Goal: Task Accomplishment & Management: Complete application form

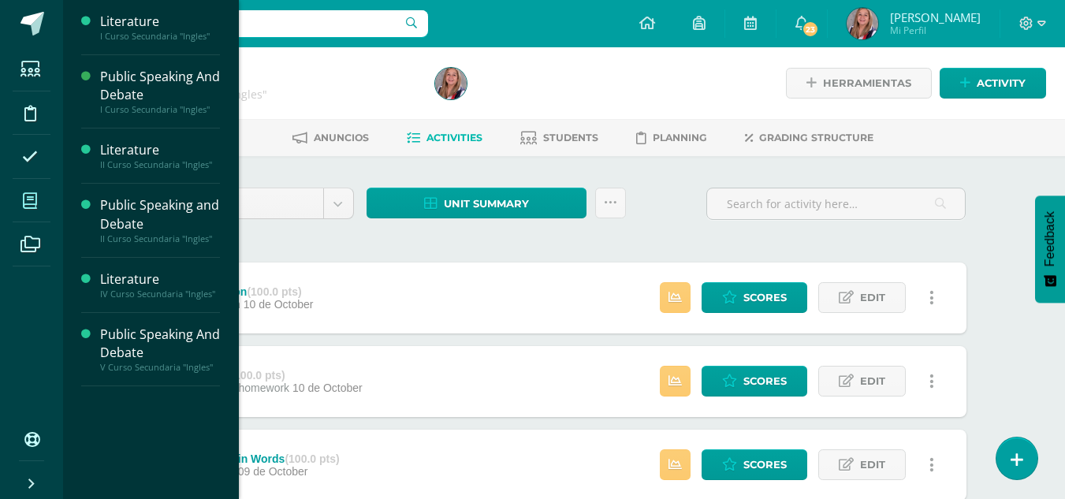
click at [34, 185] on span at bounding box center [30, 200] width 35 height 35
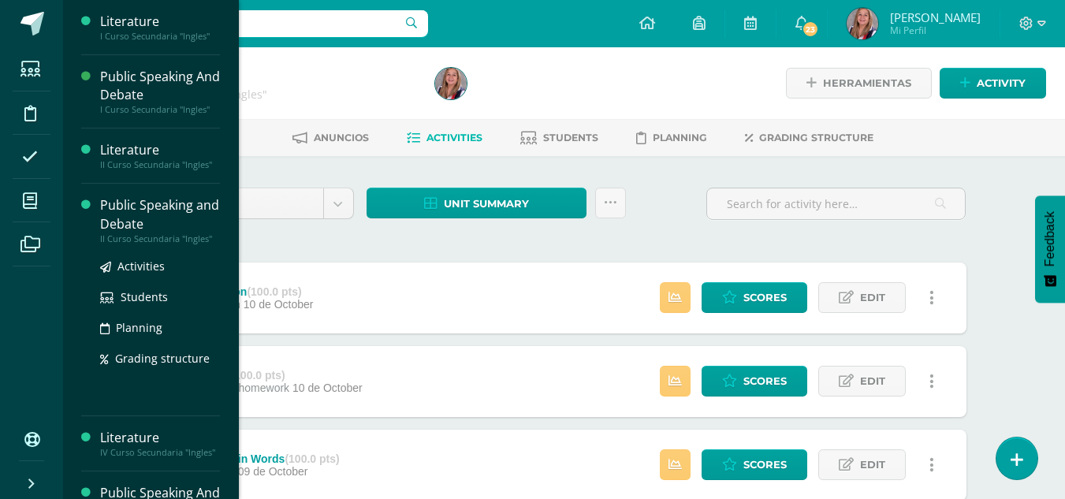
click at [119, 223] on div "Public Speaking and Debate" at bounding box center [160, 214] width 120 height 36
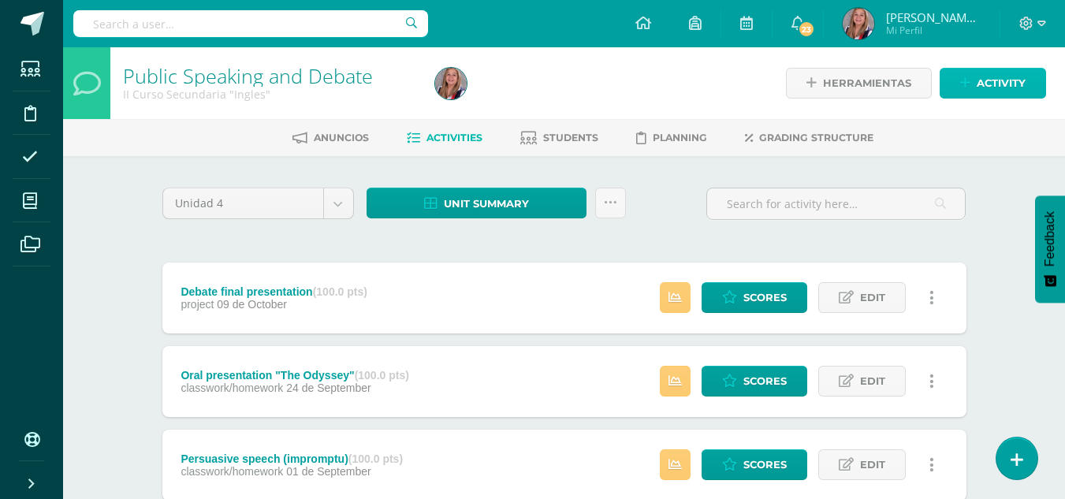
click at [1001, 88] on span "Activity" at bounding box center [1001, 83] width 49 height 29
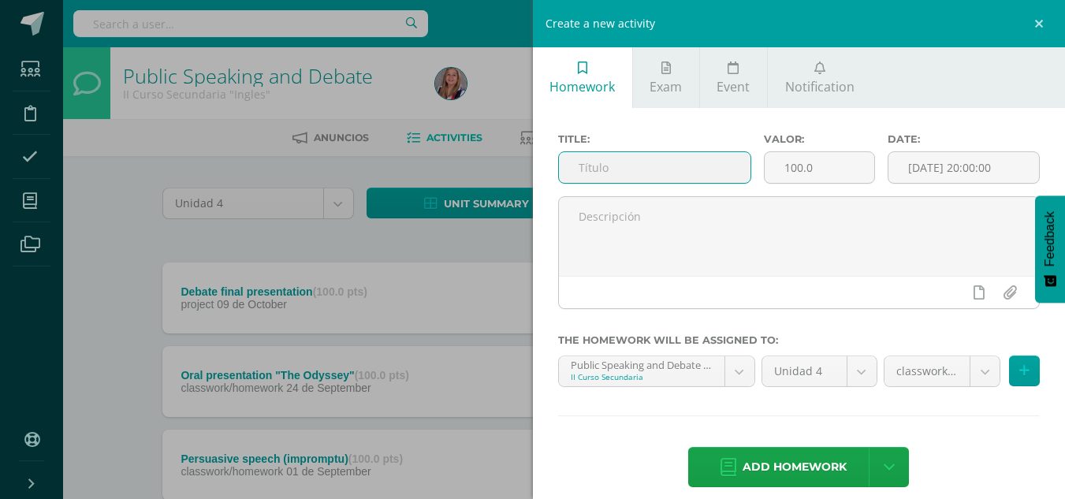
click at [596, 169] on input "text" at bounding box center [655, 167] width 192 height 31
type input "Pre planning document revision"
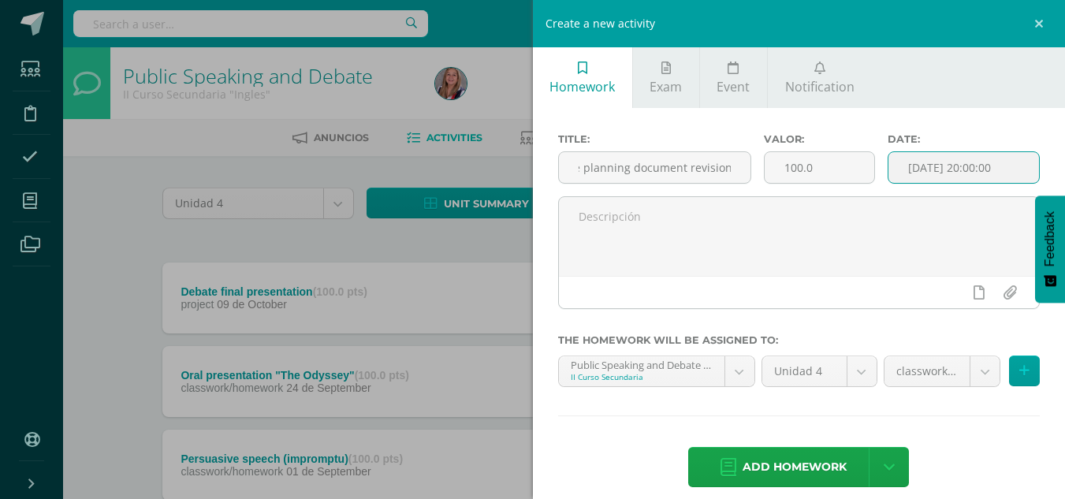
scroll to position [0, 0]
click at [943, 175] on input "[DATE] 20:00:00" at bounding box center [964, 167] width 151 height 31
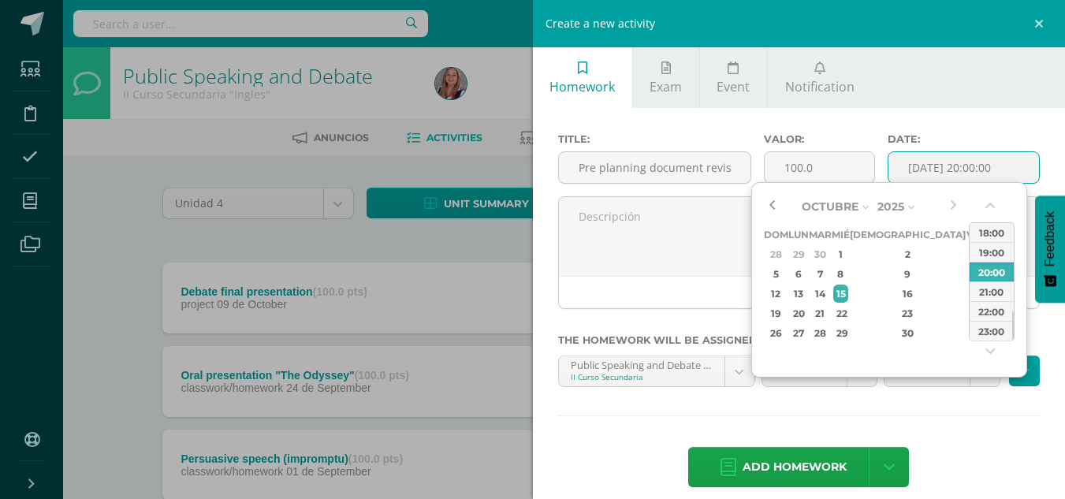
click at [773, 207] on button "button" at bounding box center [772, 207] width 16 height 24
click at [805, 334] on div "29" at bounding box center [798, 333] width 17 height 18
type input "2025-09-29 20:00"
click at [999, 449] on div "Add homework Agregar tarea y ocultar" at bounding box center [799, 468] width 483 height 43
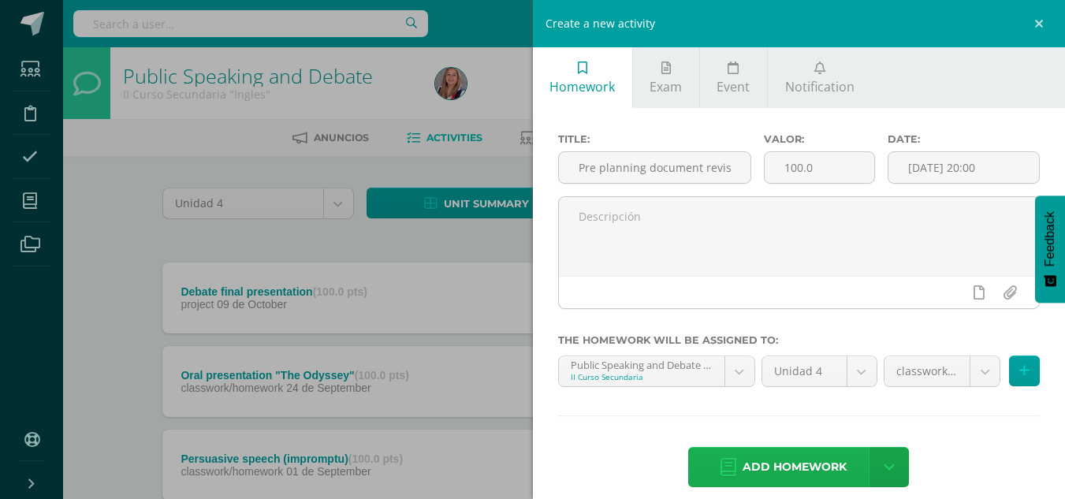
click at [749, 474] on span "Add homework" at bounding box center [795, 467] width 104 height 39
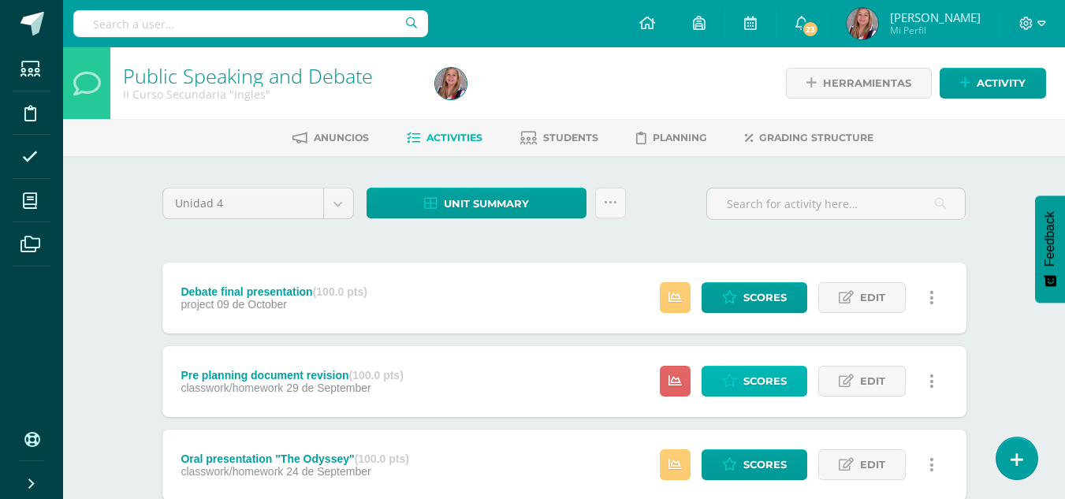
click at [748, 375] on span "Scores" at bounding box center [765, 381] width 43 height 29
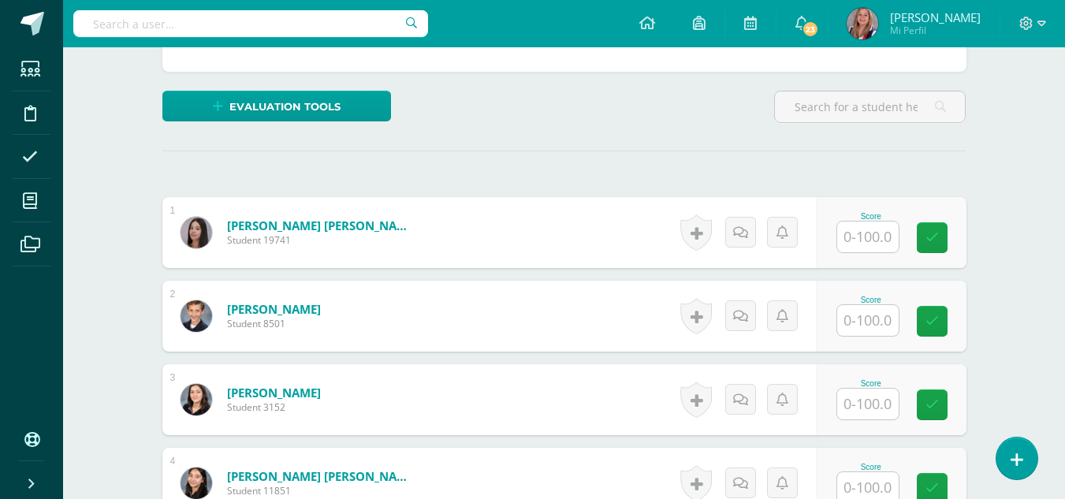
scroll to position [352, 0]
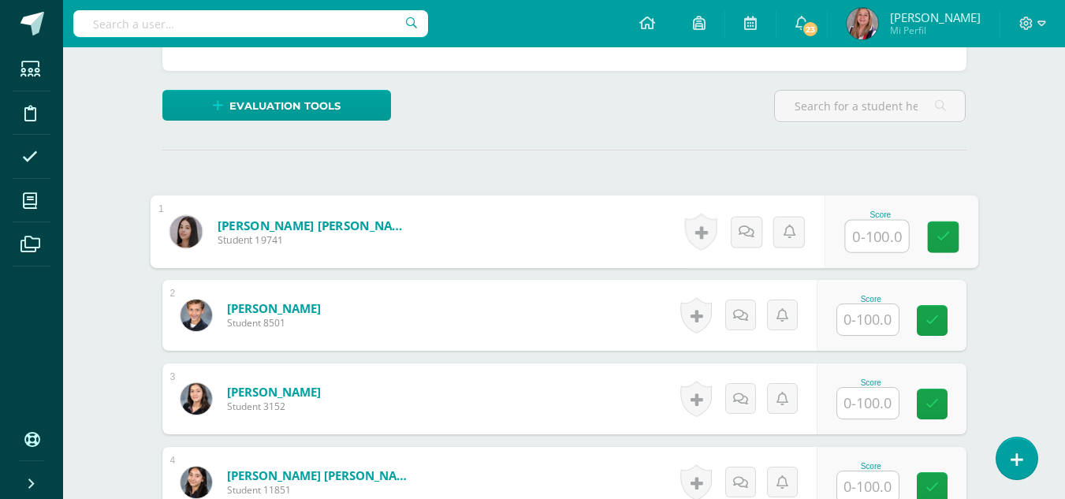
click at [877, 236] on input "text" at bounding box center [876, 237] width 63 height 32
type input "100"
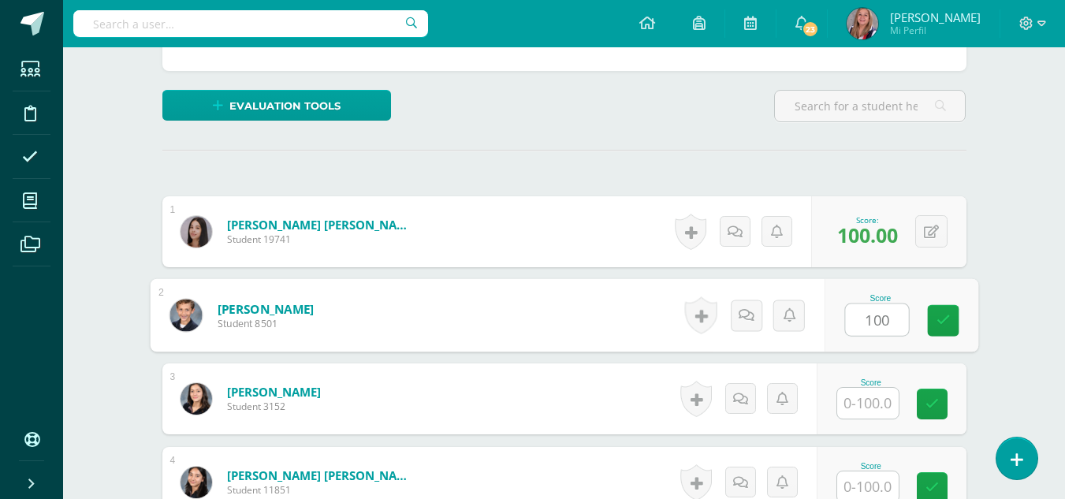
type input "100"
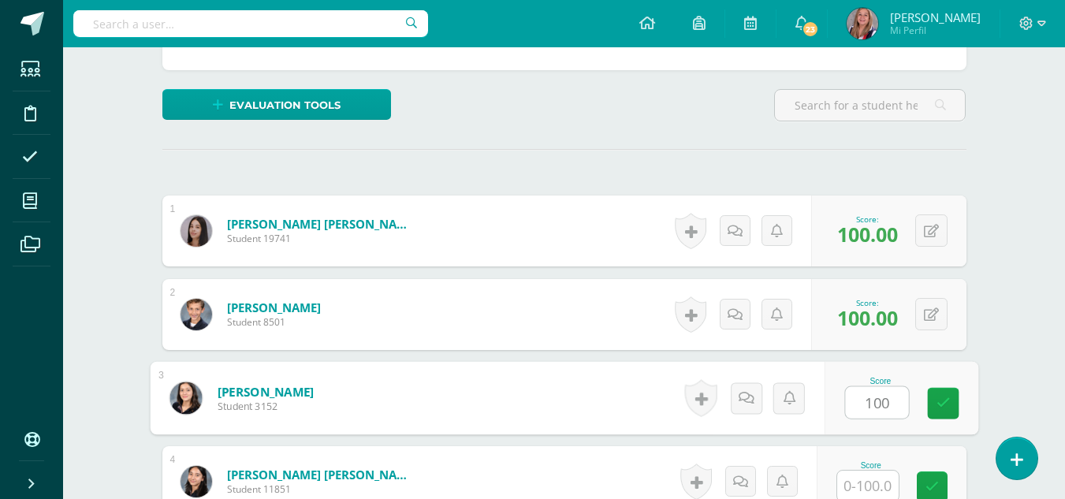
type input "100"
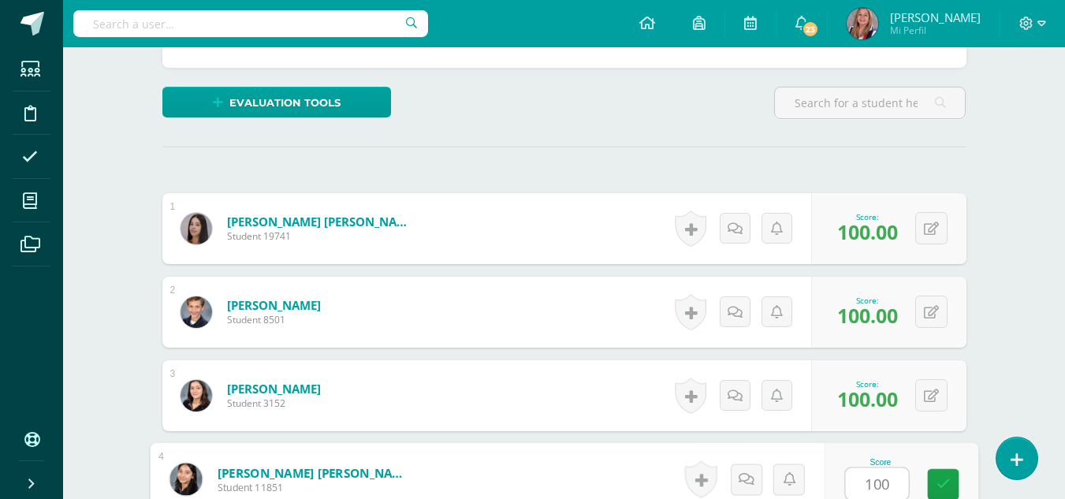
type input "100"
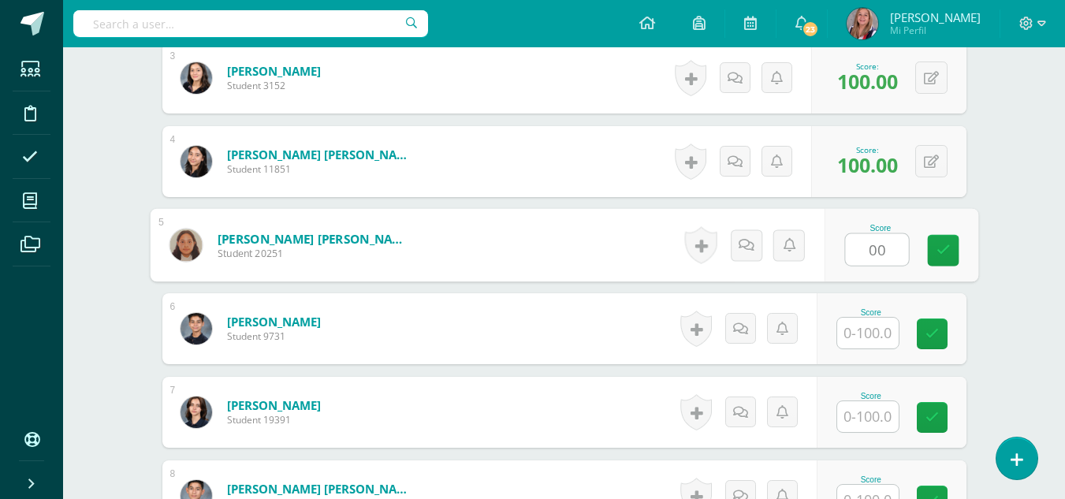
scroll to position [673, 0]
type input "0"
type input "100"
click at [945, 249] on icon at bounding box center [943, 249] width 14 height 13
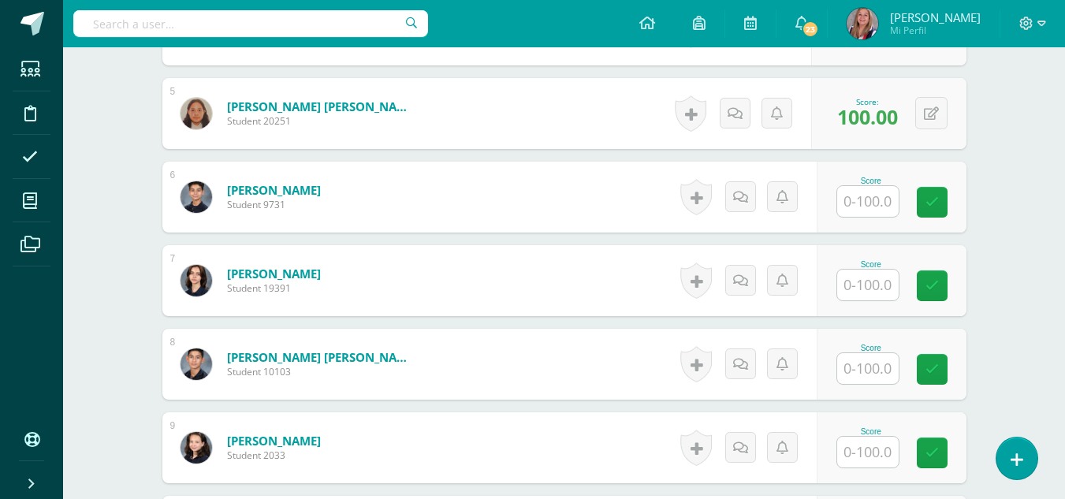
scroll to position [805, 0]
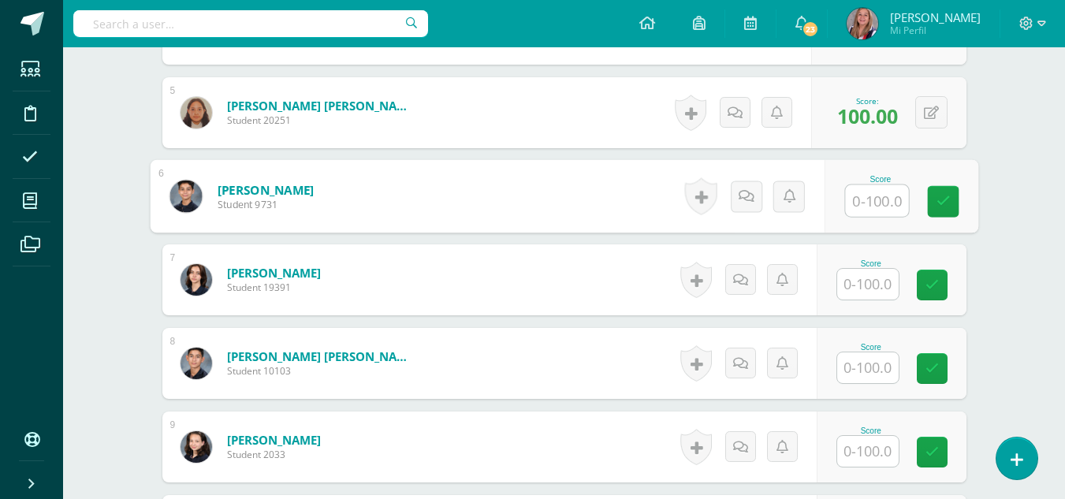
click at [875, 214] on input "text" at bounding box center [876, 201] width 63 height 32
type input "100"
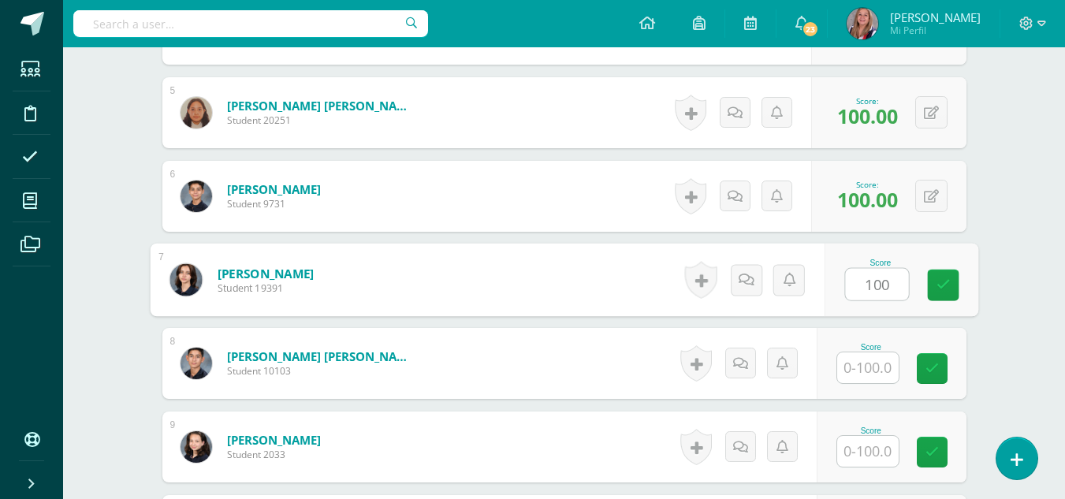
type input "100"
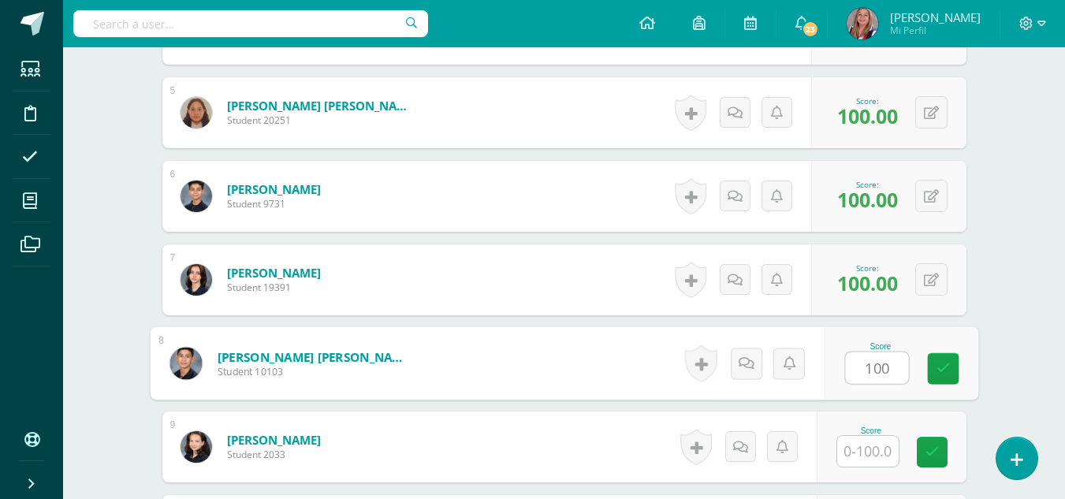
type input "100"
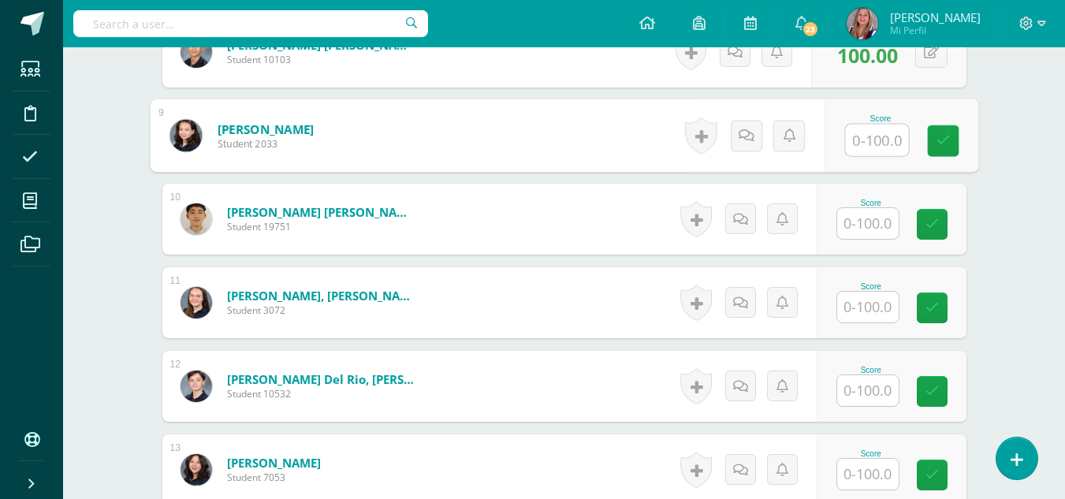
scroll to position [1117, 0]
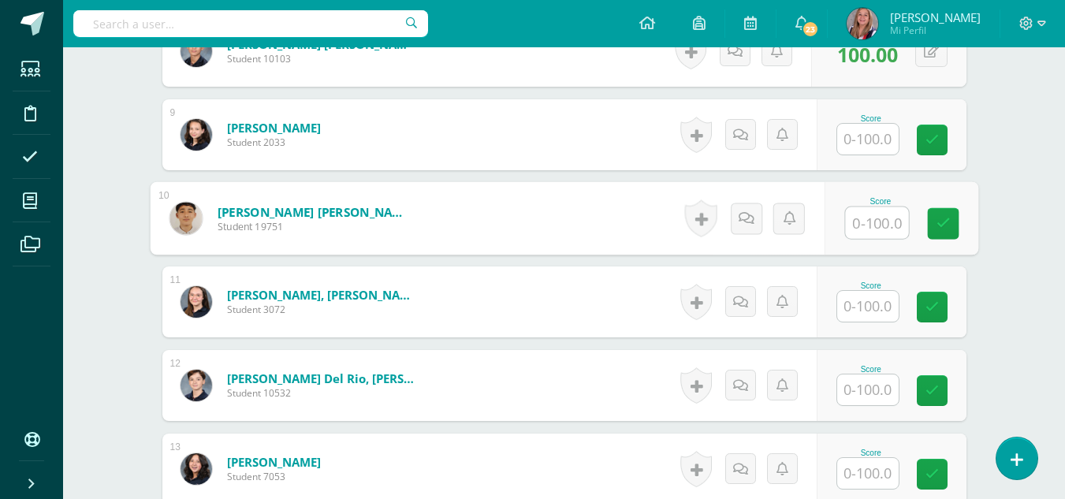
click at [867, 226] on input "text" at bounding box center [876, 223] width 63 height 32
type input "100"
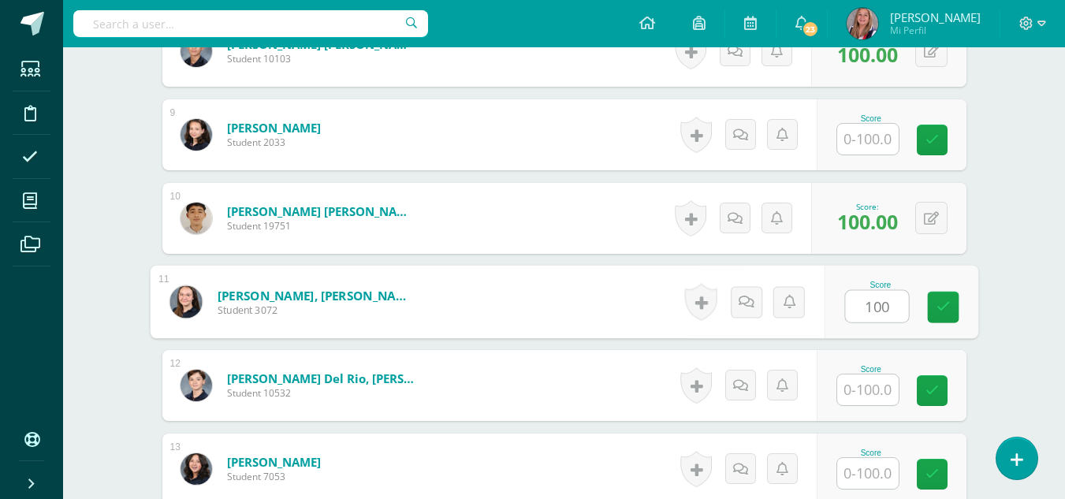
type input "100"
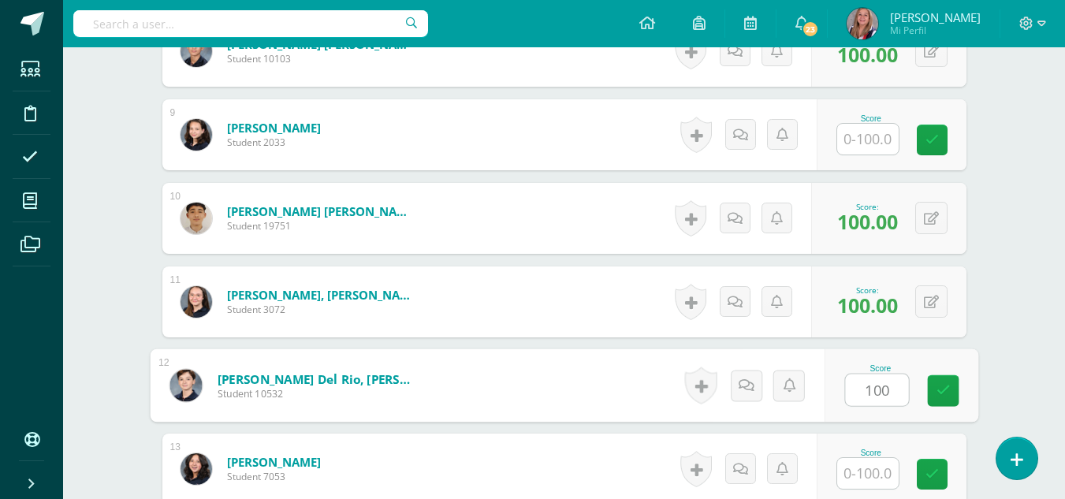
type input "100"
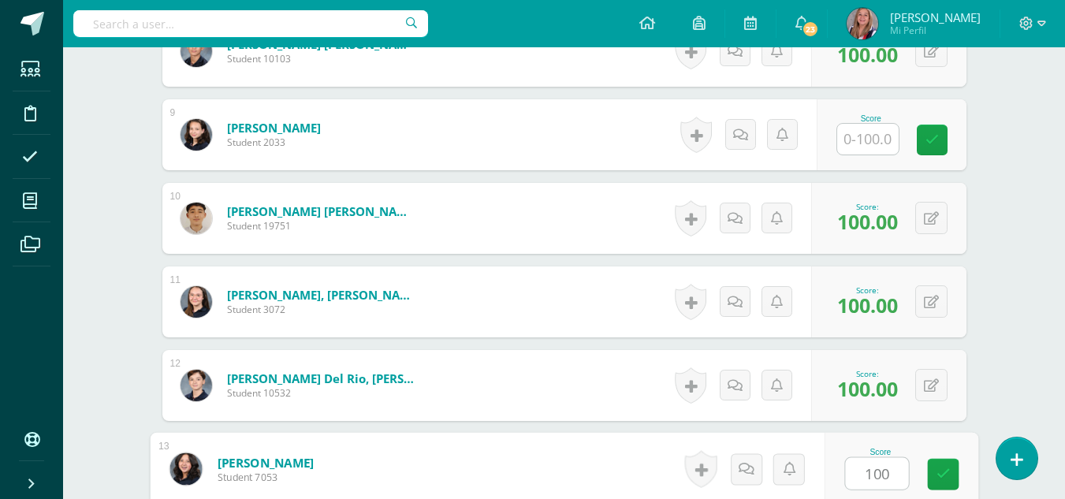
type input "100"
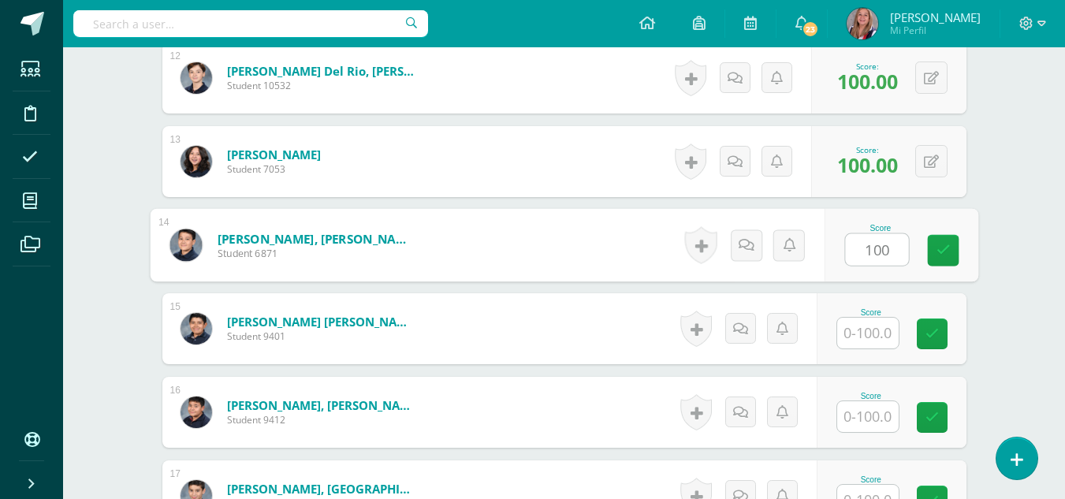
type input "100"
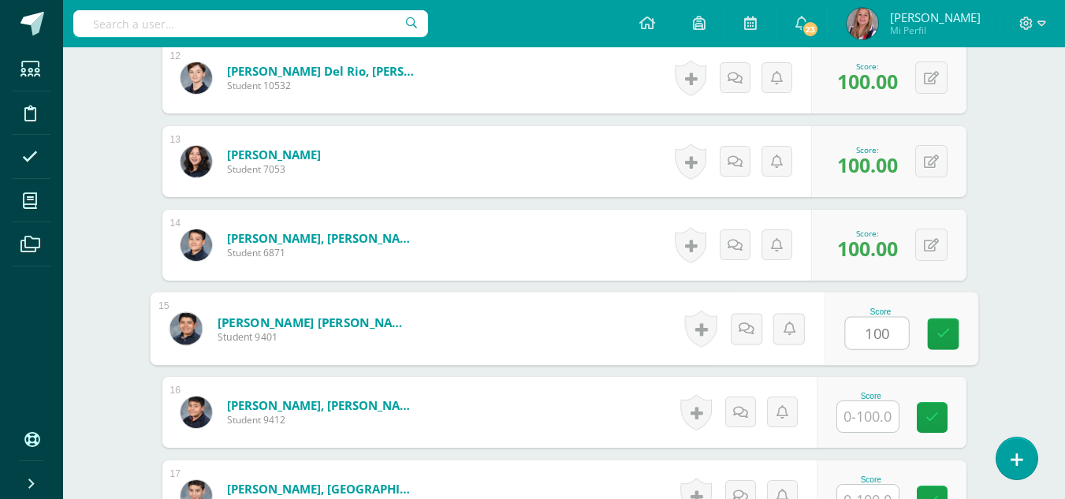
type input "100"
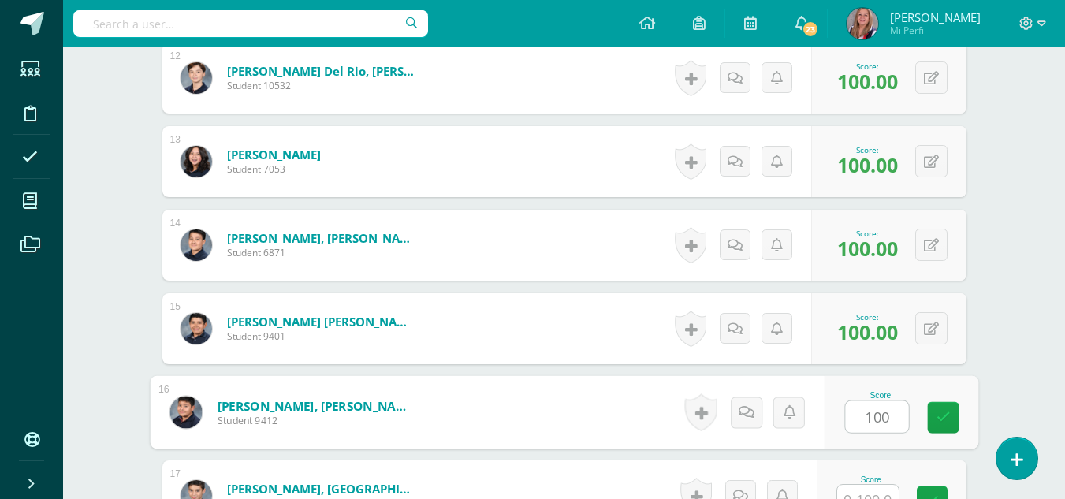
type input "100"
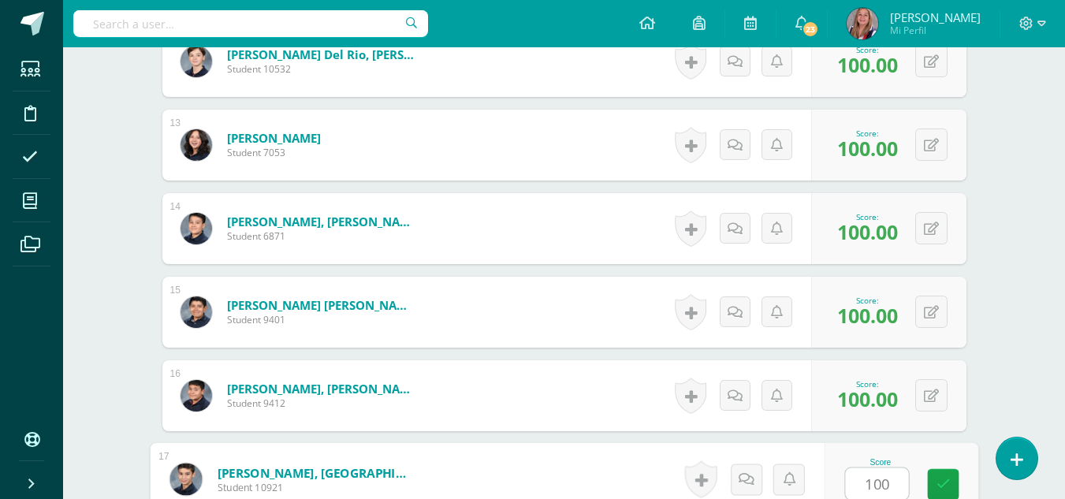
type input "100"
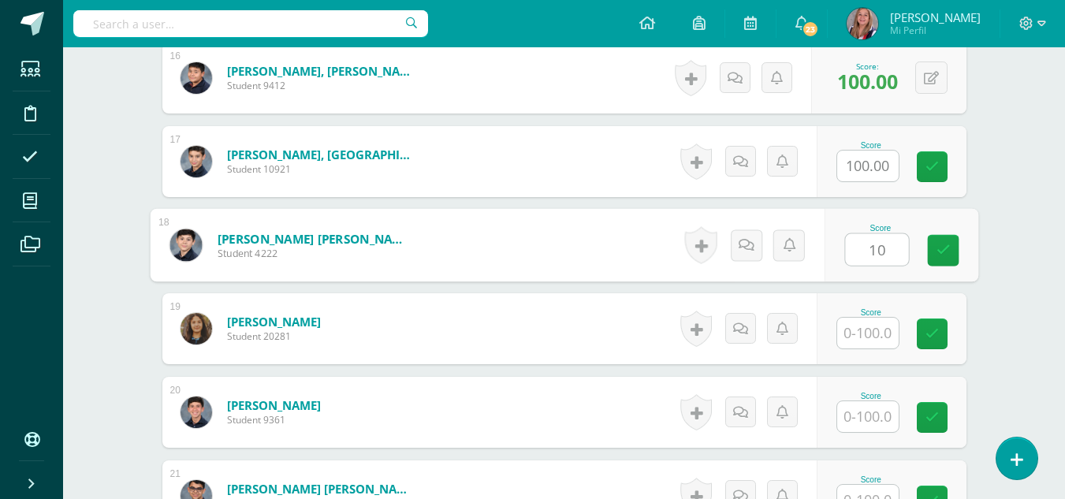
type input "100"
click at [949, 253] on icon at bounding box center [943, 250] width 14 height 13
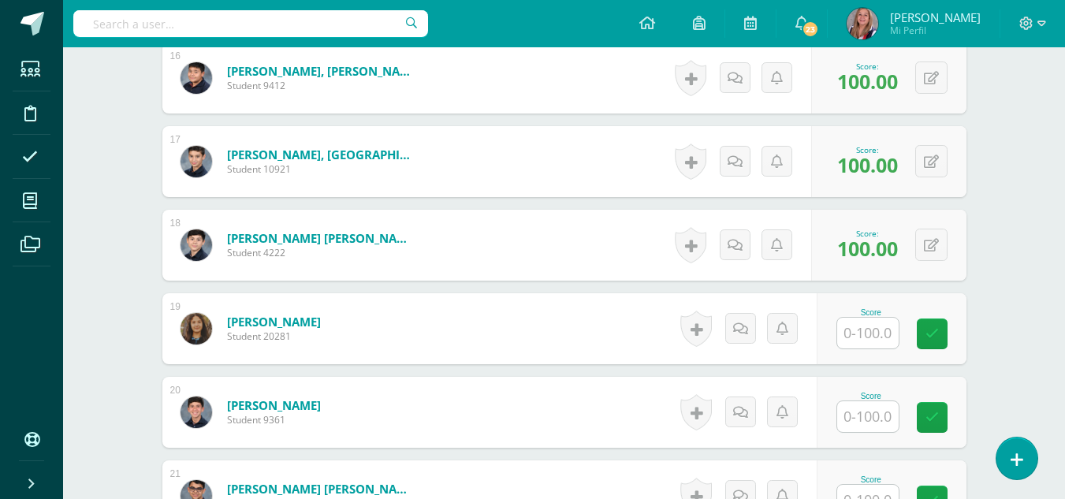
click at [886, 337] on input "text" at bounding box center [868, 333] width 62 height 31
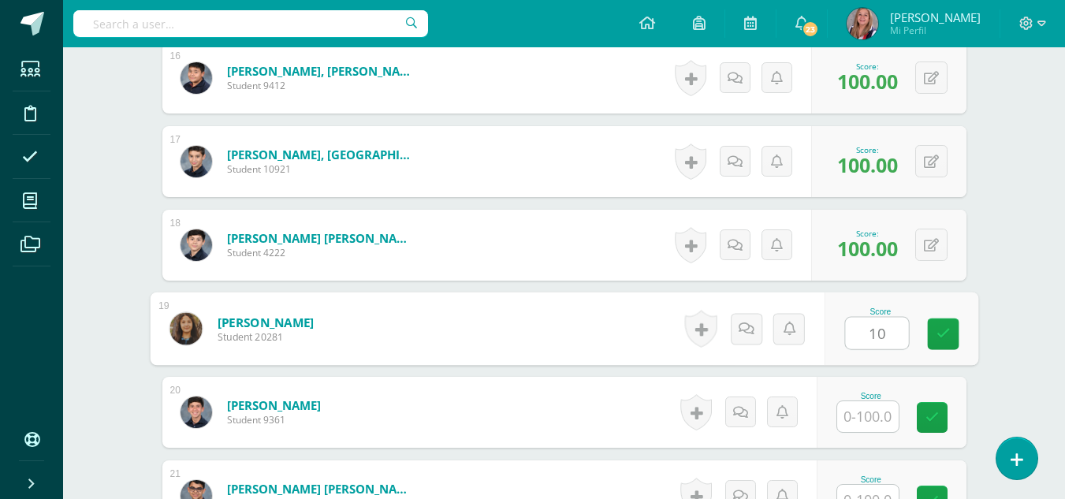
type input "100"
click at [933, 338] on link at bounding box center [943, 335] width 32 height 32
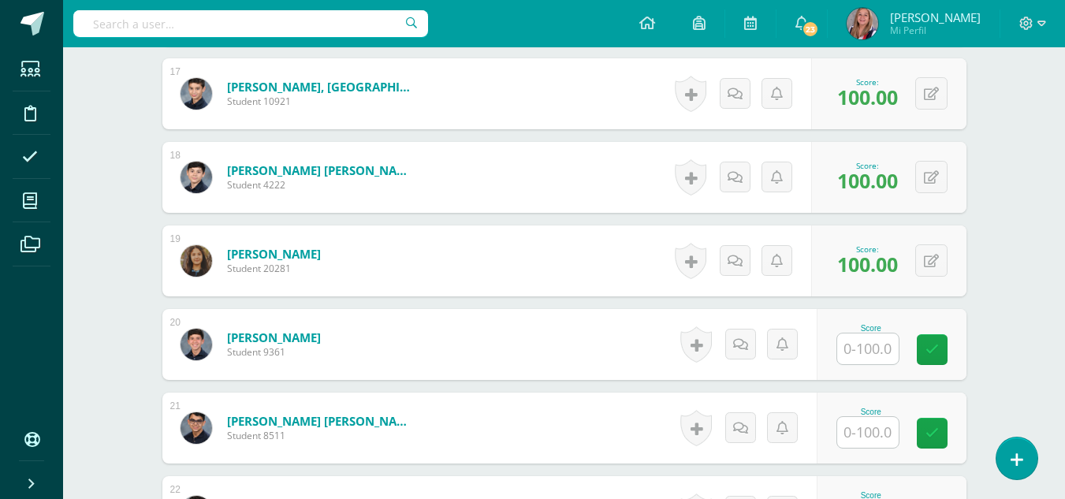
scroll to position [1828, 0]
click at [872, 348] on input "text" at bounding box center [868, 348] width 62 height 31
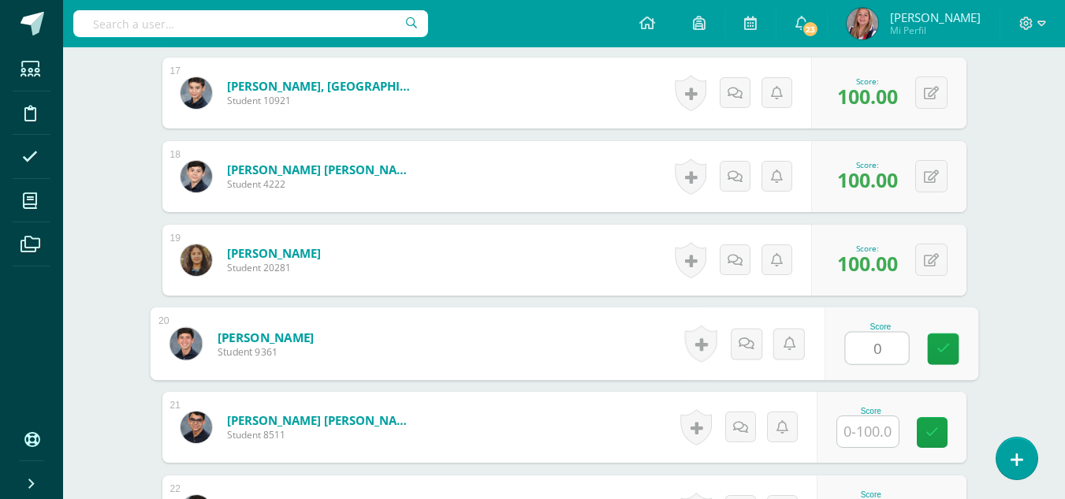
type input "0"
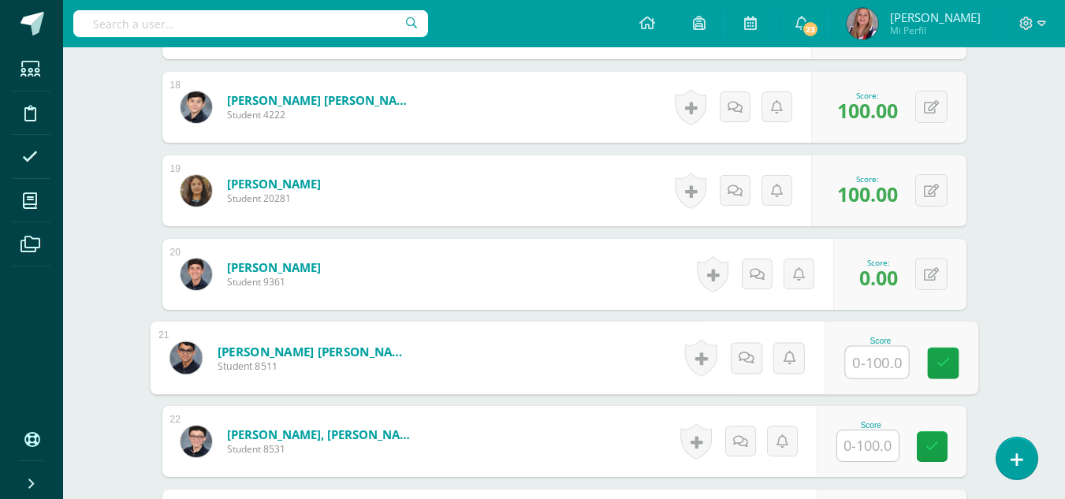
scroll to position [1899, 0]
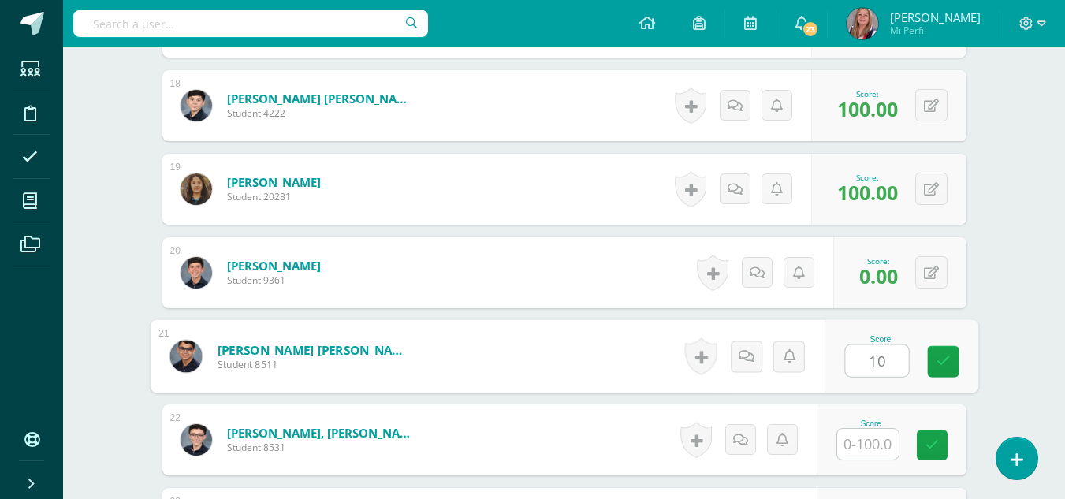
type input "100"
click at [933, 367] on link at bounding box center [943, 362] width 32 height 32
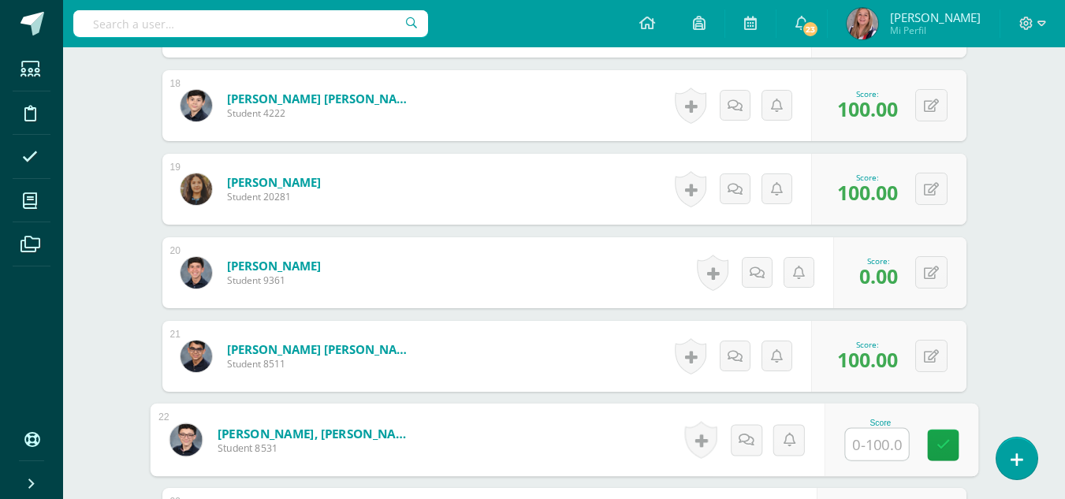
click at [869, 453] on input "text" at bounding box center [876, 445] width 63 height 32
type input "0"
click at [939, 448] on icon at bounding box center [943, 444] width 14 height 13
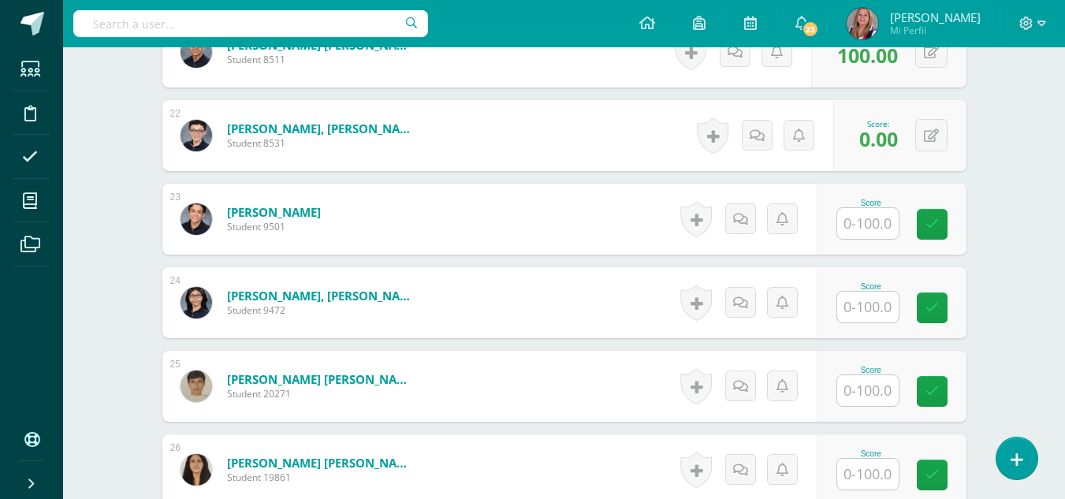
scroll to position [2204, 0]
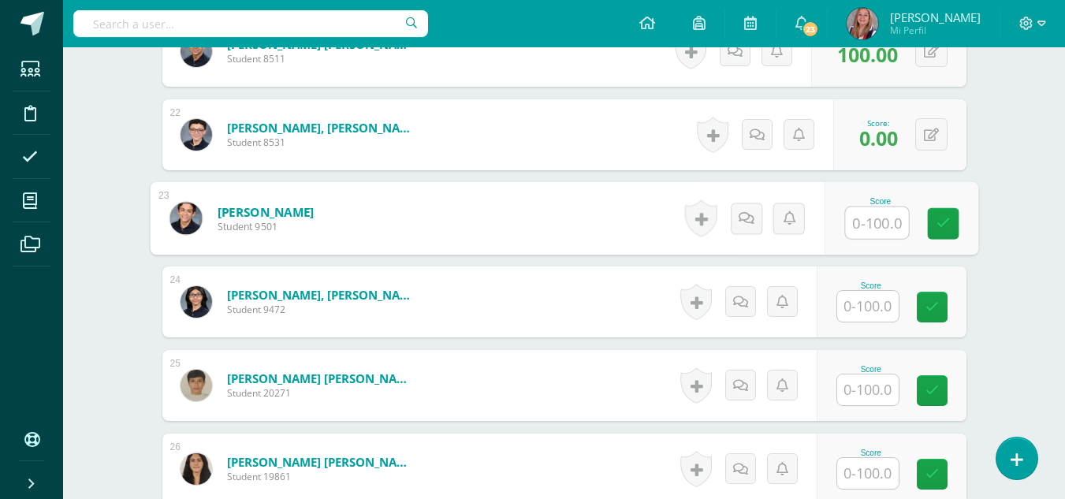
click at [876, 228] on input "text" at bounding box center [876, 223] width 63 height 32
type input "100"
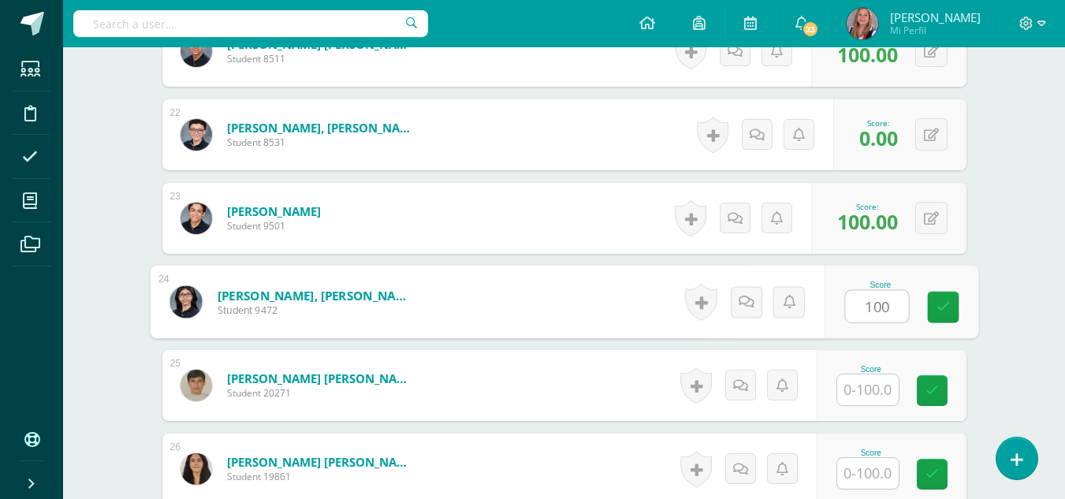
type input "100"
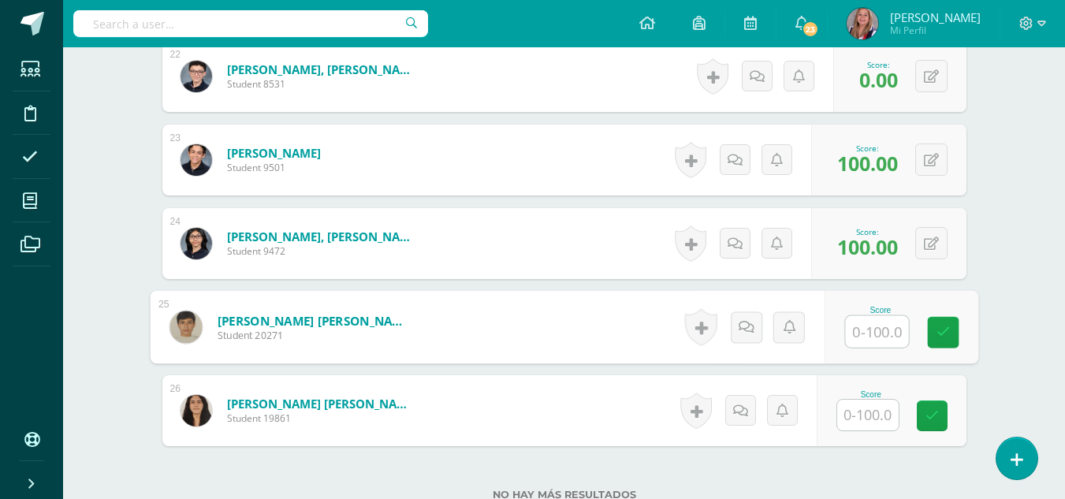
scroll to position [2263, 0]
type input "0"
click at [954, 338] on link at bounding box center [943, 332] width 32 height 32
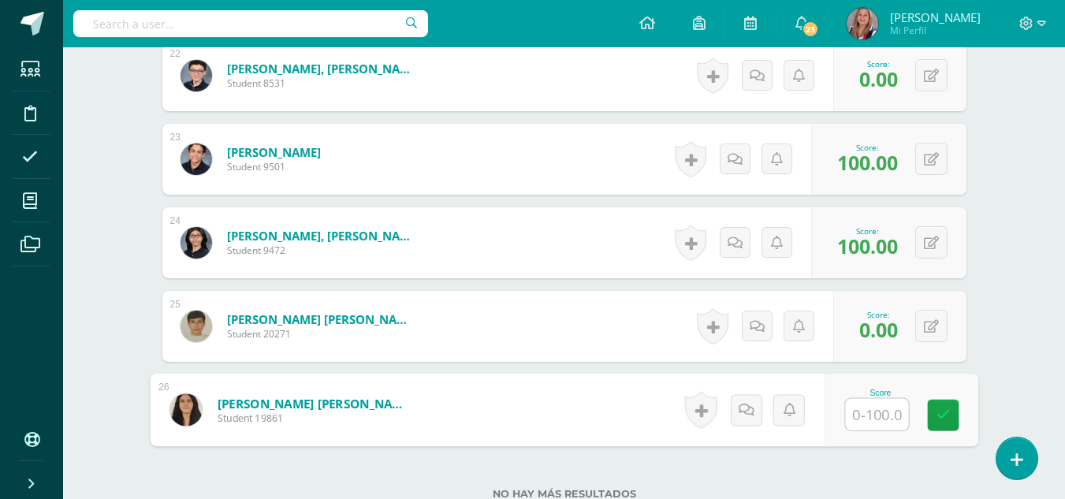
click at [881, 409] on input "text" at bounding box center [876, 415] width 63 height 32
type input "100"
click at [942, 418] on icon at bounding box center [943, 414] width 14 height 13
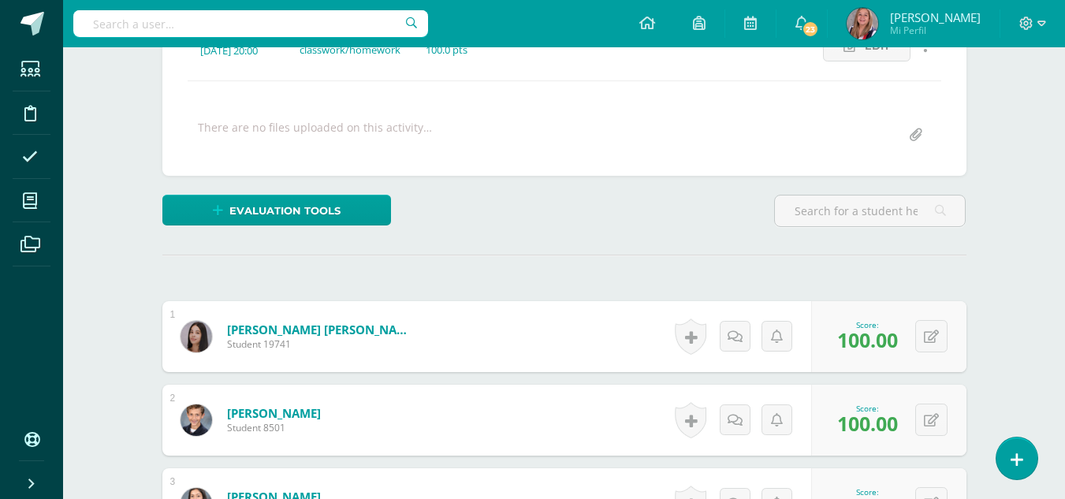
scroll to position [0, 0]
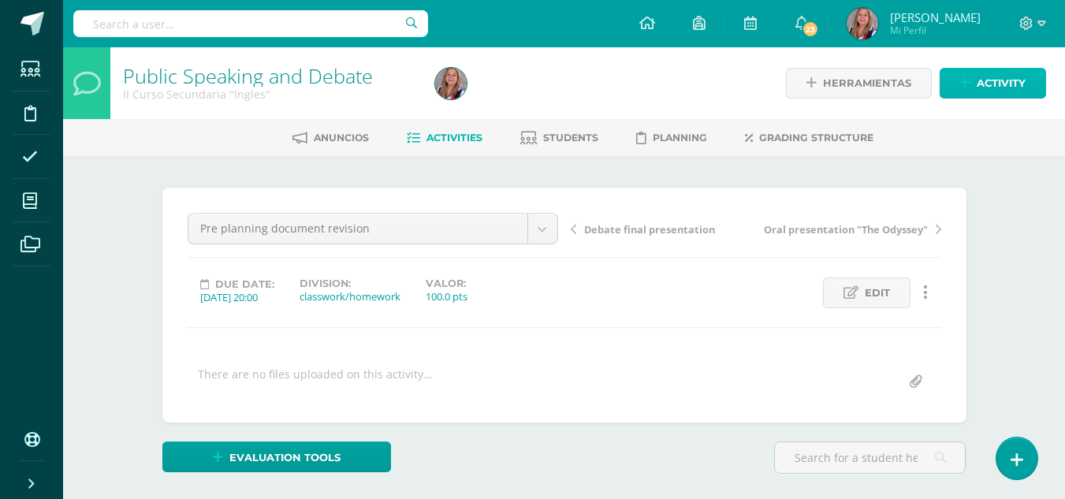
click at [1009, 80] on span "Activity" at bounding box center [1001, 83] width 49 height 29
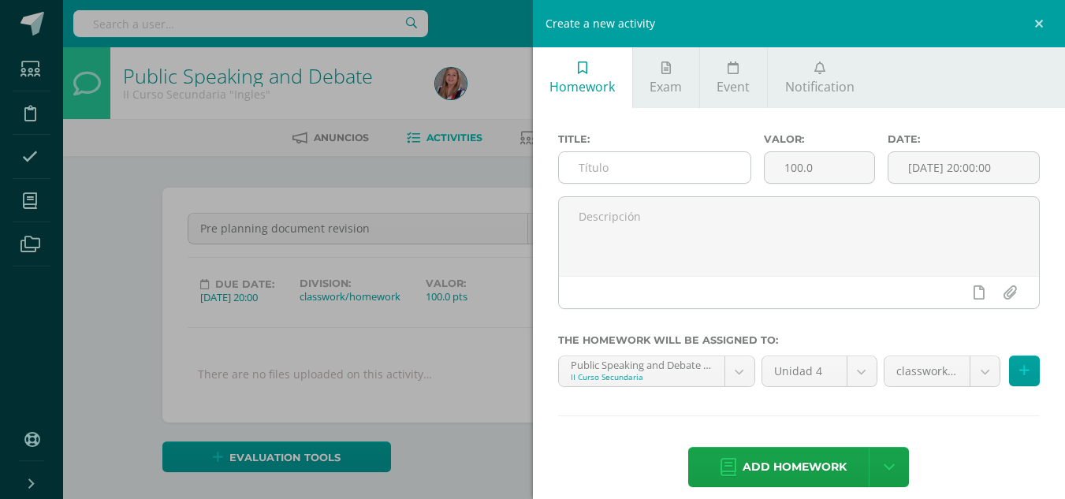
click at [601, 173] on input "text" at bounding box center [655, 167] width 192 height 31
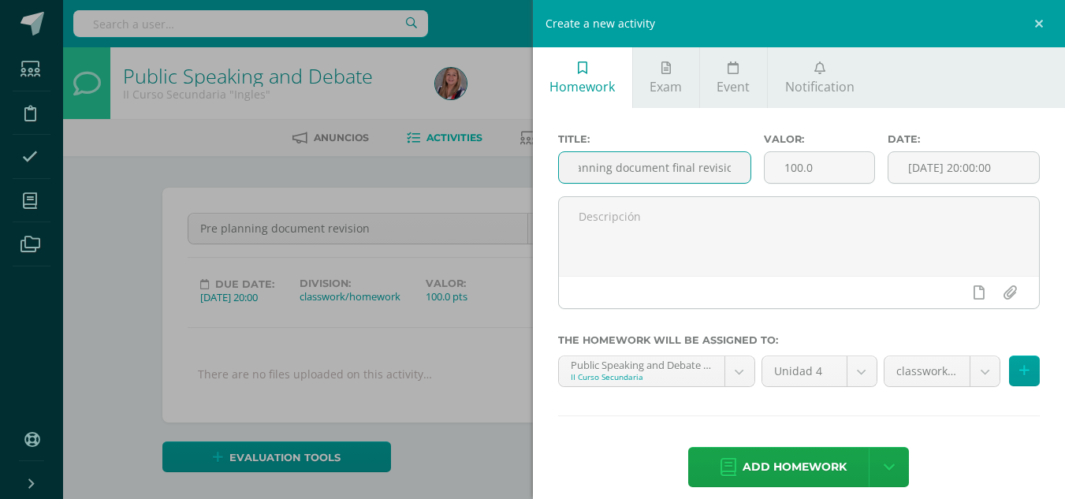
scroll to position [0, 41]
type input "Pre planning document final revision"
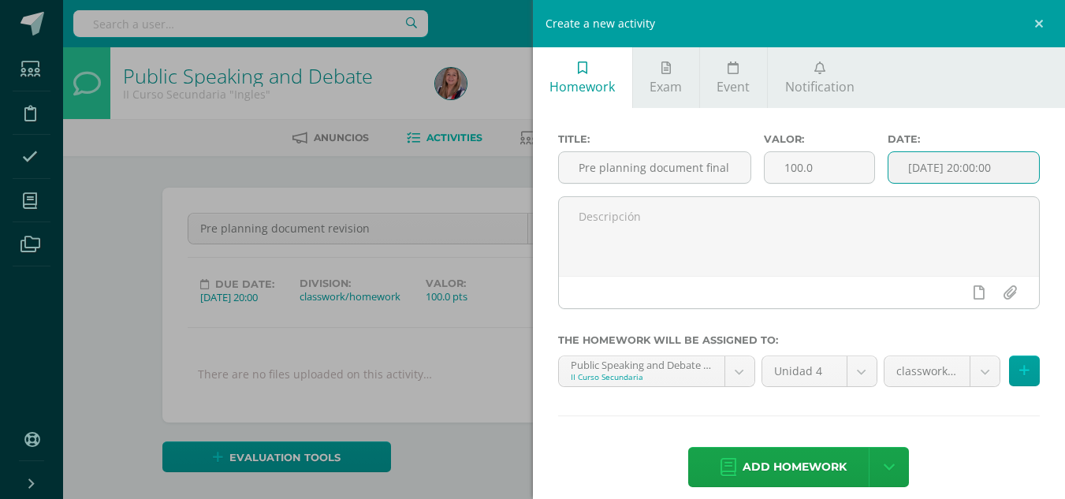
click at [965, 162] on input "[DATE] 20:00:00" at bounding box center [964, 167] width 151 height 31
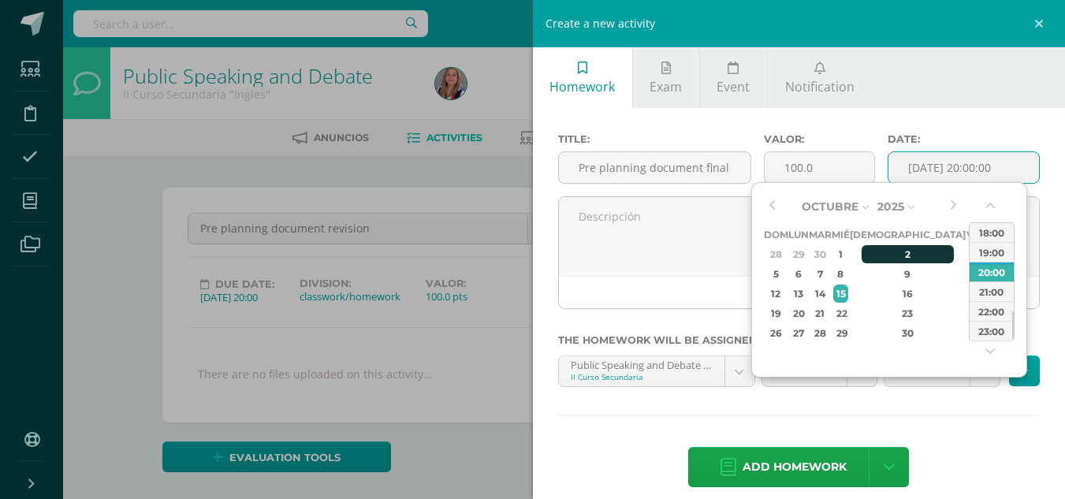
click at [897, 252] on div "2" at bounding box center [908, 254] width 93 height 18
type input "2025-10-02 20:00"
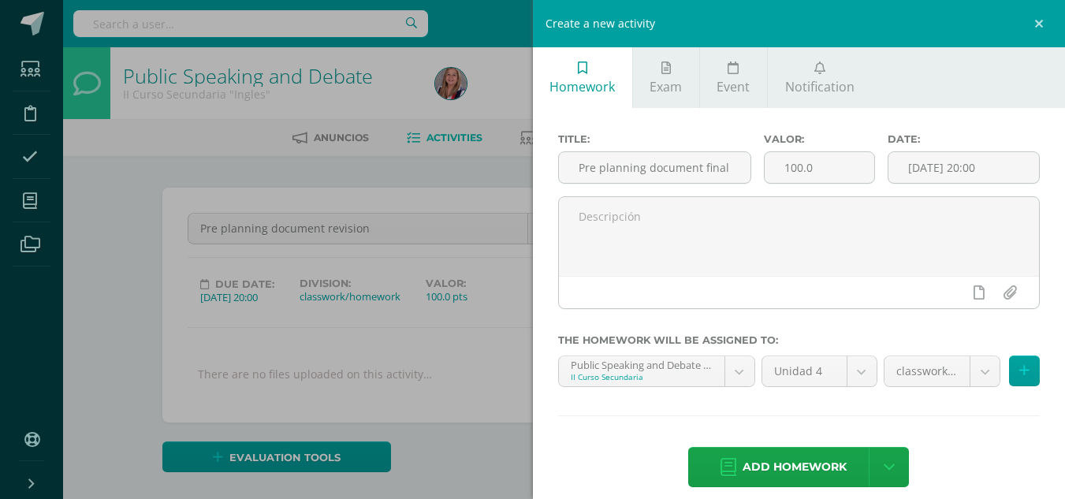
click at [975, 443] on div "Title: Pre planning document final revision Valor: 100.0 Date: 2025-10-02 20:00…" at bounding box center [799, 312] width 533 height 408
click at [829, 464] on span "Add homework" at bounding box center [795, 467] width 104 height 39
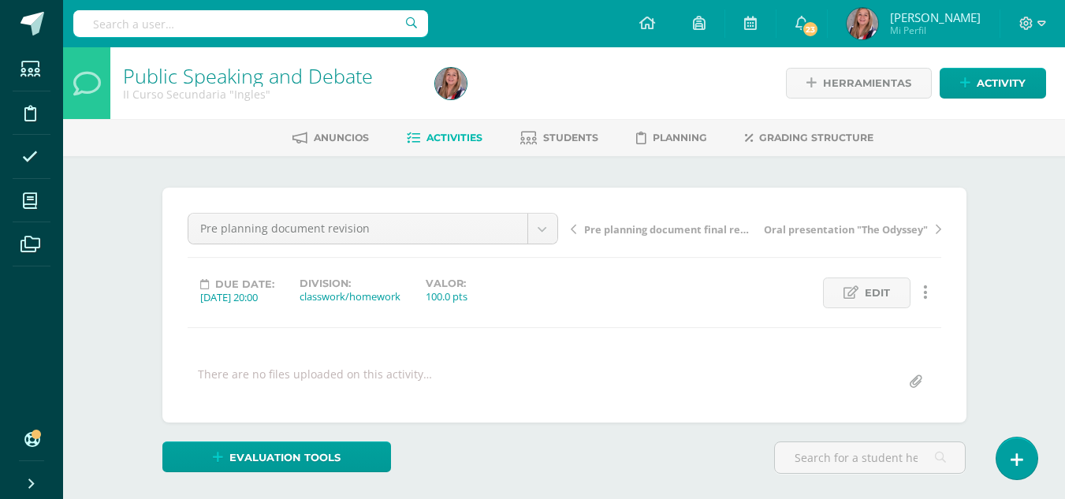
scroll to position [3, 0]
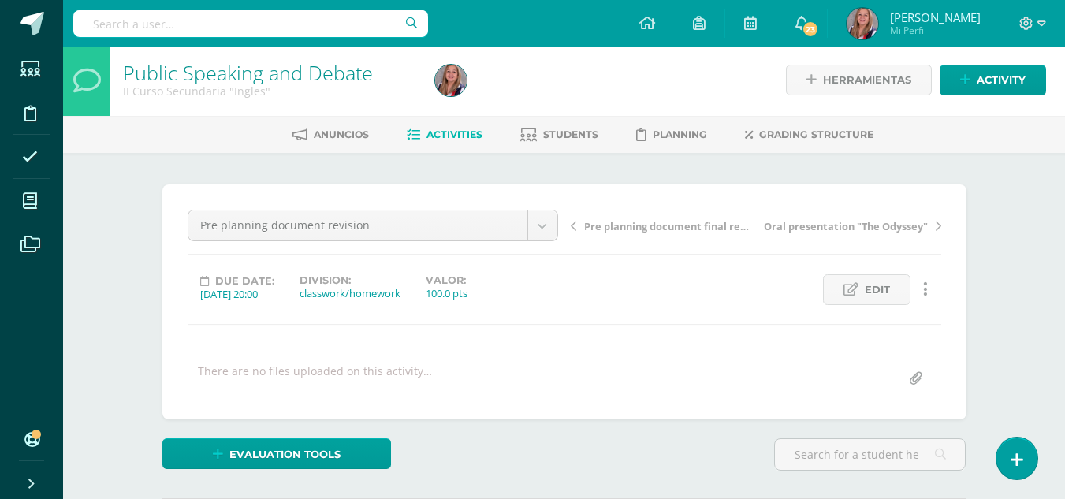
click at [669, 231] on span "Pre planning document final revision" at bounding box center [667, 226] width 167 height 14
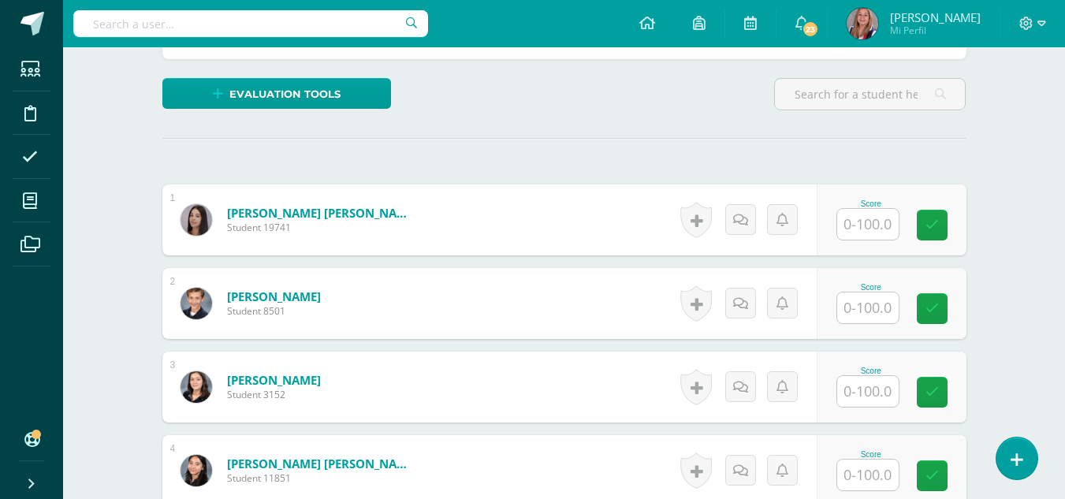
scroll to position [368, 0]
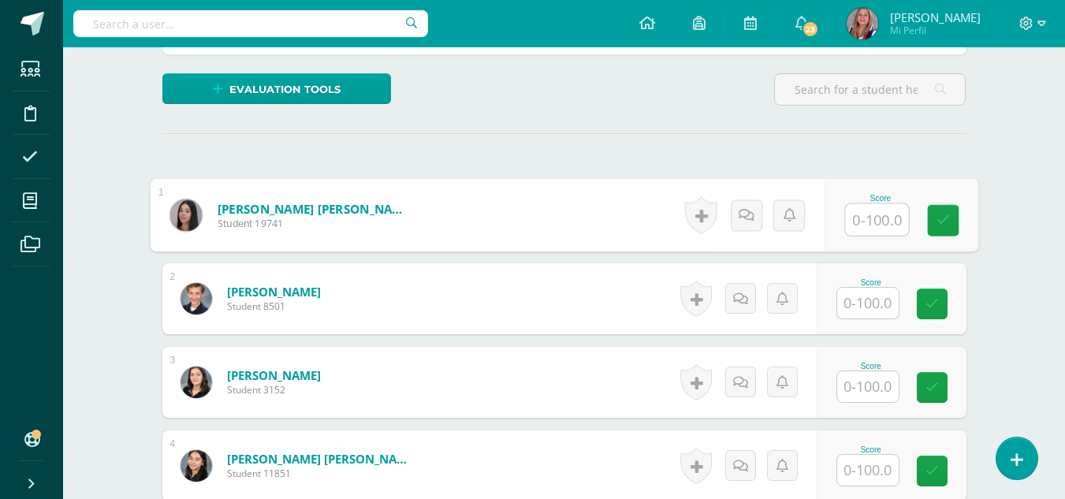
click at [874, 222] on input "text" at bounding box center [876, 220] width 63 height 32
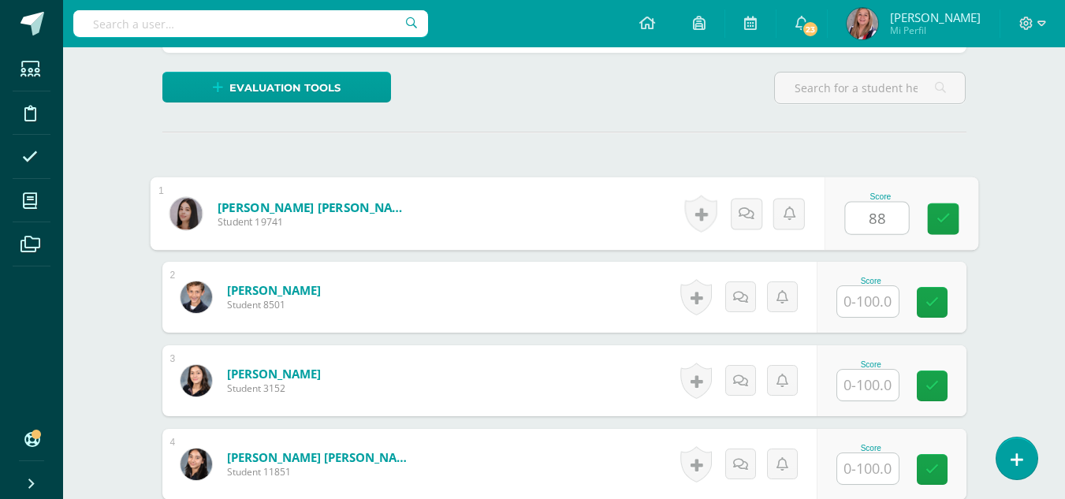
type input "88"
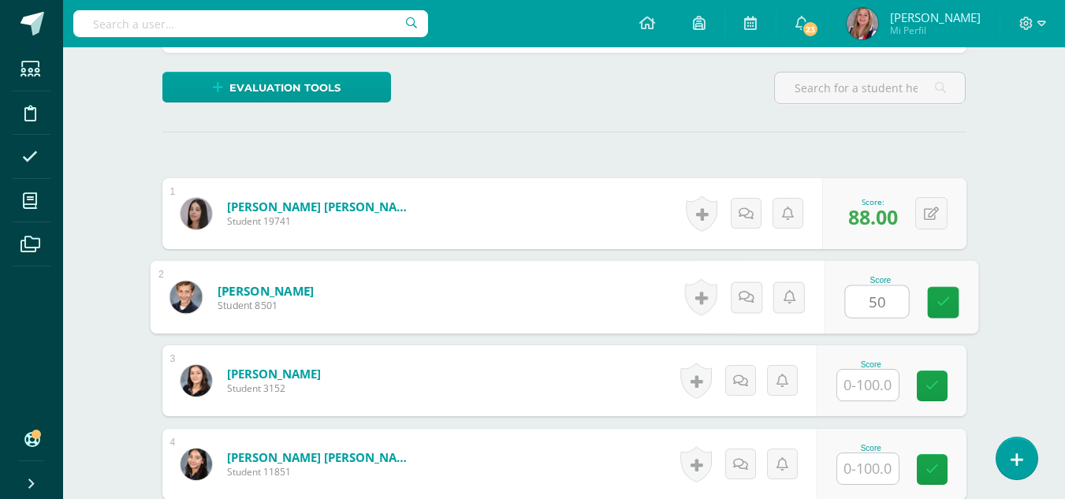
type input "50"
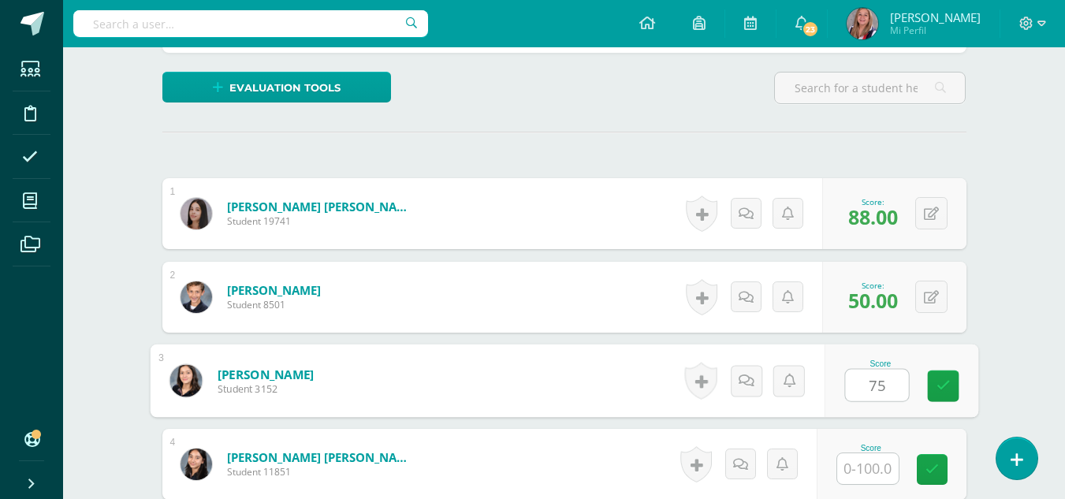
type input "75"
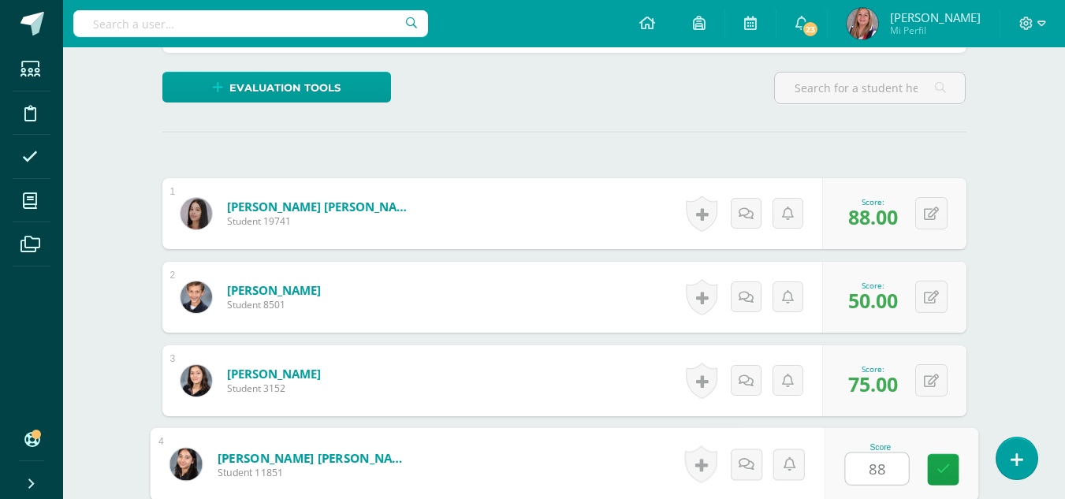
type input "88"
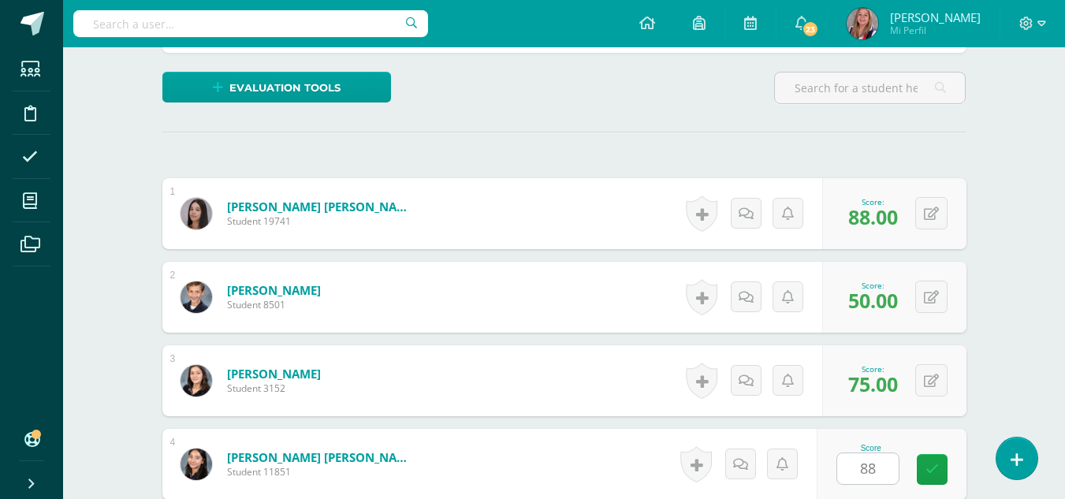
scroll to position [673, 0]
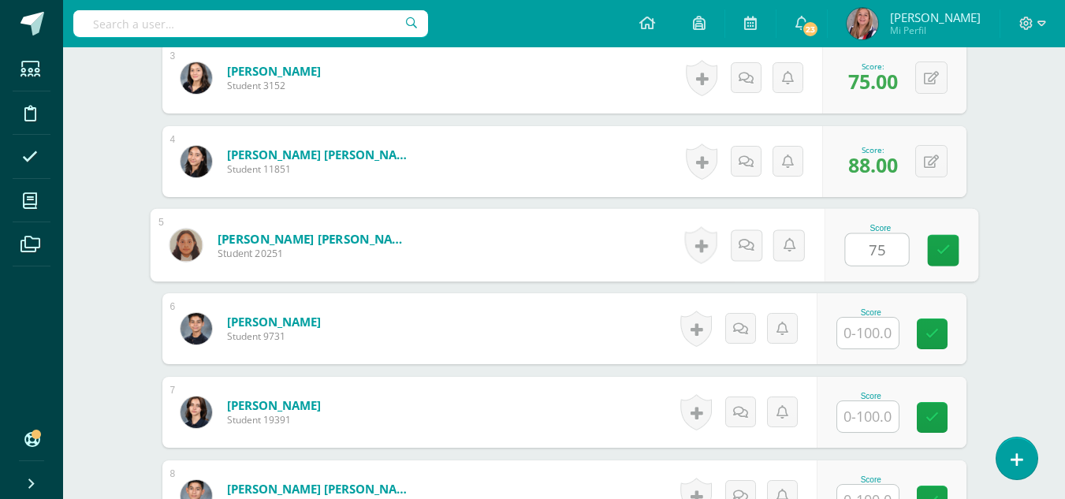
type input "75"
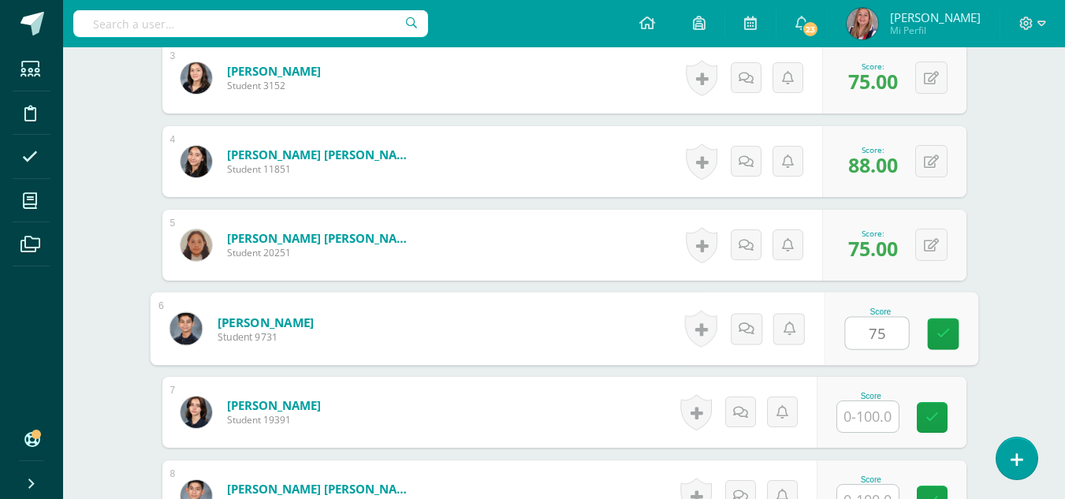
type input "75"
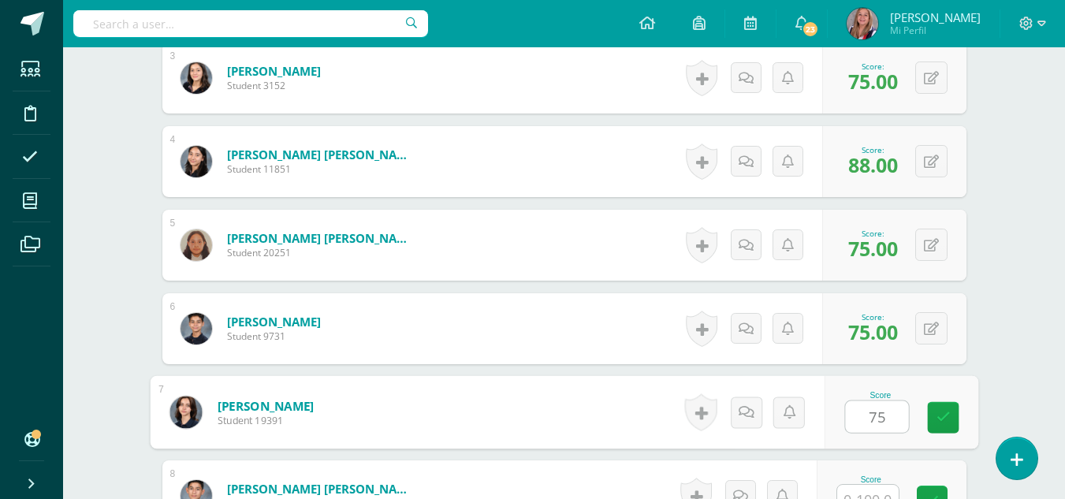
type input "75"
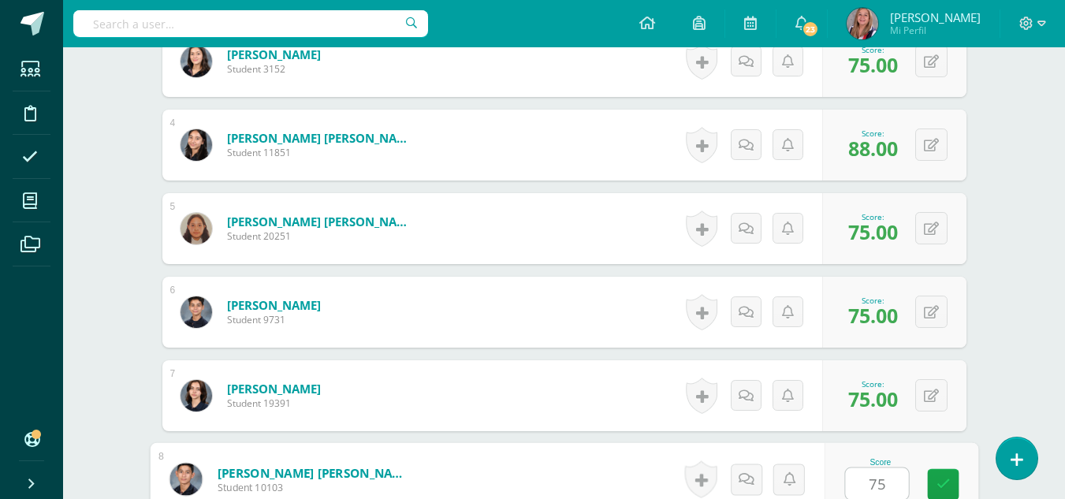
type input "75"
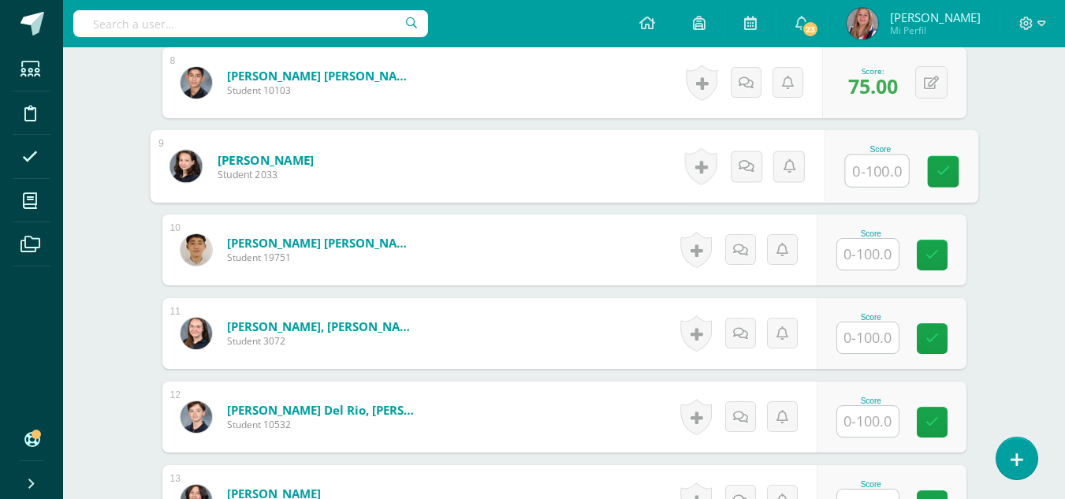
scroll to position [1094, 0]
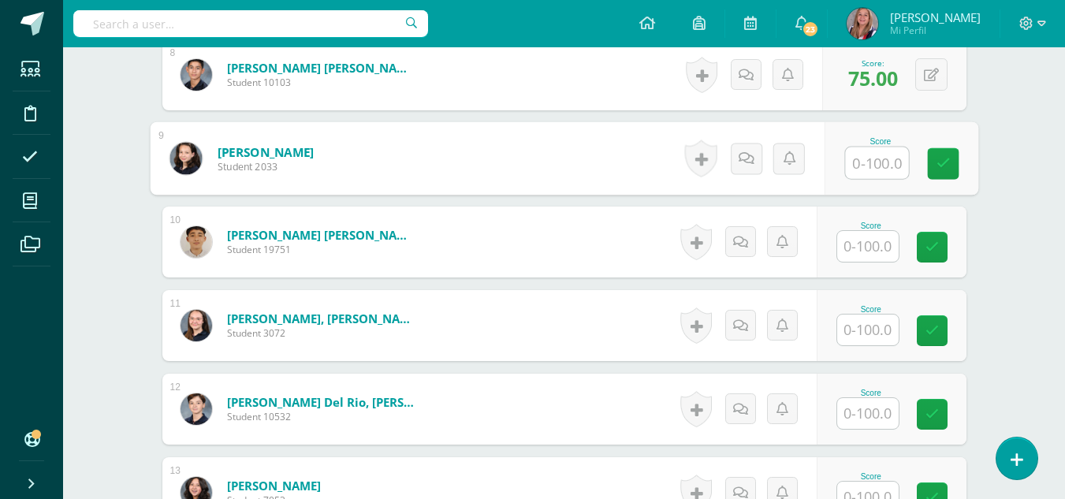
click at [859, 253] on input "text" at bounding box center [868, 246] width 62 height 31
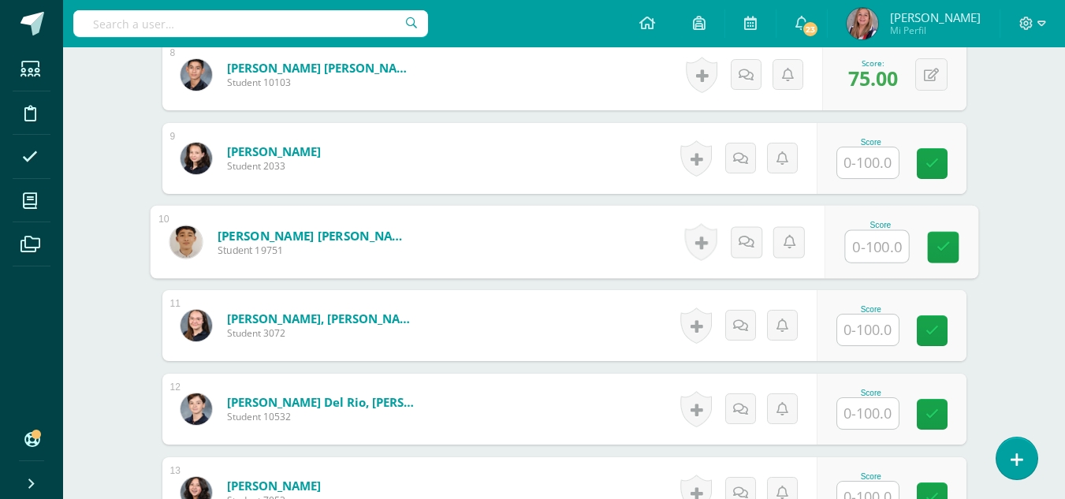
click at [882, 253] on input "text" at bounding box center [876, 247] width 63 height 32
type input "63"
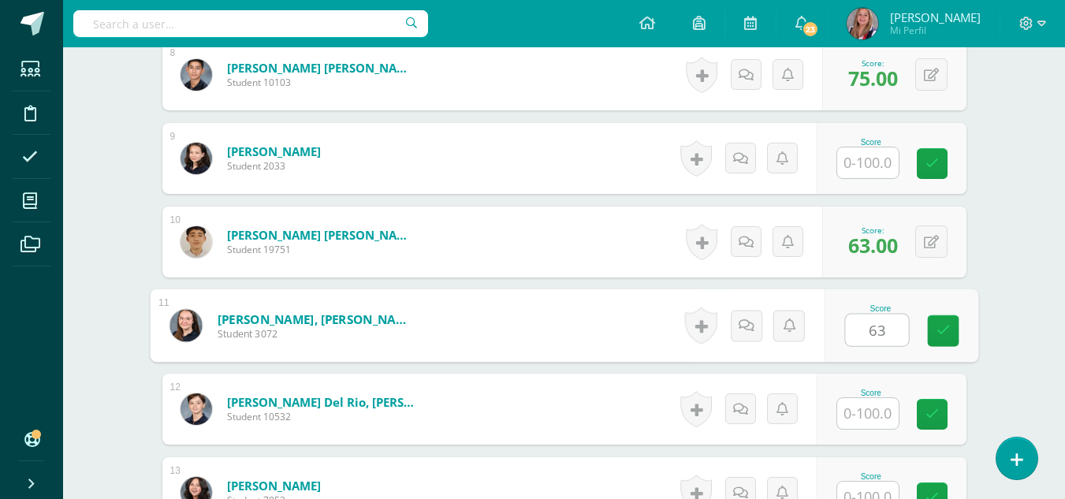
type input "63"
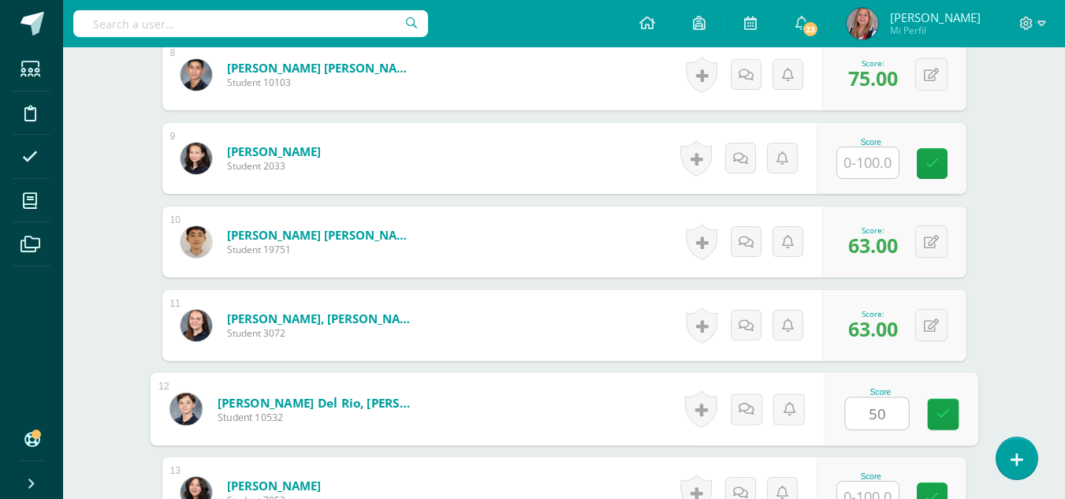
type input "50"
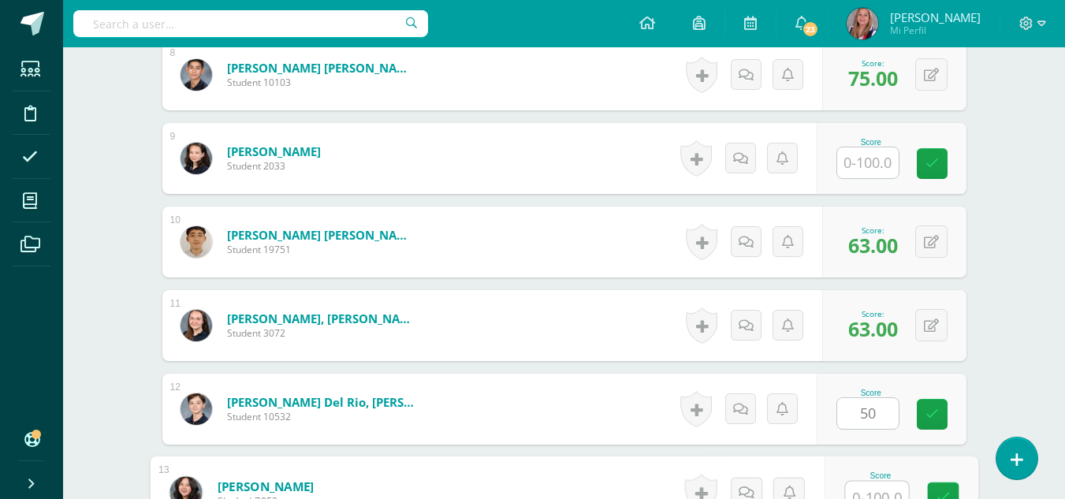
scroll to position [1107, 0]
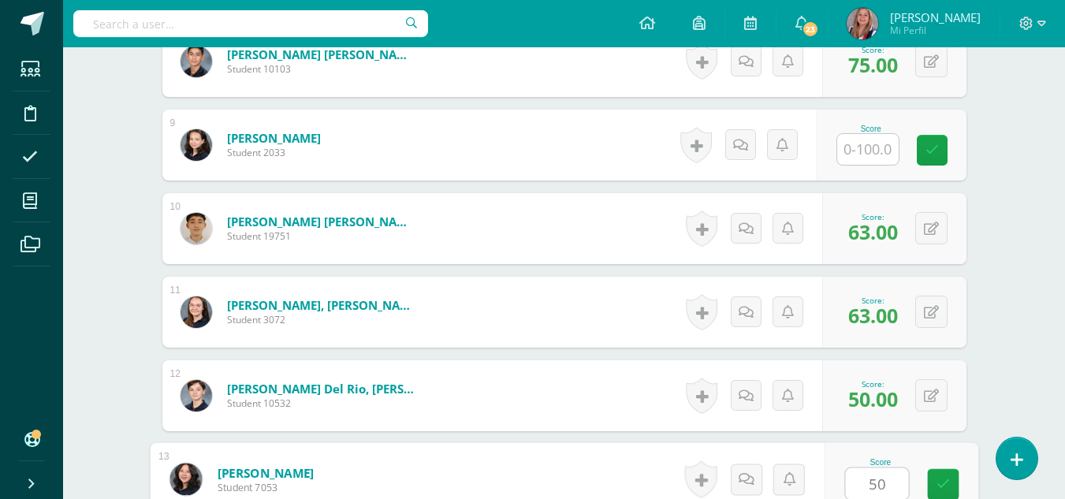
type input "50"
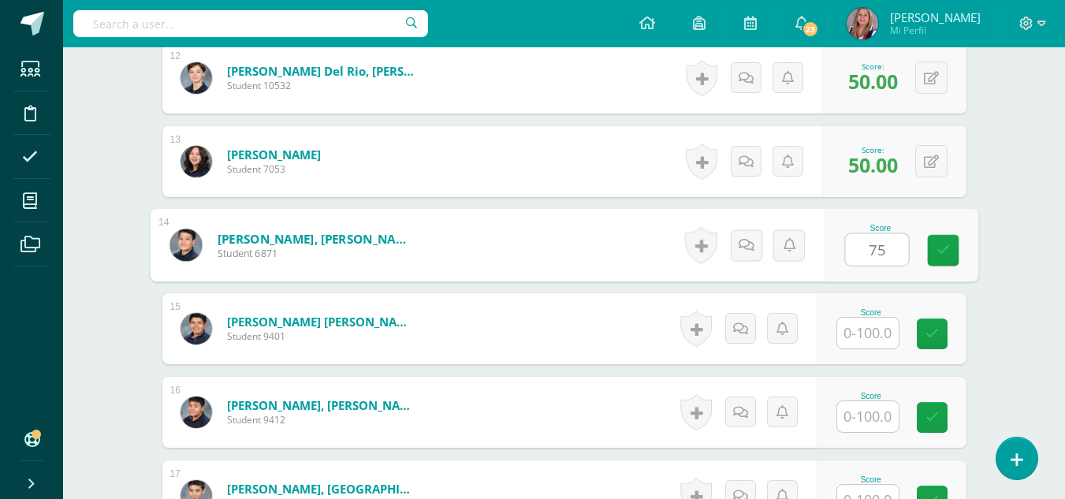
type input "75"
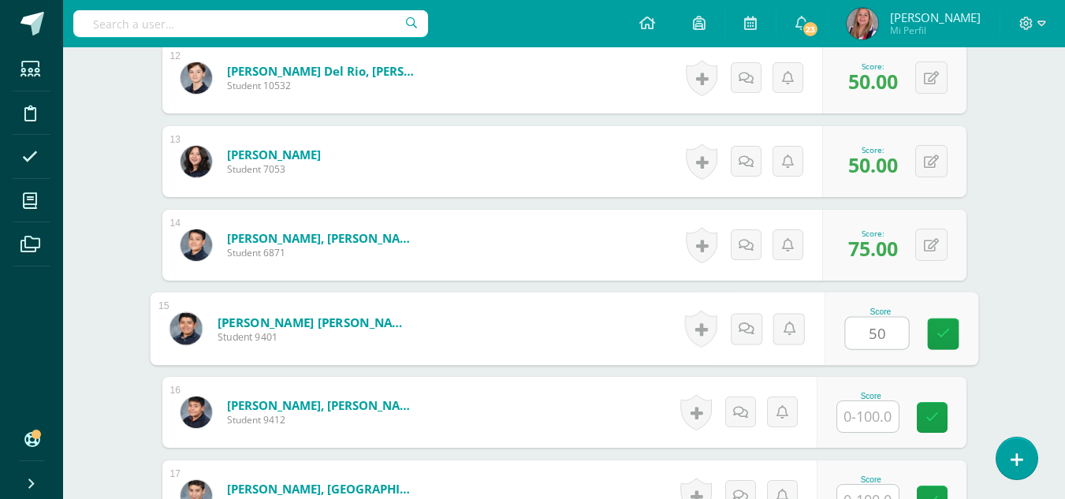
type input "50"
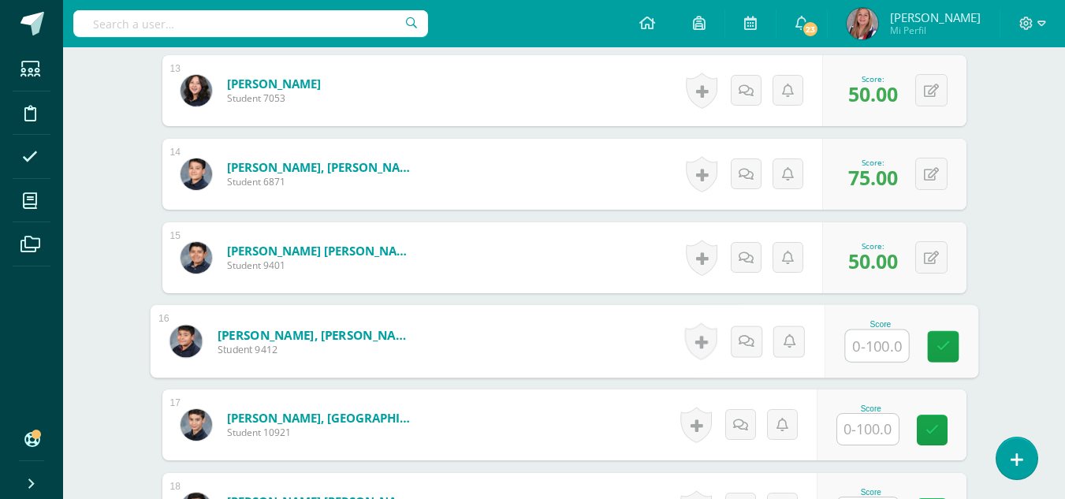
scroll to position [1497, 0]
type input "50"
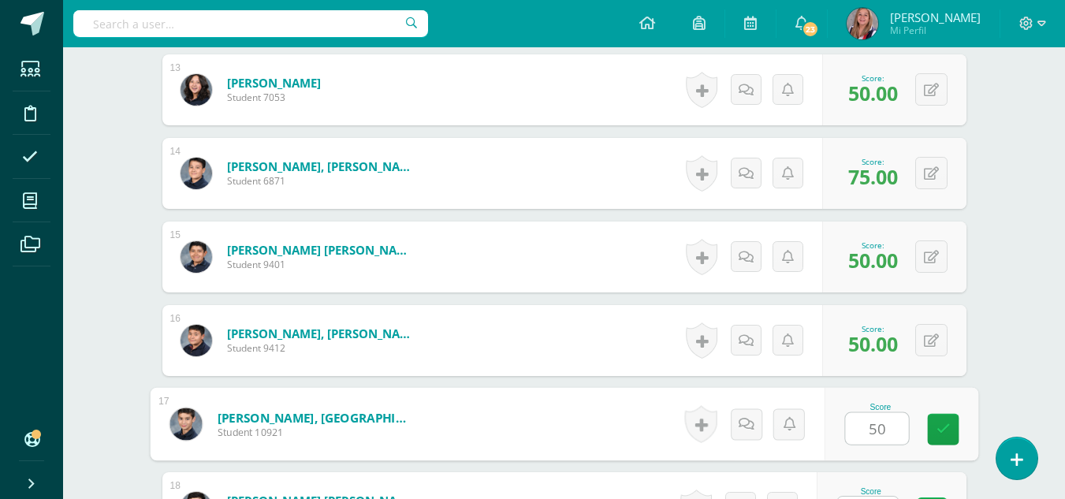
type input "50"
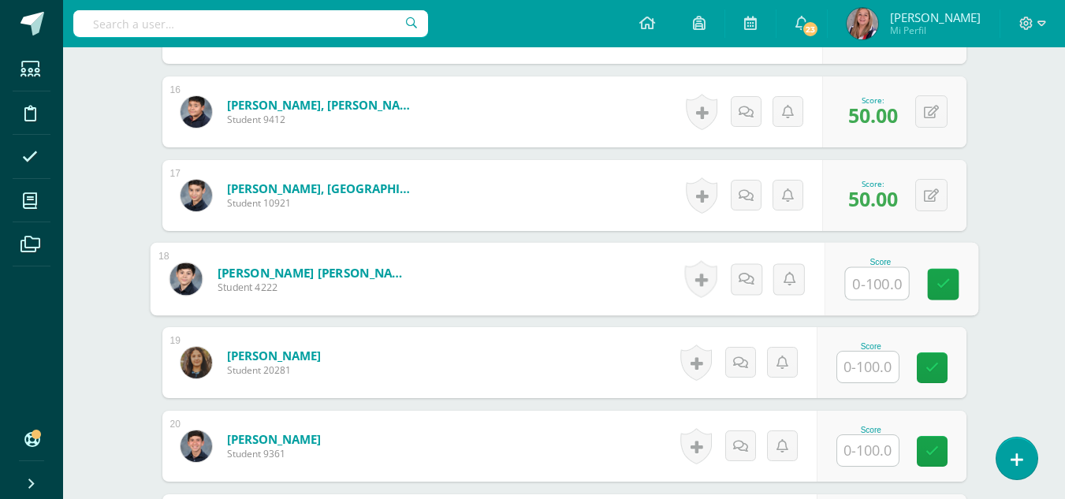
scroll to position [1726, 0]
type input "63"
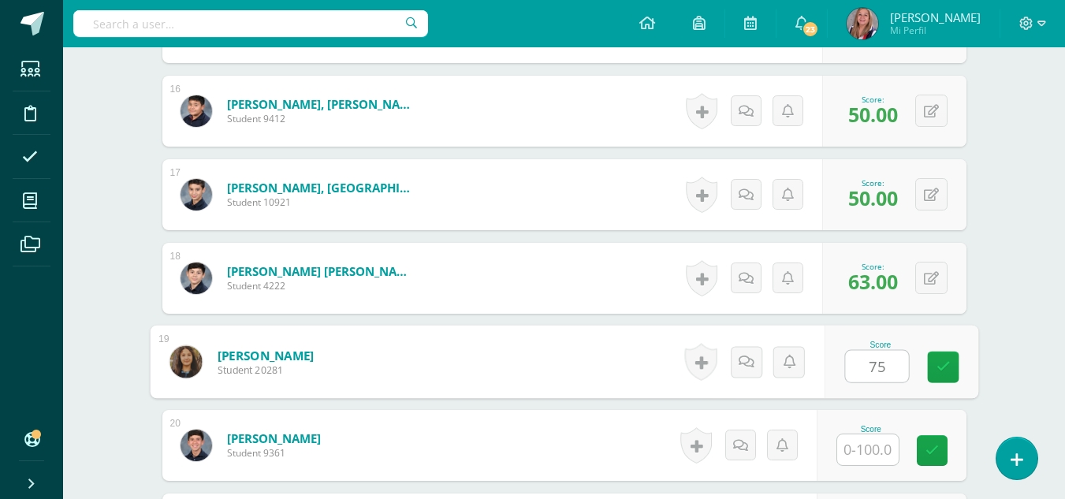
type input "75"
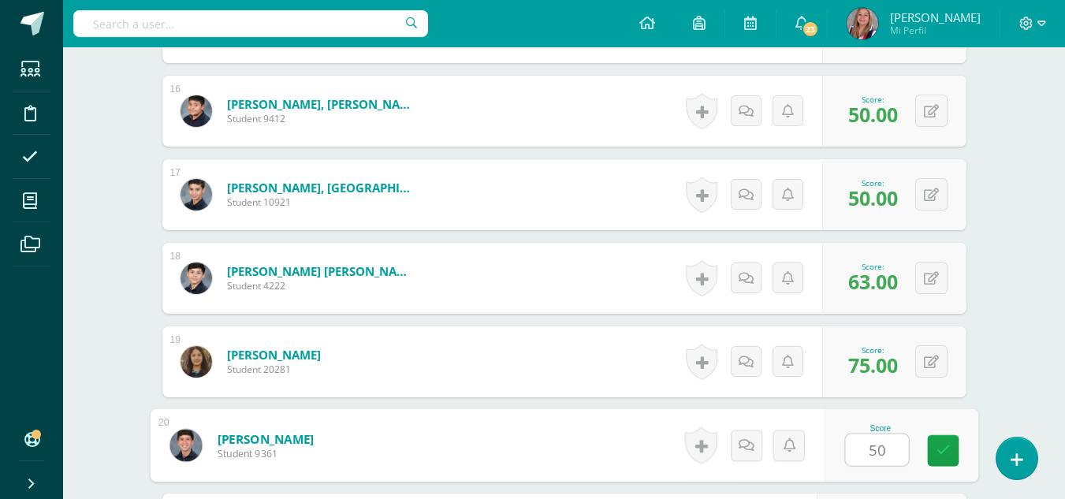
type input "50"
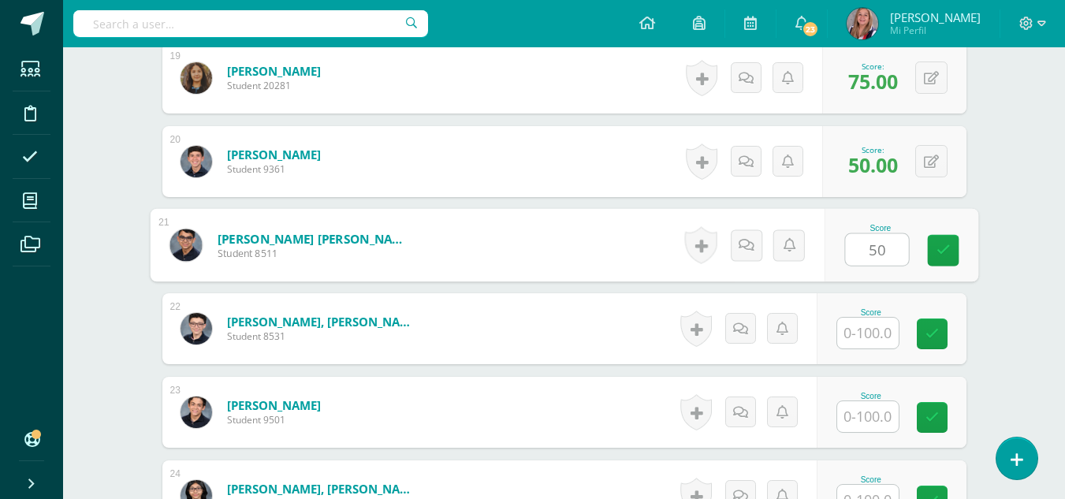
type input "50"
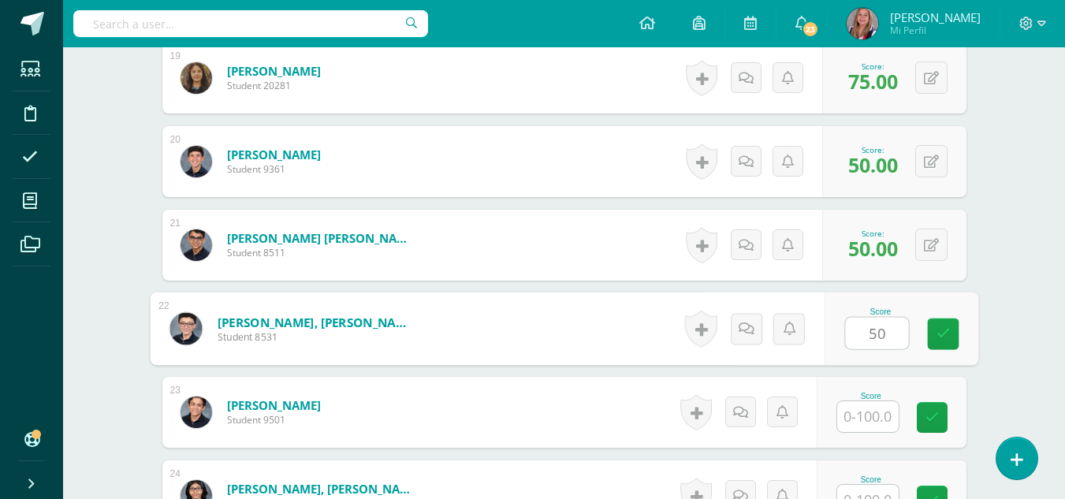
type input "50"
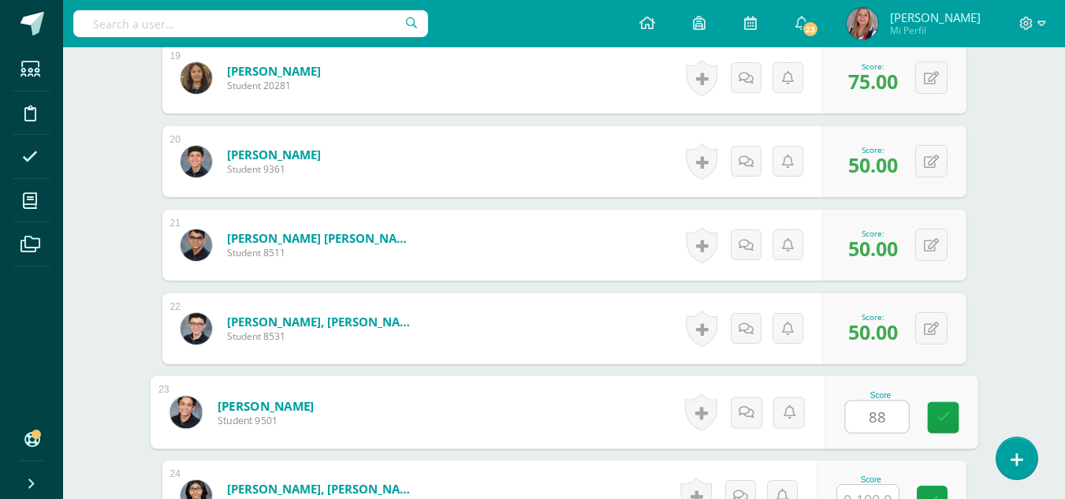
type input "88"
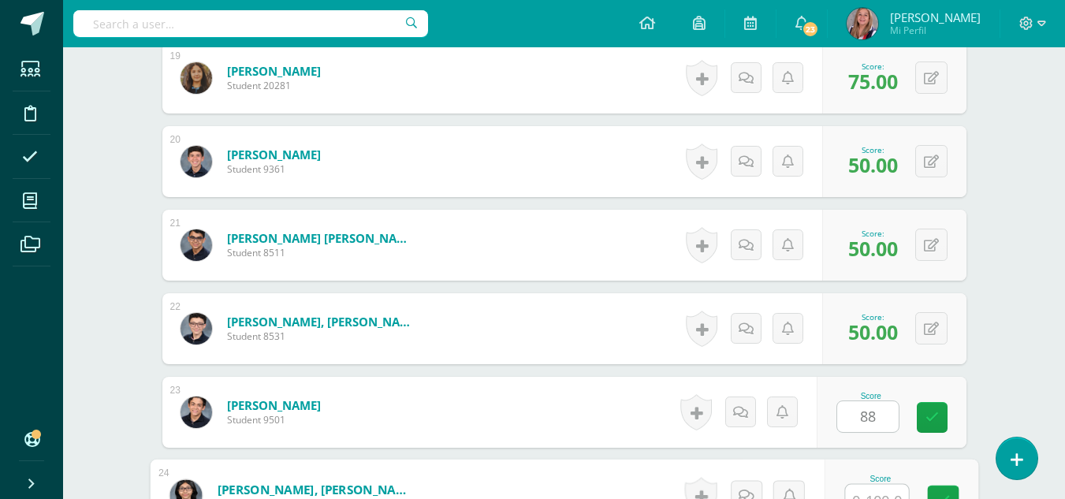
scroll to position [2027, 0]
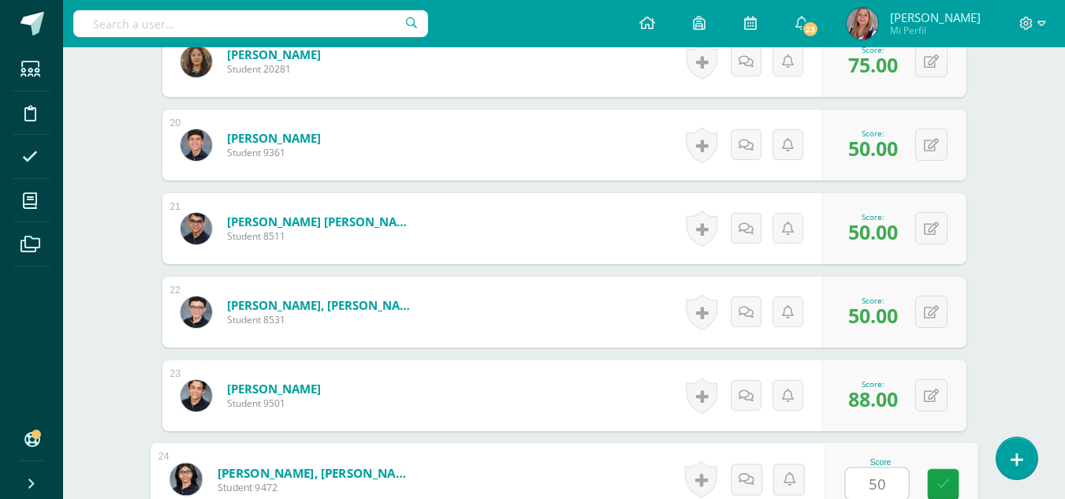
type input "50"
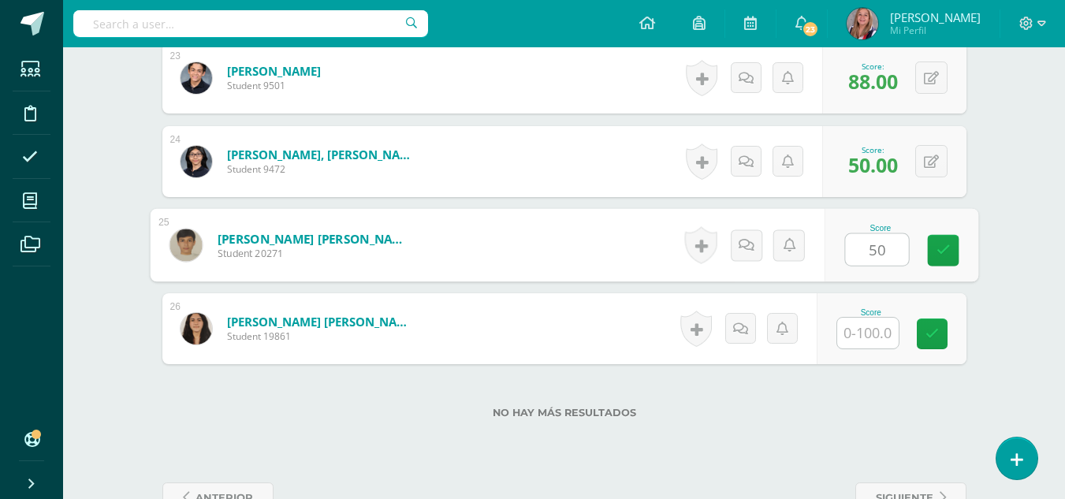
type input "50"
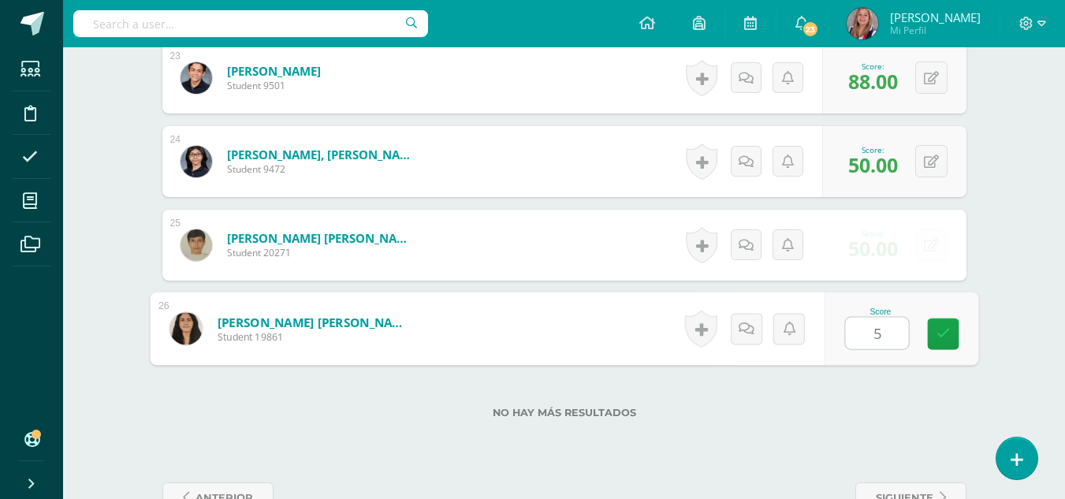
type input "50"
click at [935, 342] on link at bounding box center [943, 335] width 32 height 32
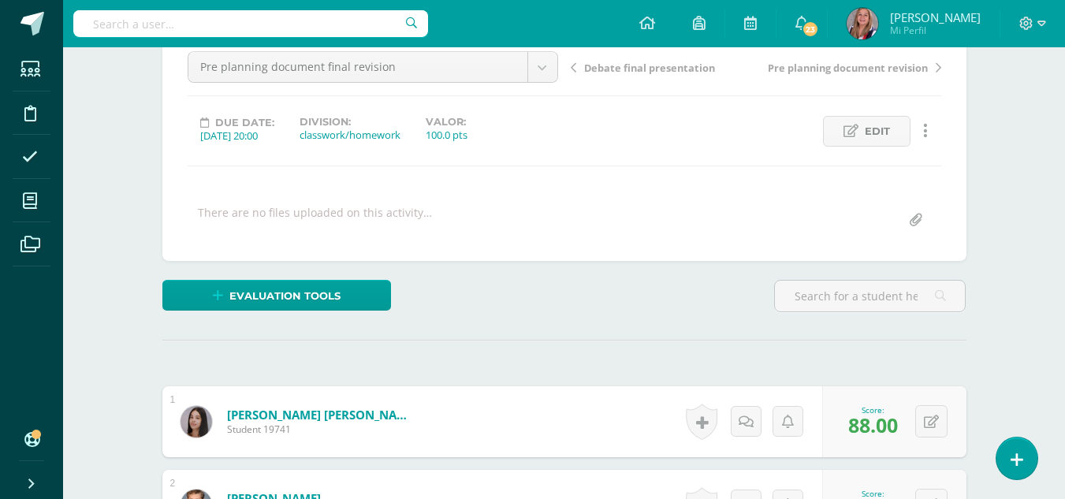
scroll to position [0, 0]
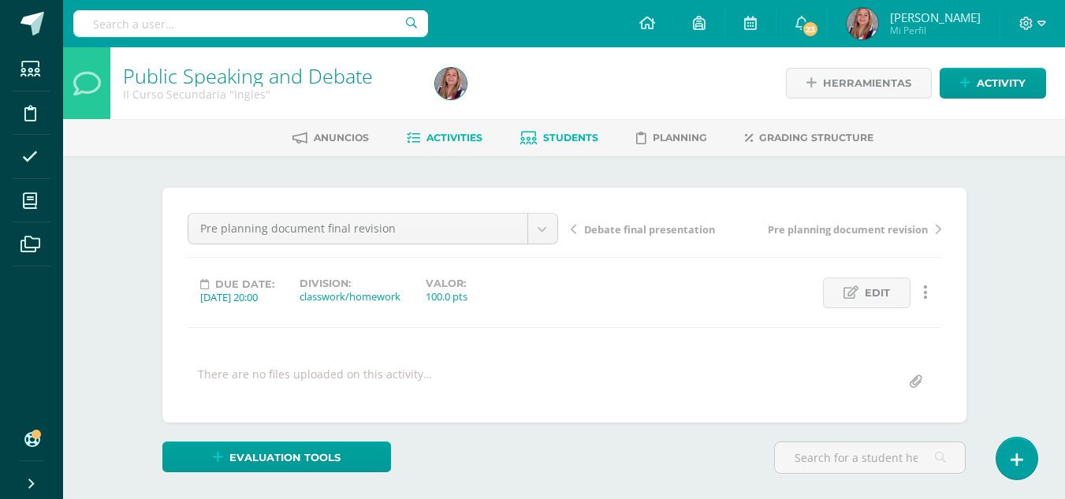
click at [565, 142] on span "Students" at bounding box center [570, 138] width 55 height 12
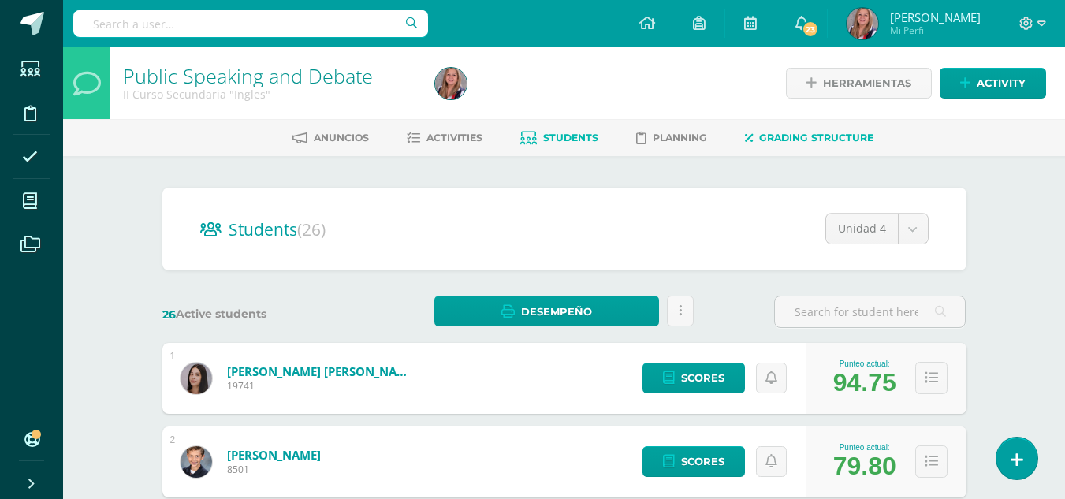
click at [806, 139] on span "Grading structure" at bounding box center [816, 138] width 114 height 12
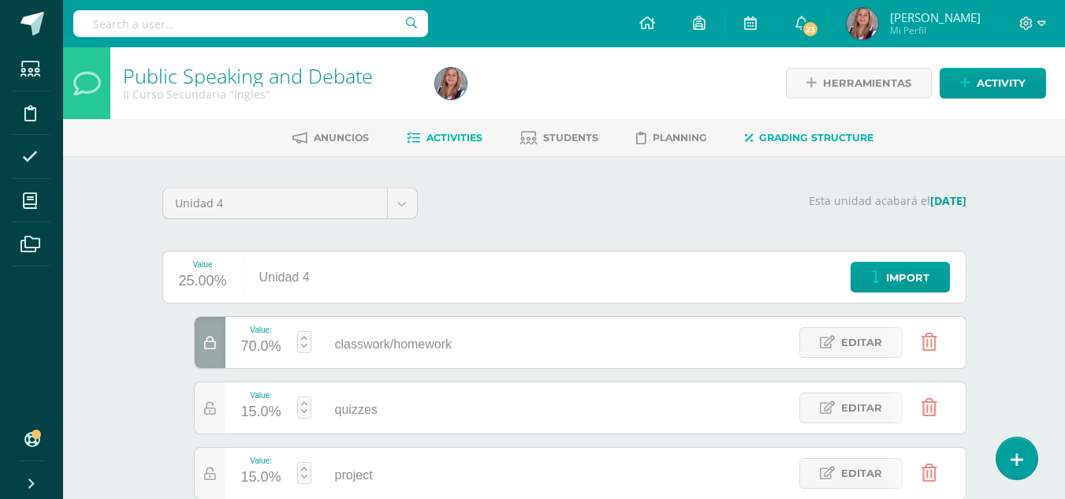
click at [453, 135] on span "Activities" at bounding box center [455, 138] width 56 height 12
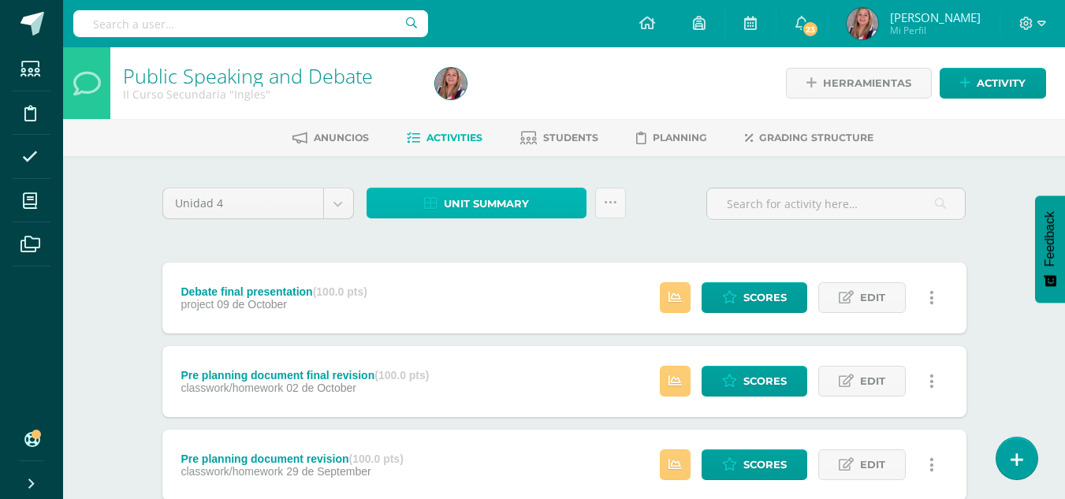
click at [504, 207] on span "Unit summary" at bounding box center [486, 203] width 85 height 29
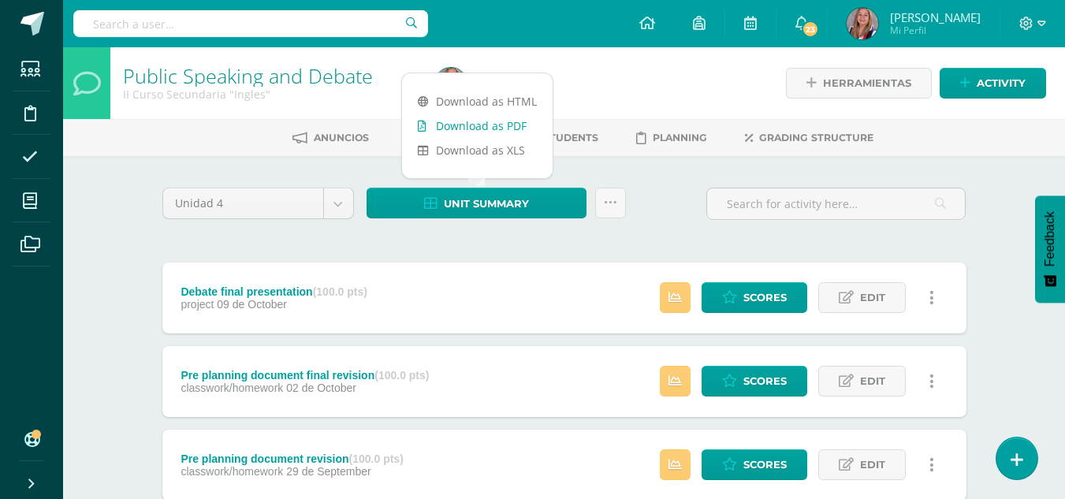
click at [490, 129] on link "Download as PDF" at bounding box center [477, 126] width 151 height 24
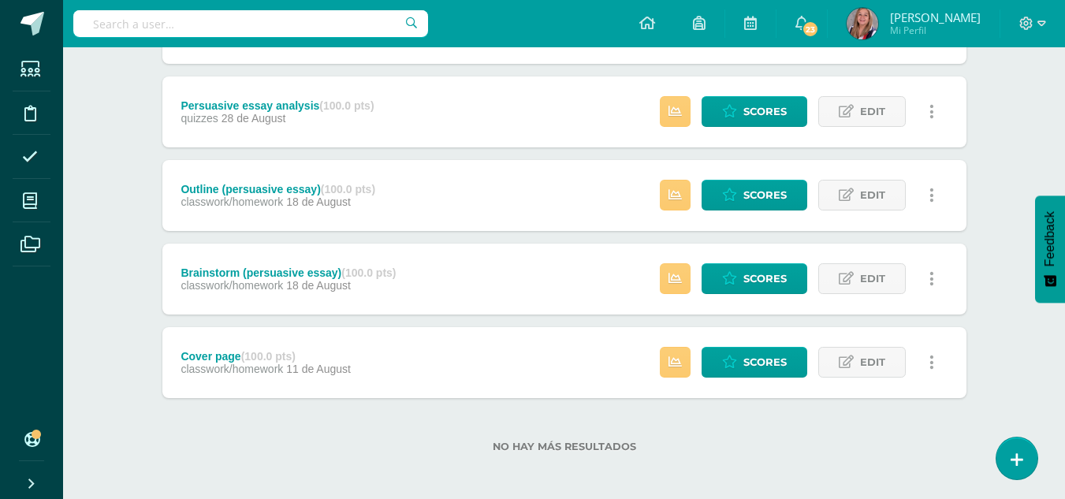
scroll to position [608, 0]
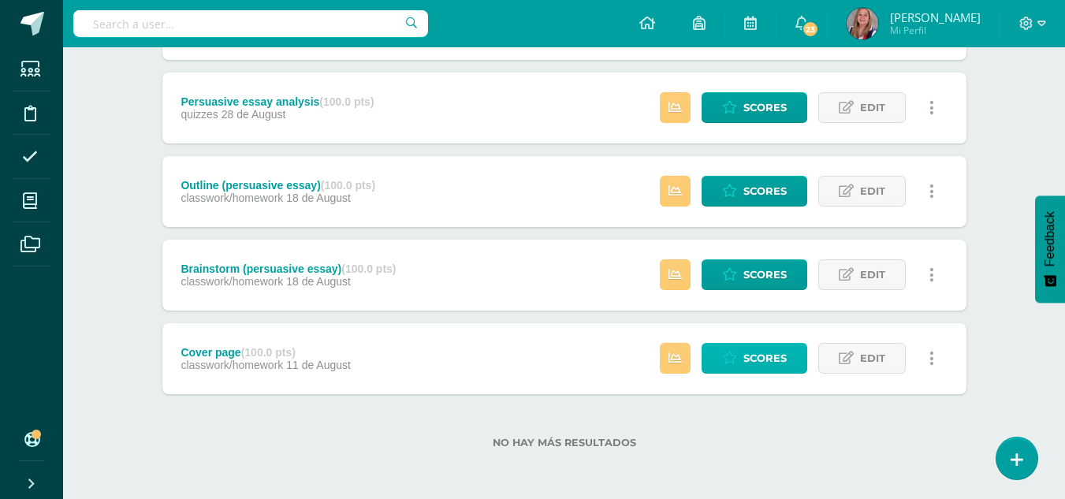
click at [752, 355] on span "Scores" at bounding box center [765, 358] width 43 height 29
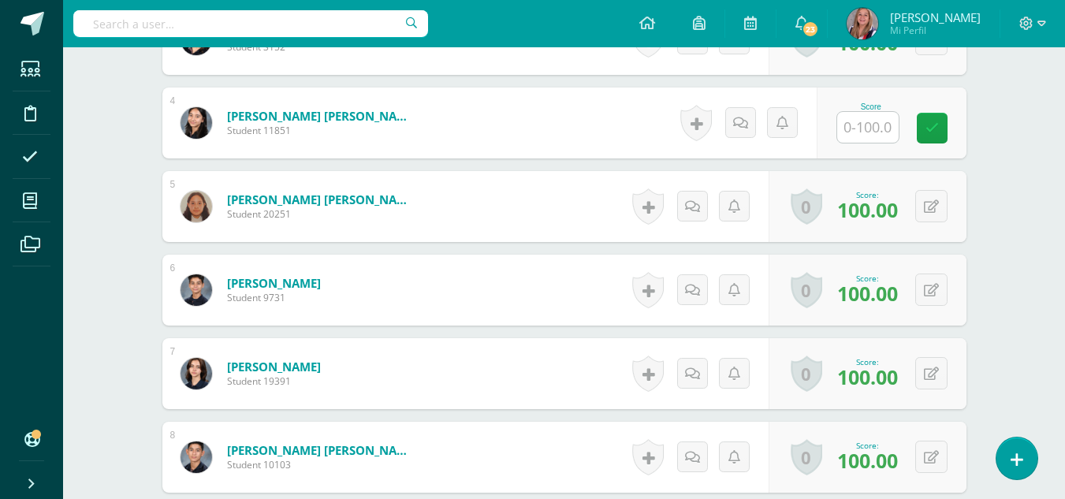
scroll to position [712, 0]
click at [878, 130] on input "text" at bounding box center [868, 126] width 62 height 31
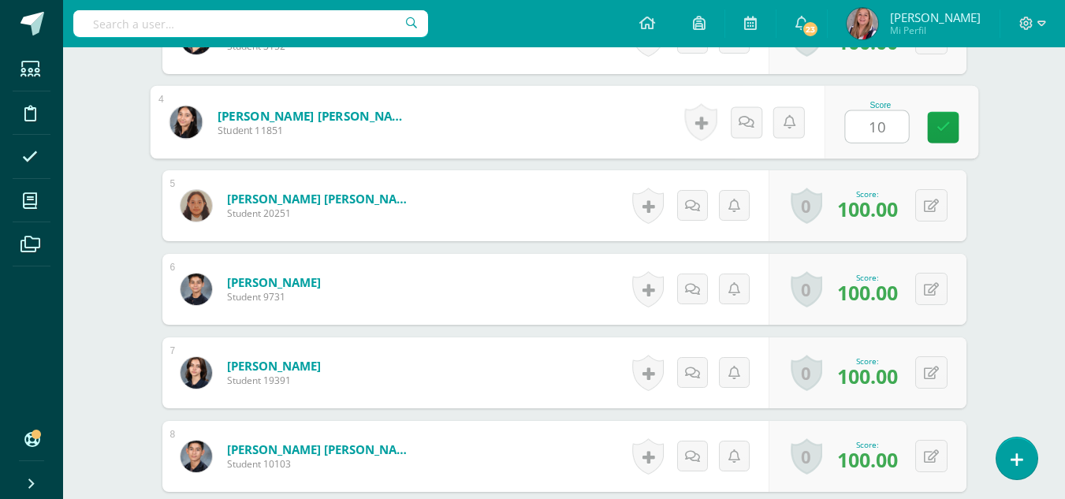
type input "100"
click at [938, 132] on icon at bounding box center [943, 127] width 14 height 13
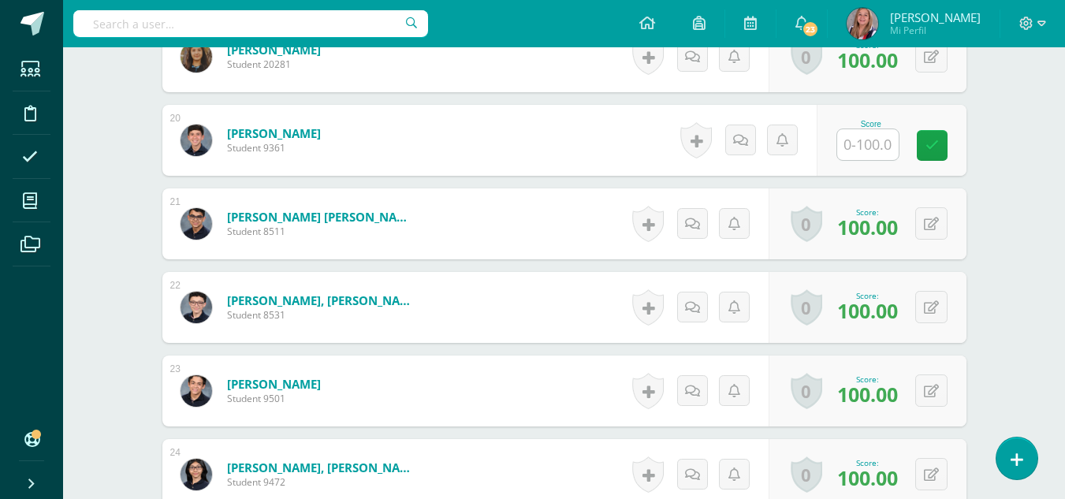
scroll to position [2031, 0]
click at [871, 149] on input "text" at bounding box center [868, 145] width 62 height 31
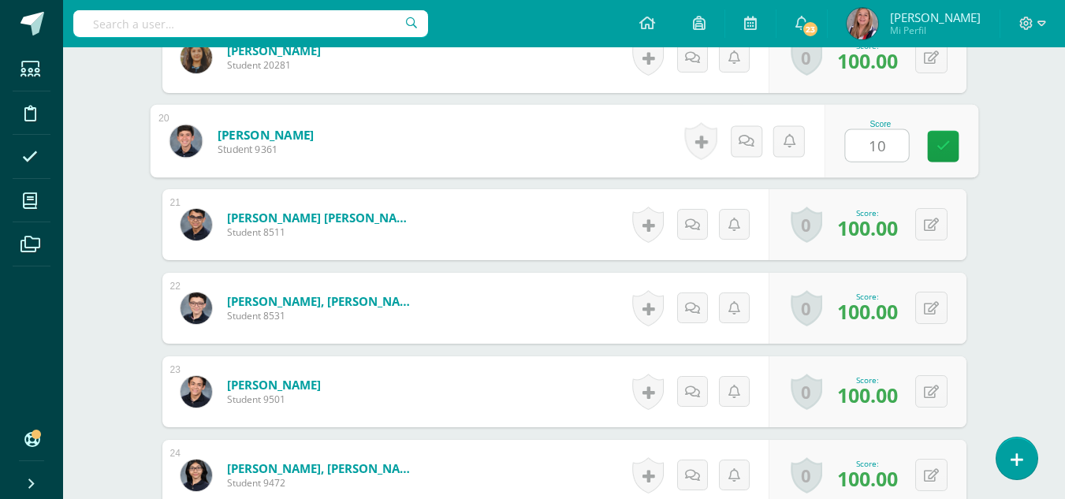
type input "100"
click at [942, 146] on icon at bounding box center [943, 146] width 14 height 13
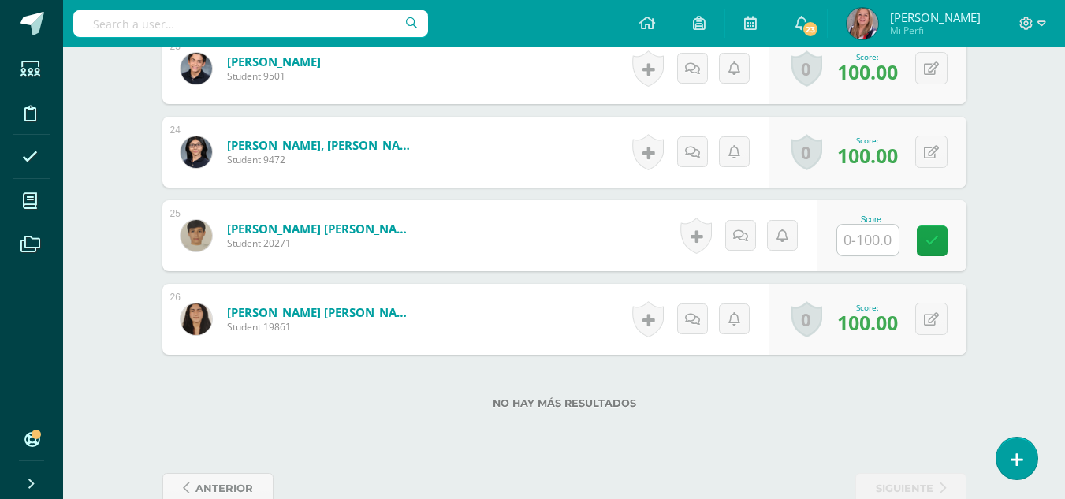
scroll to position [2390, 0]
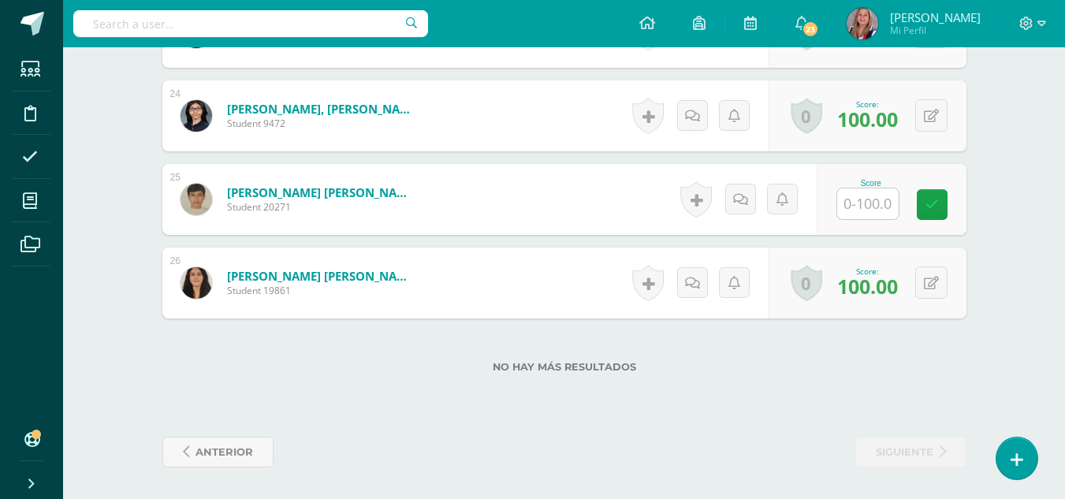
click at [872, 203] on input "text" at bounding box center [868, 203] width 62 height 31
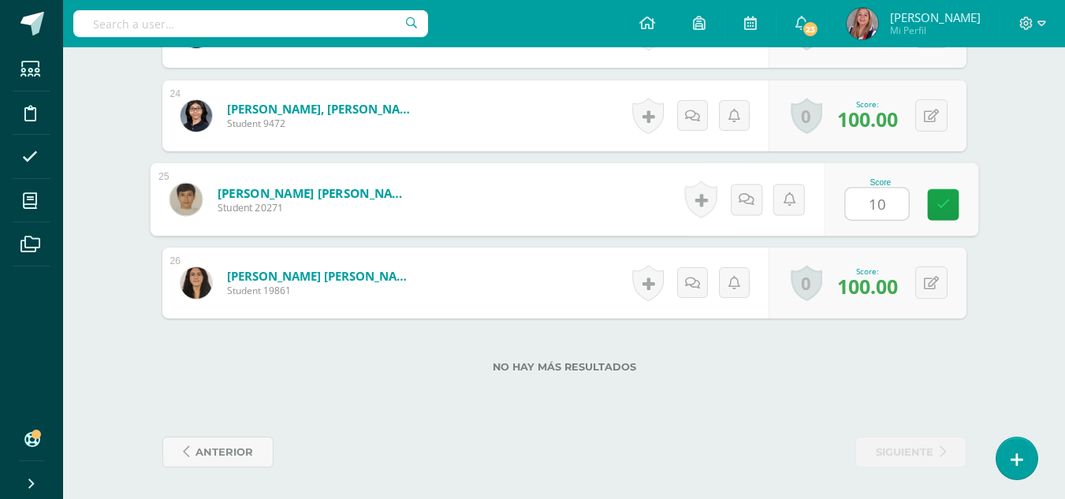
type input "100"
click at [942, 214] on link at bounding box center [943, 205] width 32 height 32
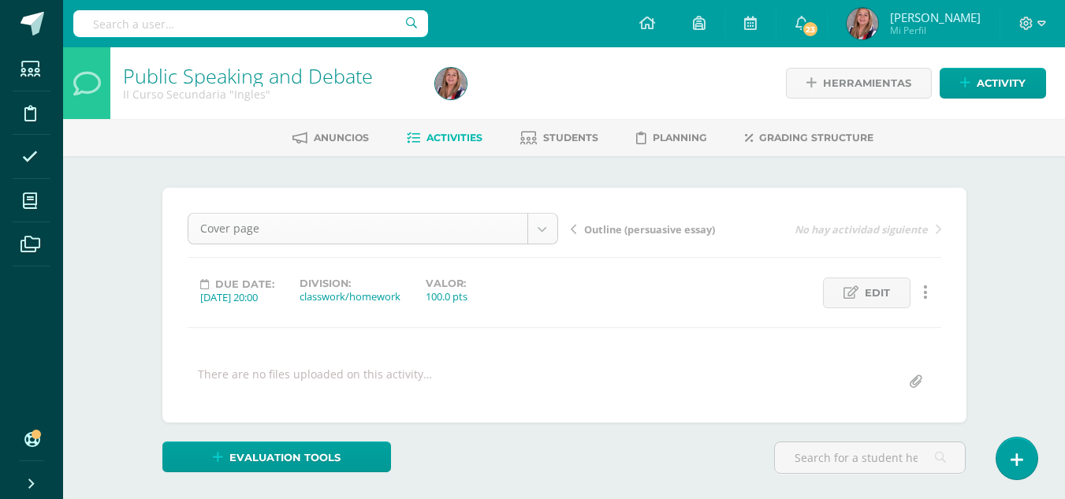
scroll to position [113, 0]
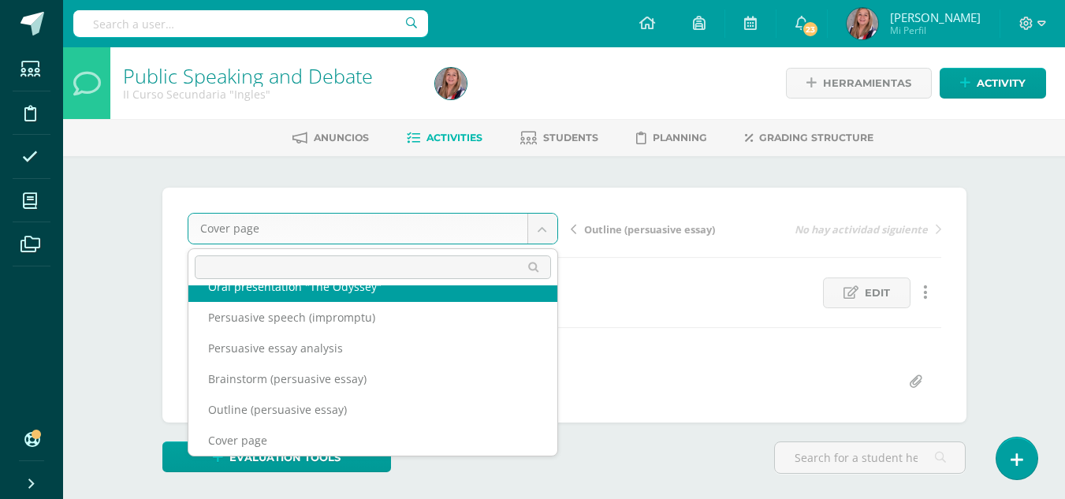
scroll to position [99, 0]
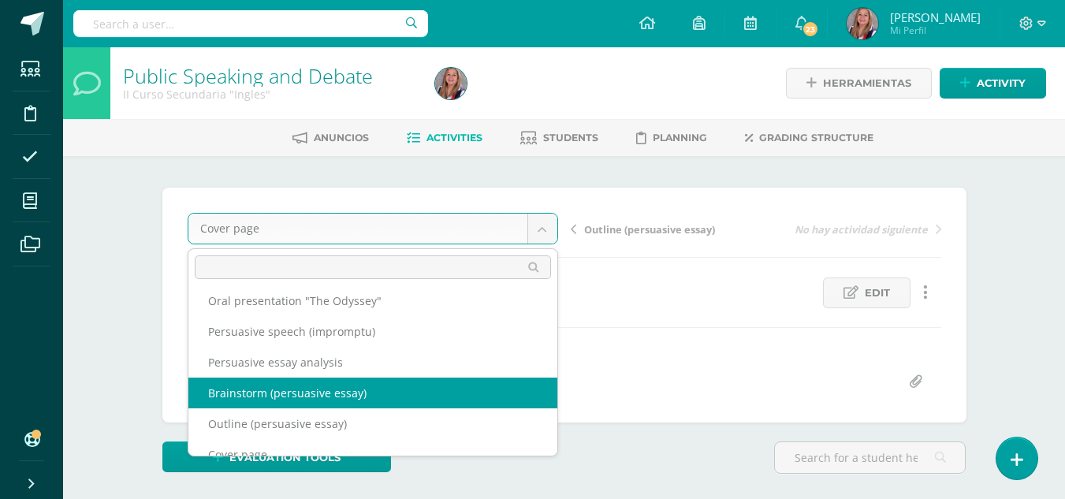
select select "/dashboard/teacher/grade-activity/237760/"
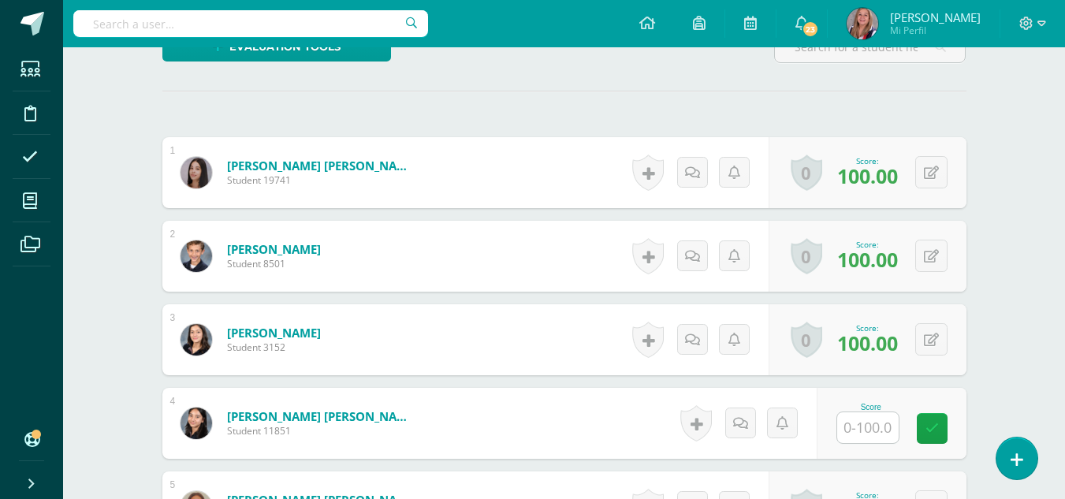
scroll to position [412, 0]
click at [860, 428] on input "text" at bounding box center [868, 427] width 62 height 31
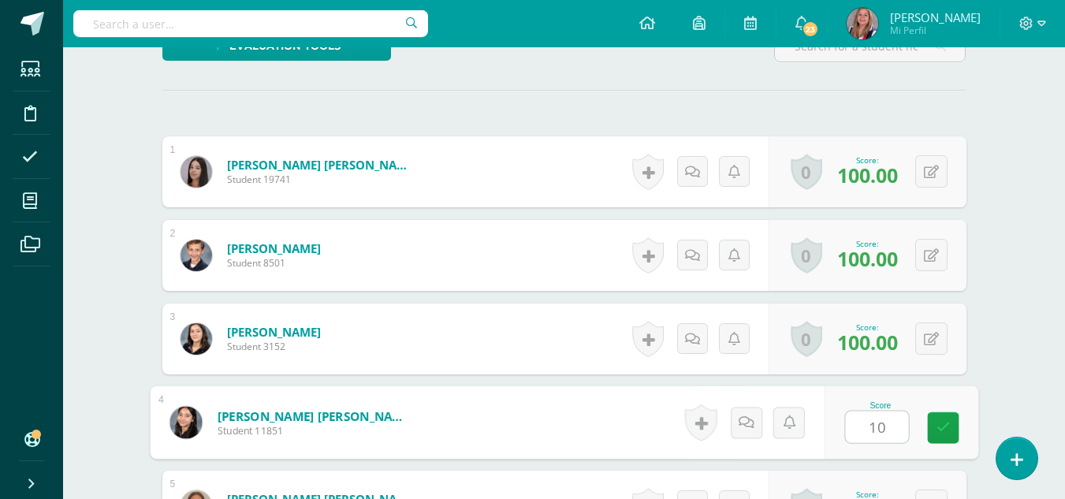
type input "100"
click at [935, 417] on link at bounding box center [943, 428] width 32 height 32
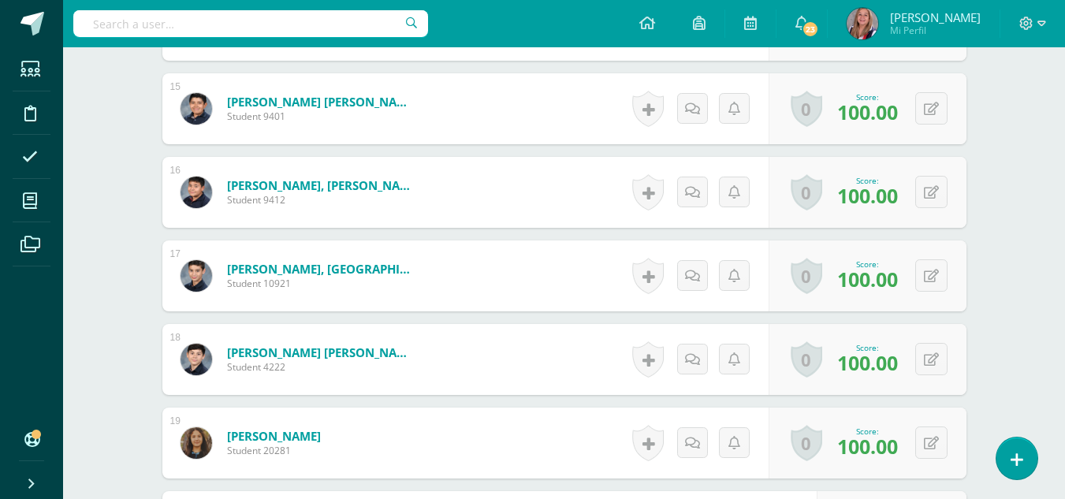
scroll to position [1883, 0]
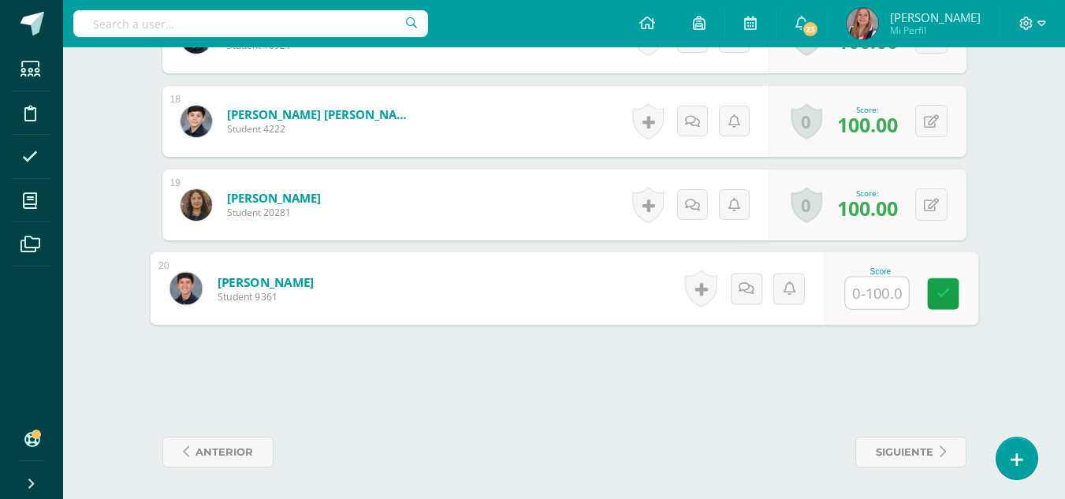
click at [874, 283] on input "text" at bounding box center [876, 294] width 63 height 32
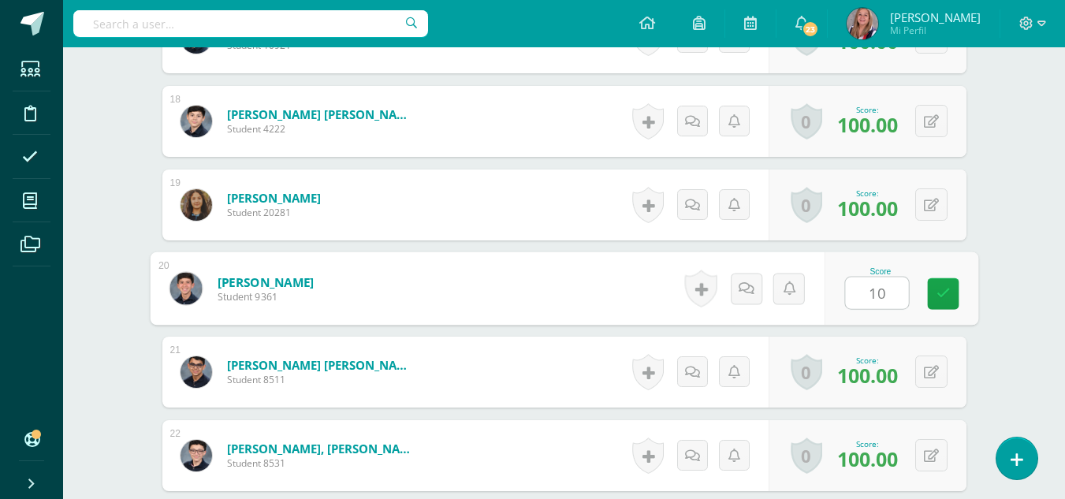
type input "100"
click at [941, 286] on icon at bounding box center [943, 292] width 14 height 13
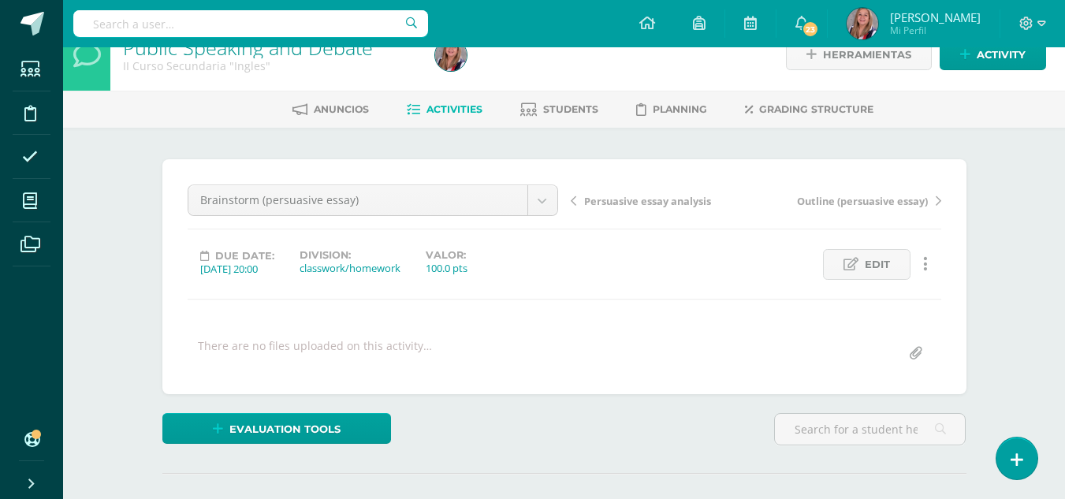
scroll to position [0, 0]
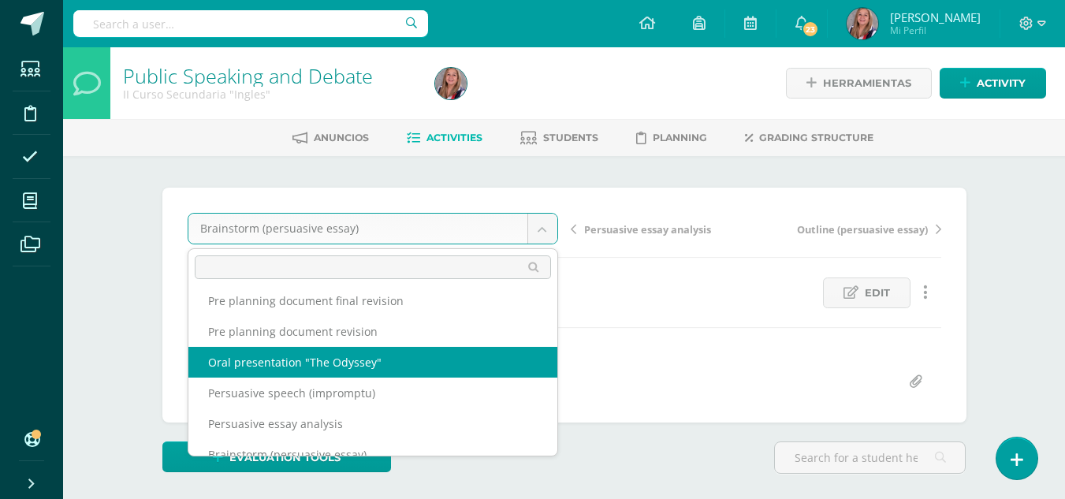
scroll to position [119, 0]
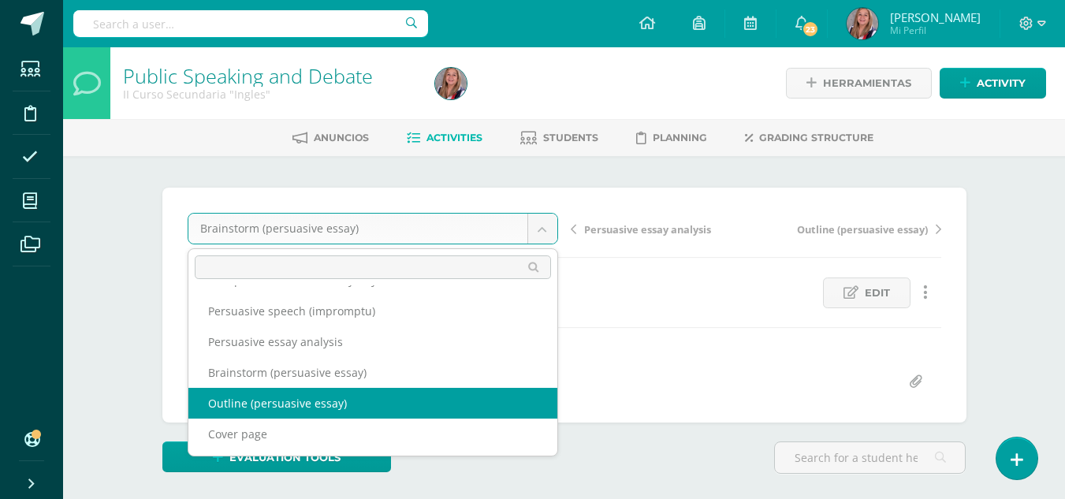
select select "/dashboard/teacher/grade-activity/237763/"
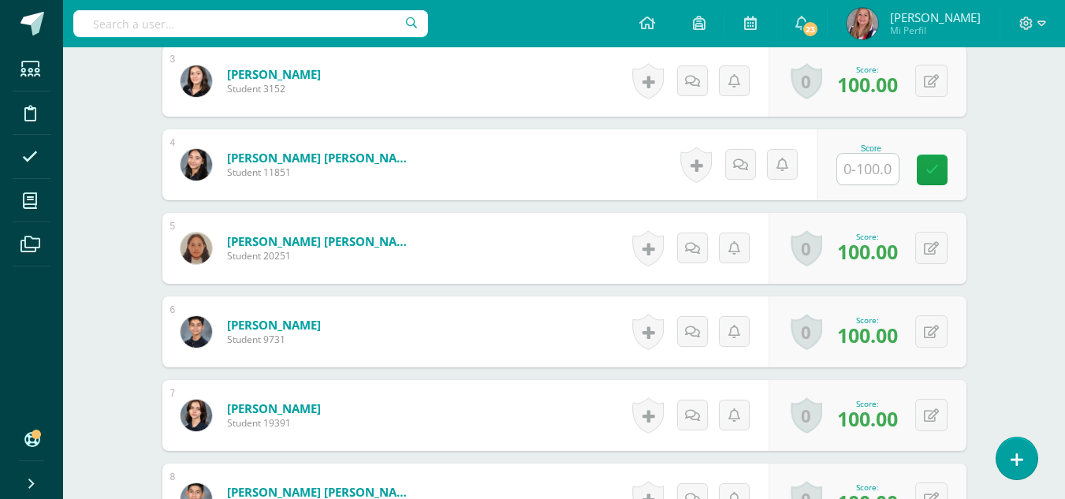
scroll to position [670, 0]
click at [866, 174] on input "text" at bounding box center [868, 168] width 62 height 31
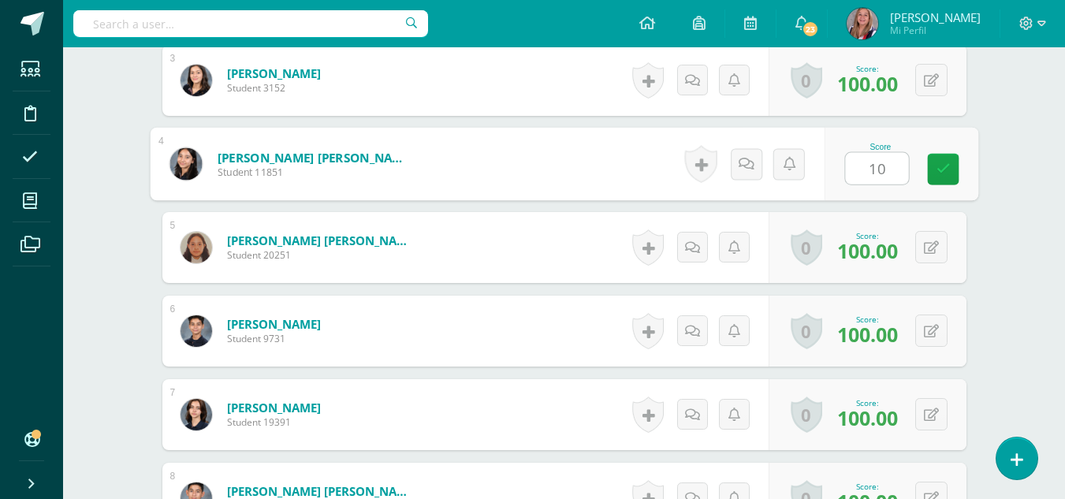
type input "100"
click at [954, 173] on link at bounding box center [943, 170] width 32 height 32
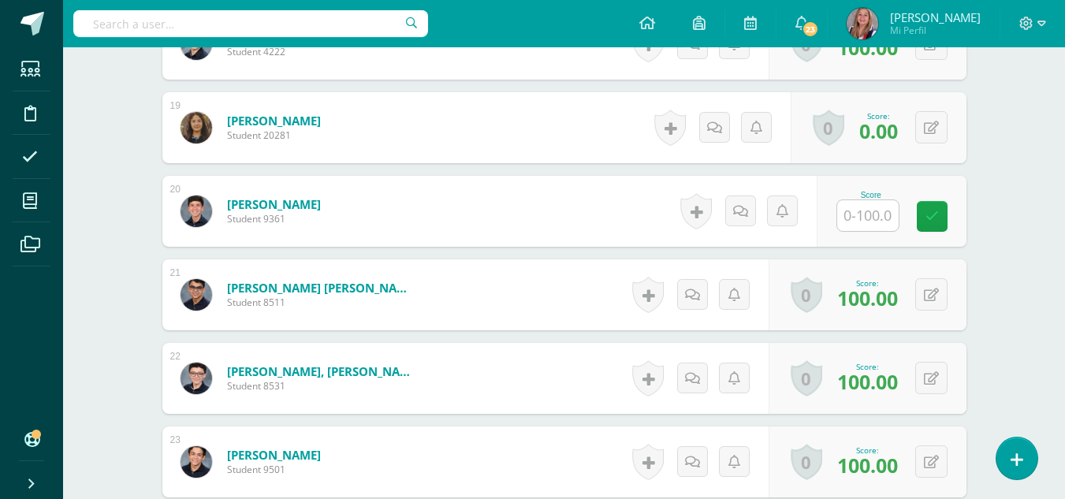
scroll to position [1961, 0]
click at [867, 218] on input "text" at bounding box center [868, 215] width 62 height 31
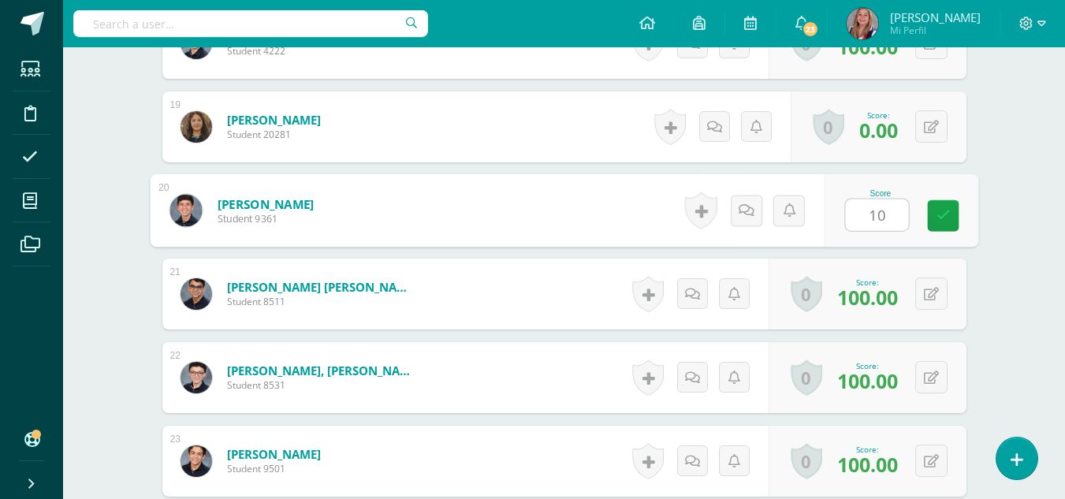
type input "100"
click at [947, 222] on icon at bounding box center [943, 215] width 14 height 13
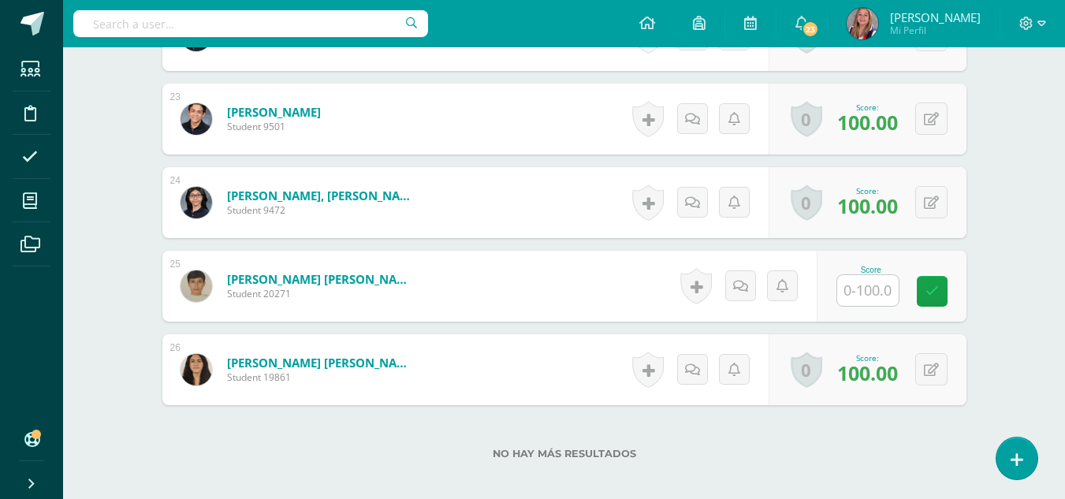
scroll to position [2355, 0]
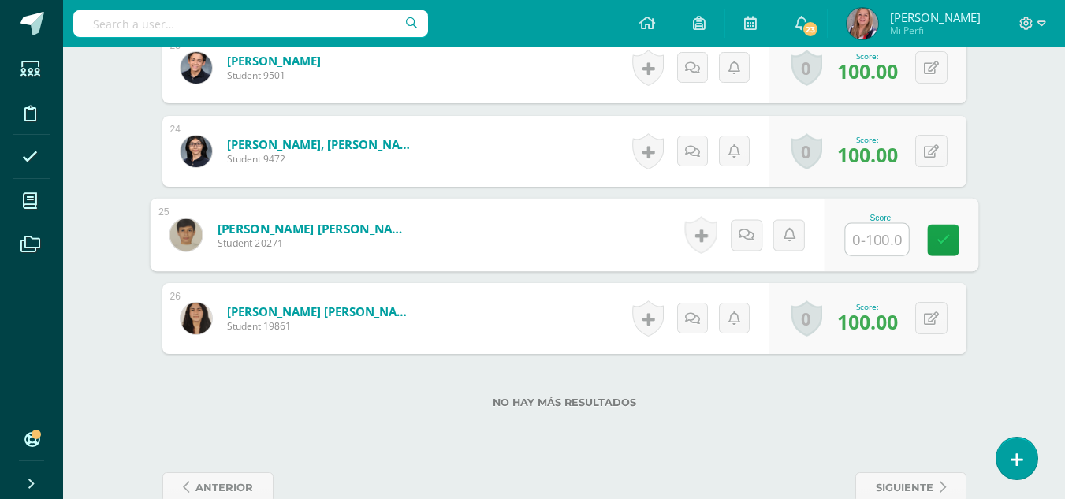
click at [871, 248] on input "text" at bounding box center [876, 240] width 63 height 32
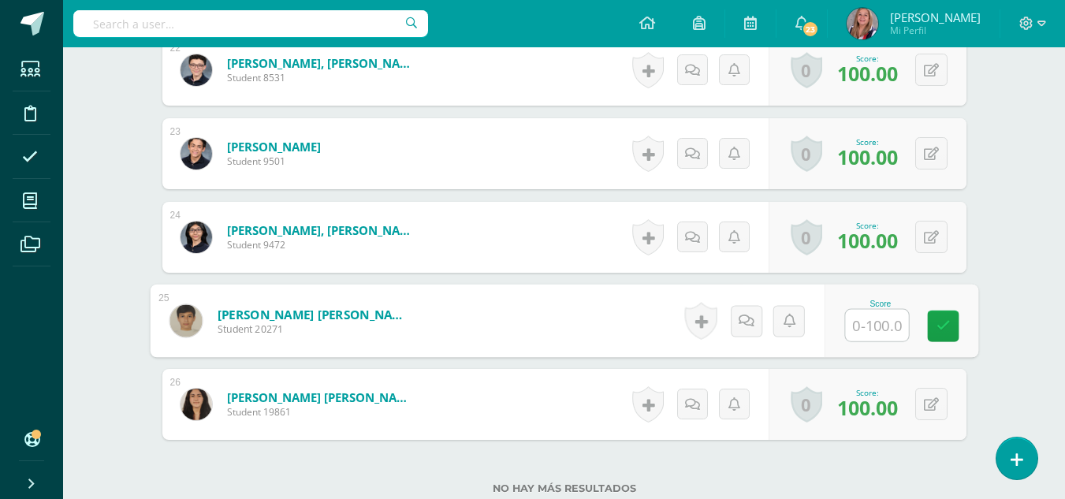
scroll to position [2390, 0]
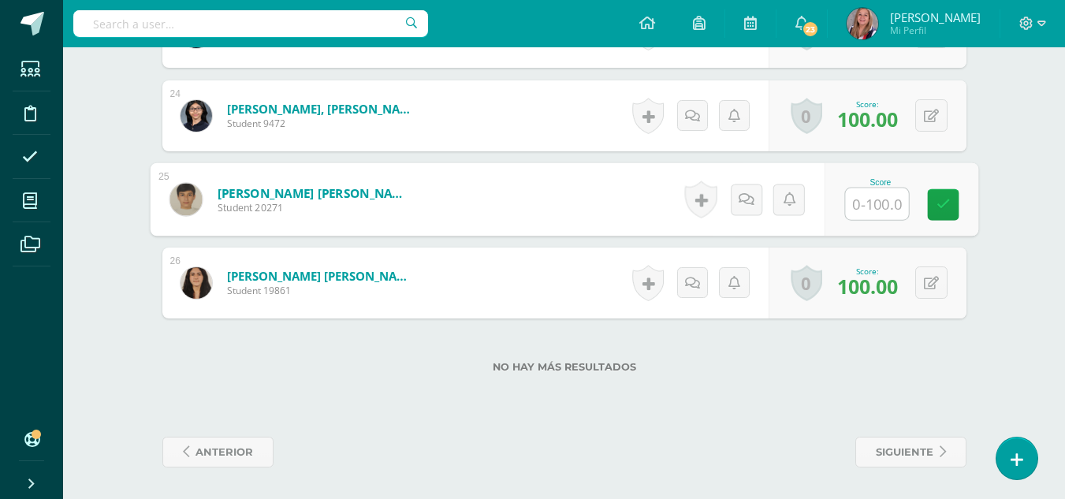
click at [890, 213] on input "text" at bounding box center [876, 204] width 63 height 32
type input "100"
click at [945, 207] on icon at bounding box center [943, 204] width 14 height 13
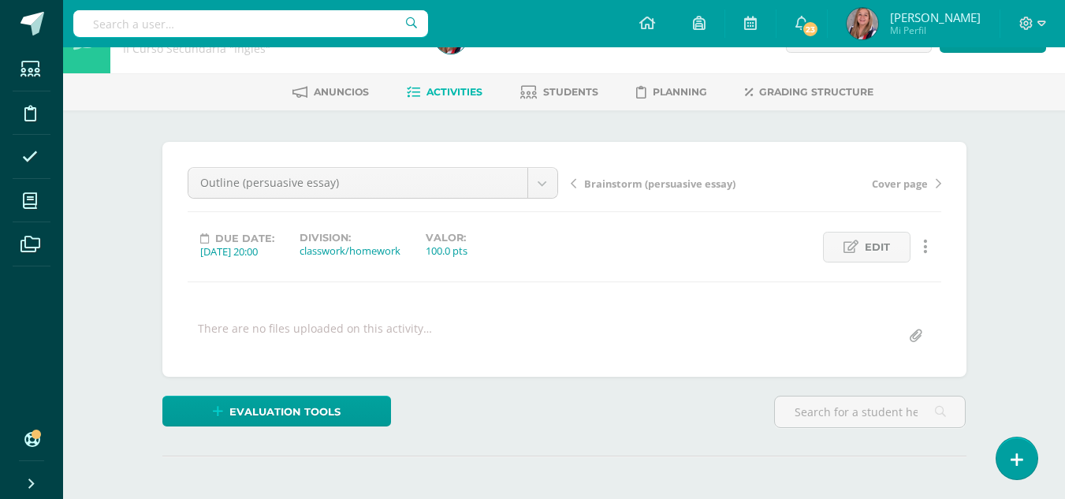
scroll to position [0, 0]
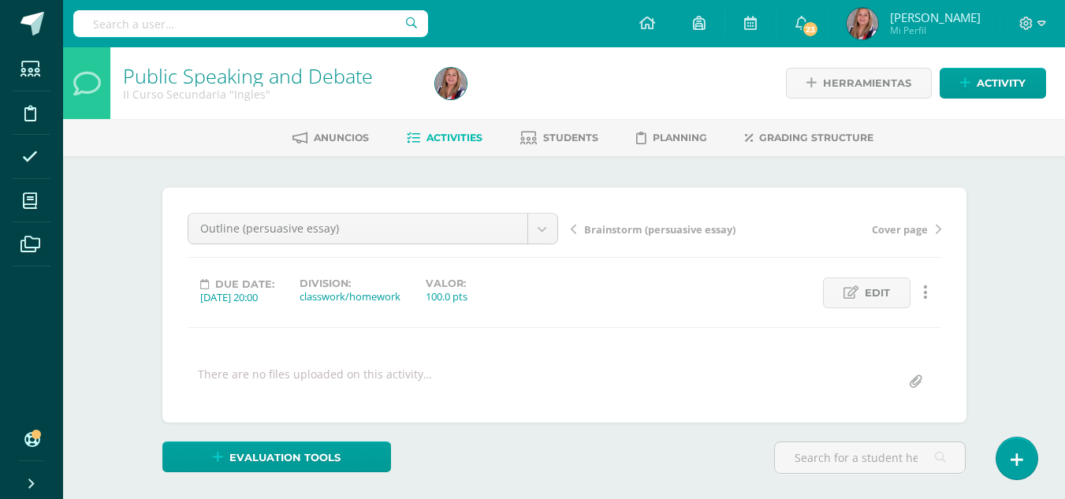
click at [440, 141] on span "Activities" at bounding box center [455, 138] width 56 height 12
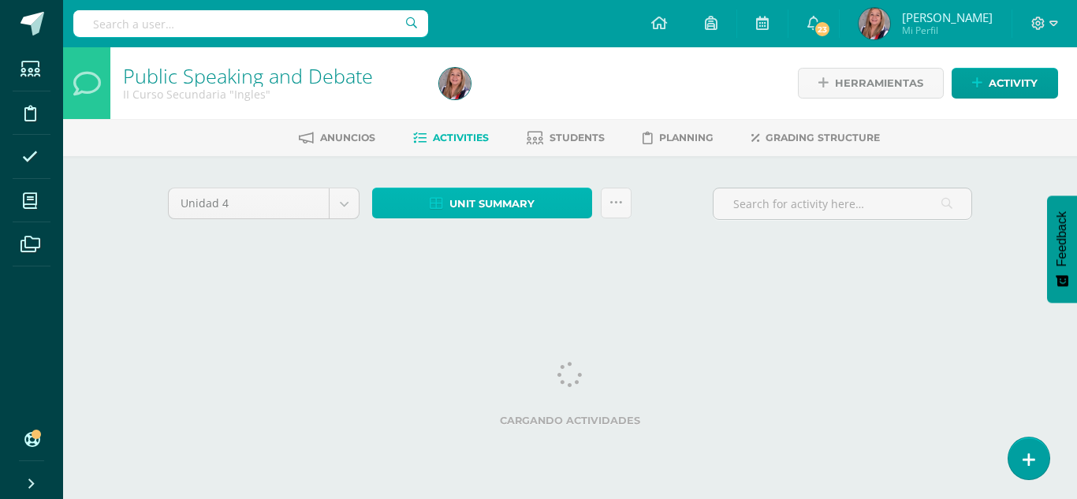
click at [494, 203] on span "Unit summary" at bounding box center [491, 203] width 85 height 29
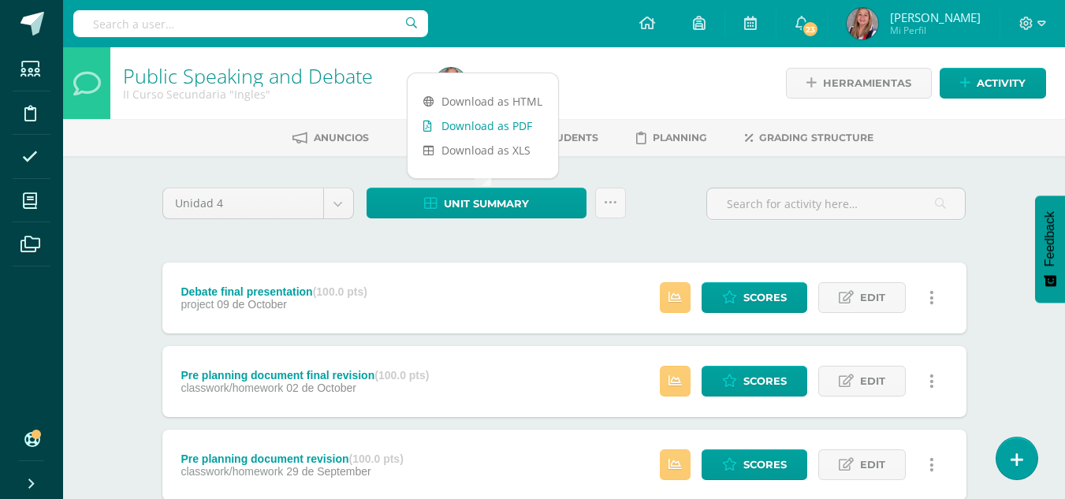
click at [502, 128] on link "Download as PDF" at bounding box center [483, 126] width 151 height 24
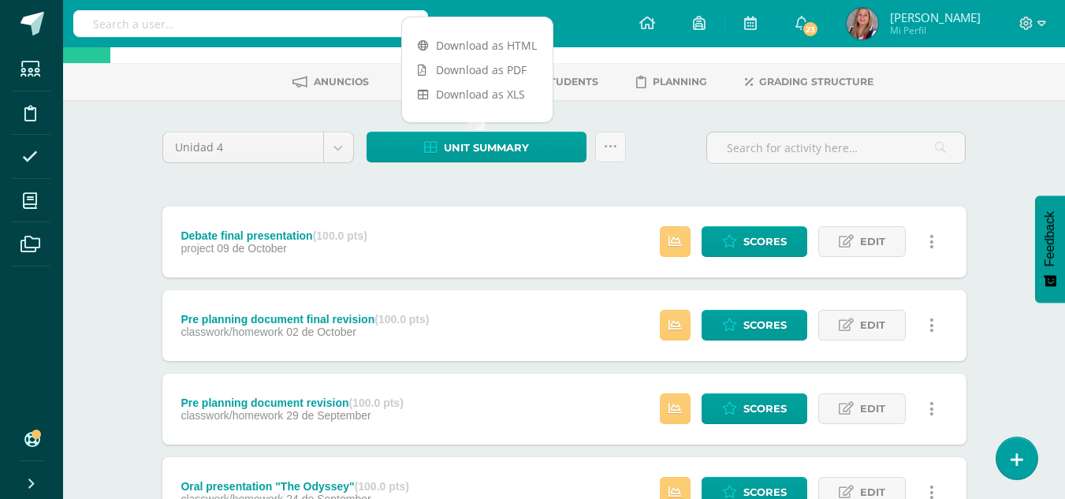
scroll to position [55, 0]
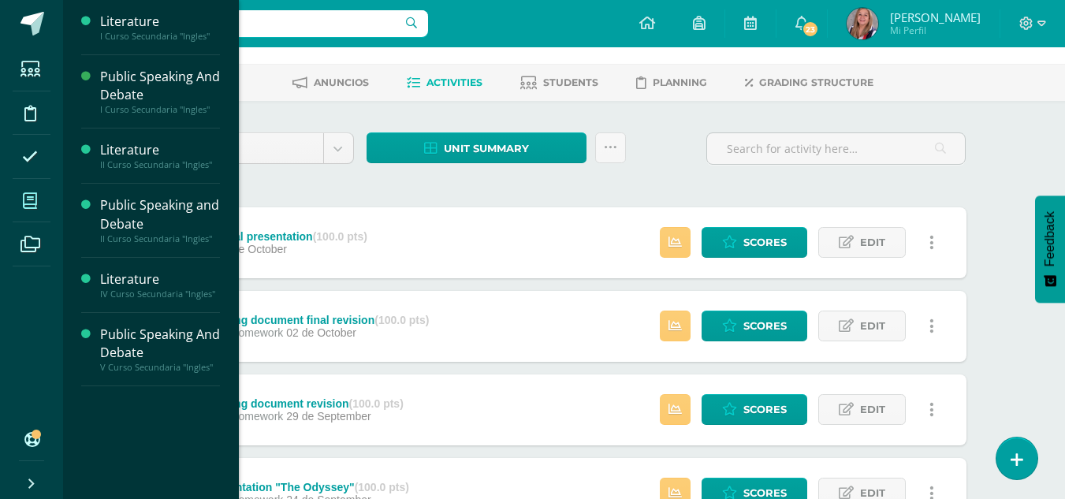
click at [34, 203] on icon at bounding box center [30, 201] width 14 height 16
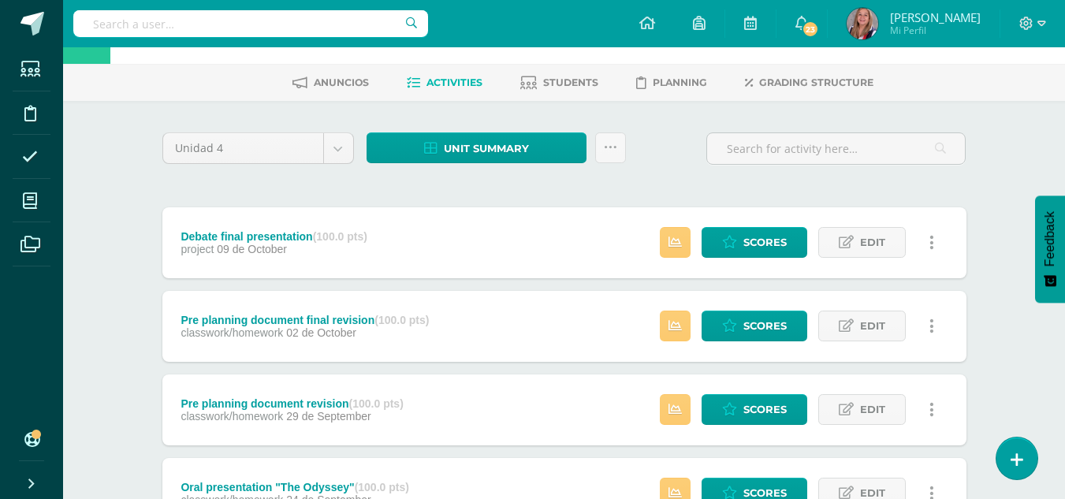
click at [25, 307] on ul "Students Discipline Attendance My courses Archivos" at bounding box center [31, 233] width 63 height 373
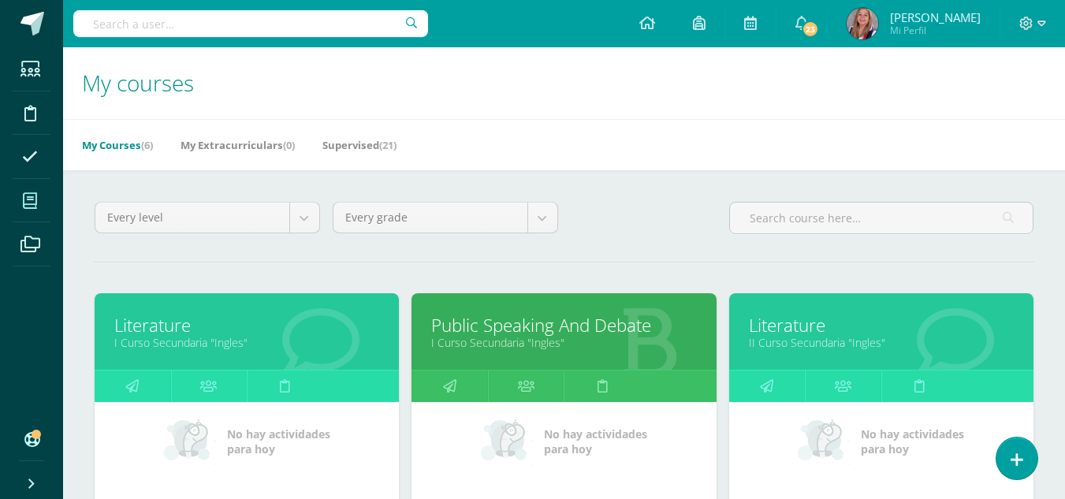
click at [584, 365] on div at bounding box center [648, 333] width 137 height 106
click at [584, 326] on link "Public Speaking And Debate" at bounding box center [563, 325] width 265 height 24
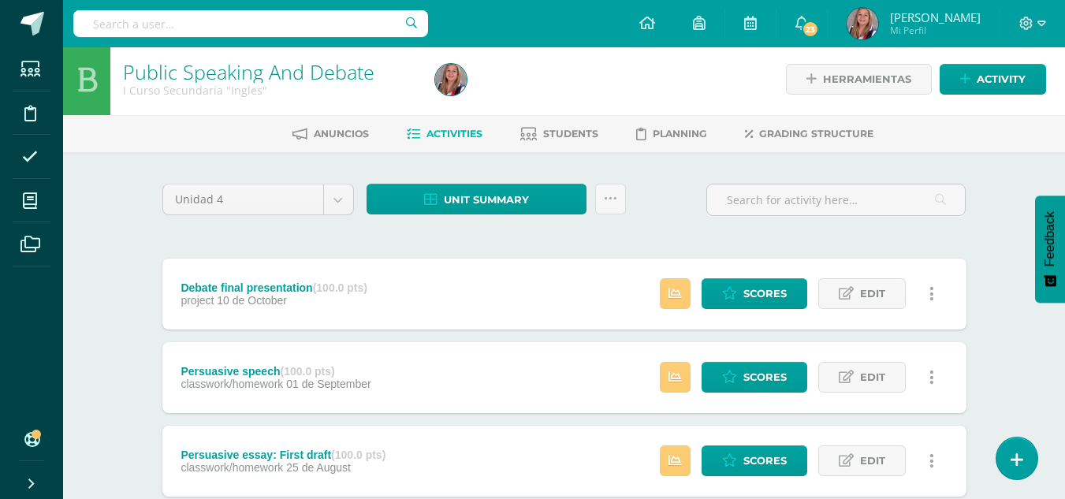
scroll to position [3, 0]
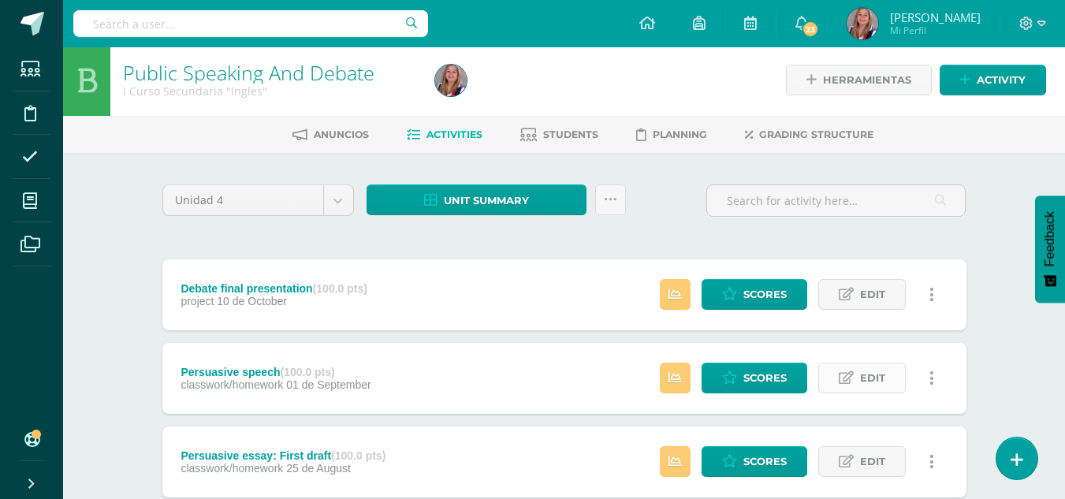
click at [870, 377] on span "Edit" at bounding box center [872, 378] width 25 height 29
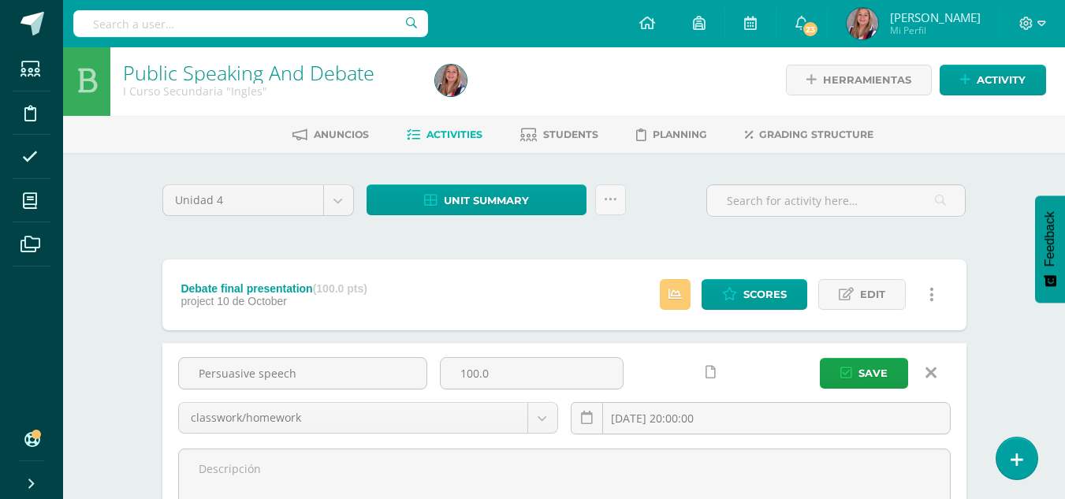
scroll to position [45, 0]
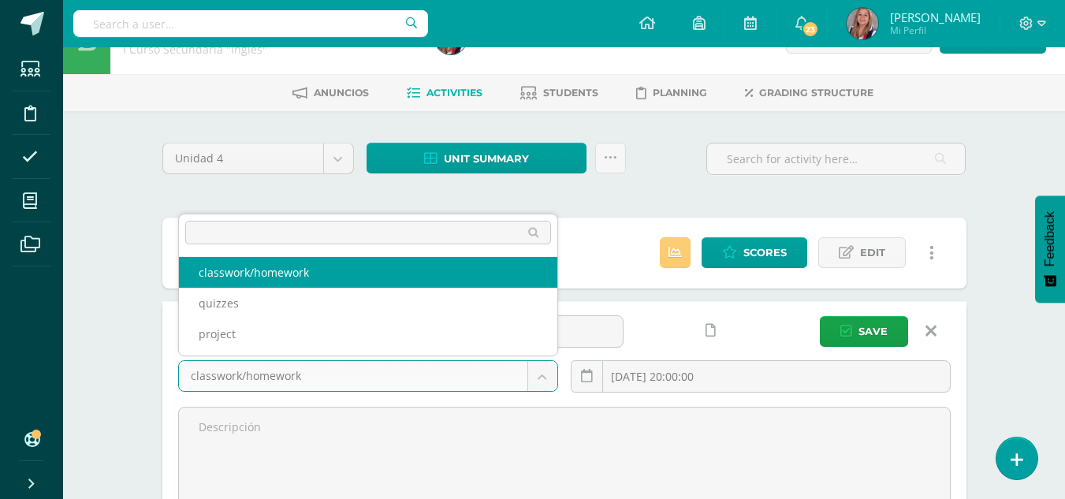
click at [545, 376] on body "Students Discipline Attendance My courses Archivos Soporte Help Reportar un pro…" at bounding box center [532, 496] width 1065 height 1082
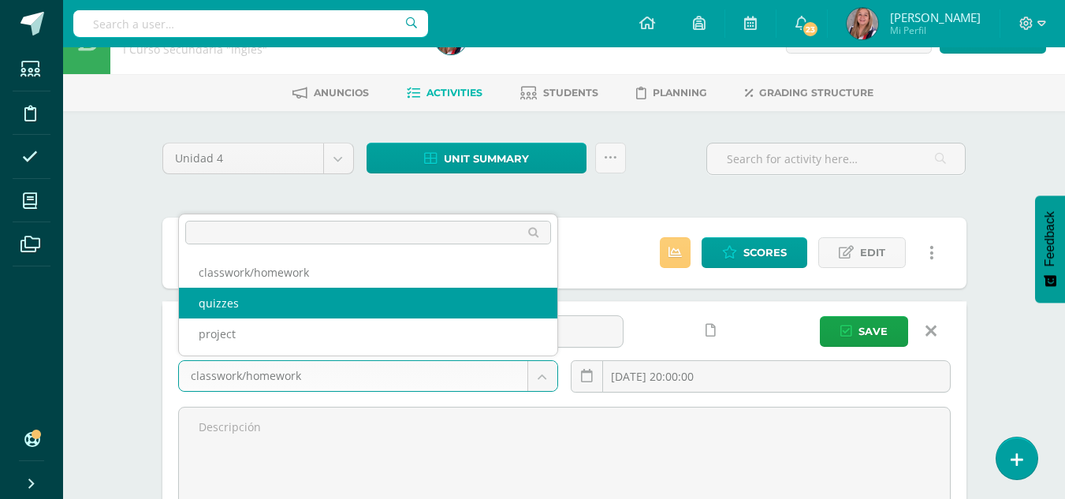
select select "236389"
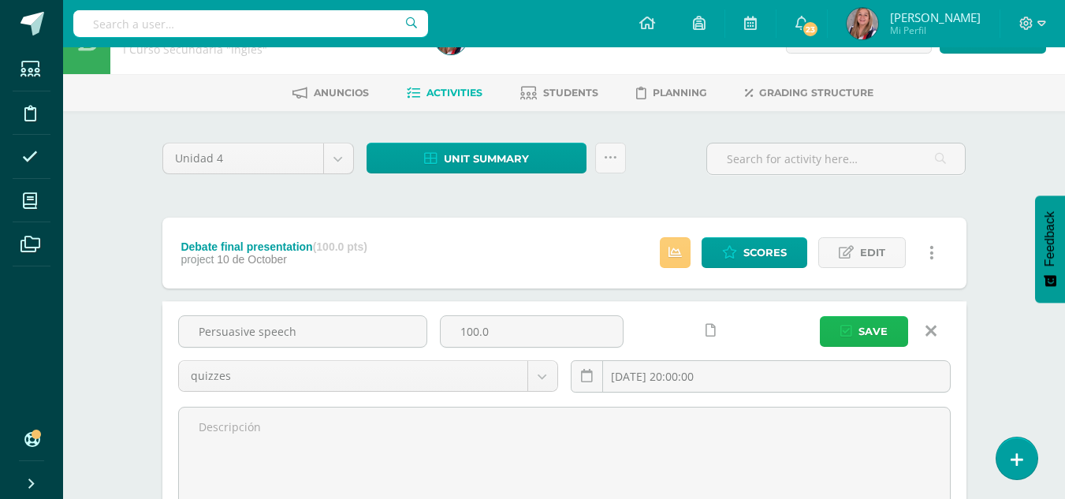
click at [876, 331] on span "Save" at bounding box center [873, 331] width 29 height 29
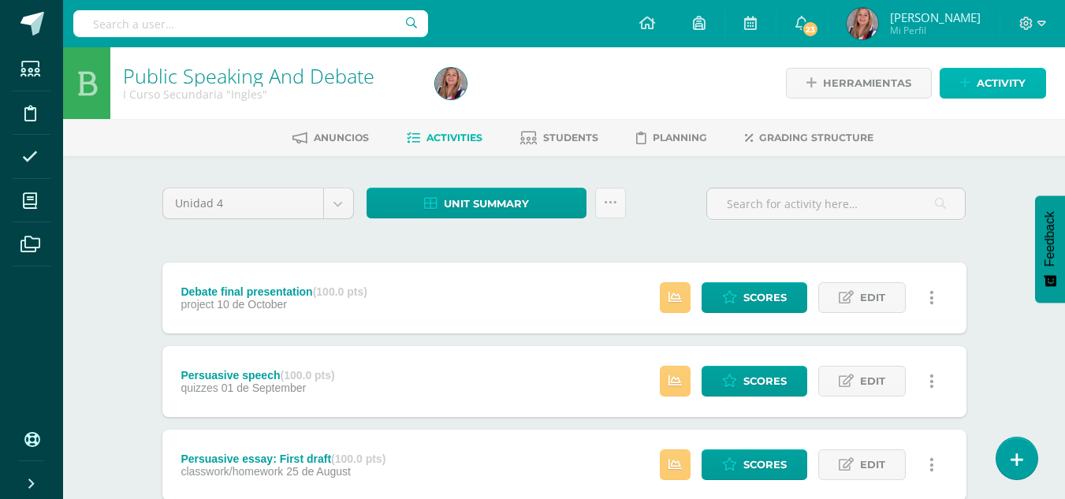
click at [960, 86] on icon at bounding box center [965, 82] width 10 height 13
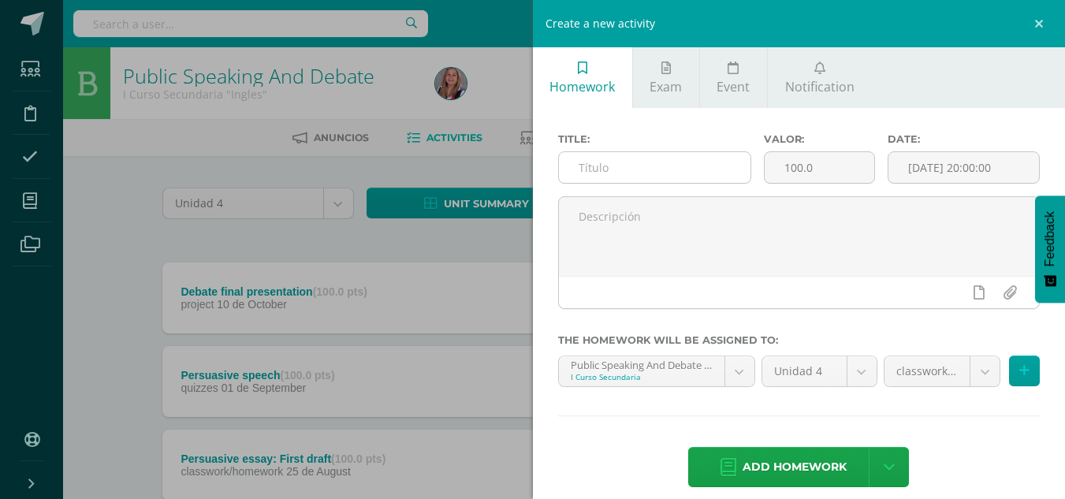
click at [620, 171] on input "text" at bounding box center [655, 167] width 192 height 31
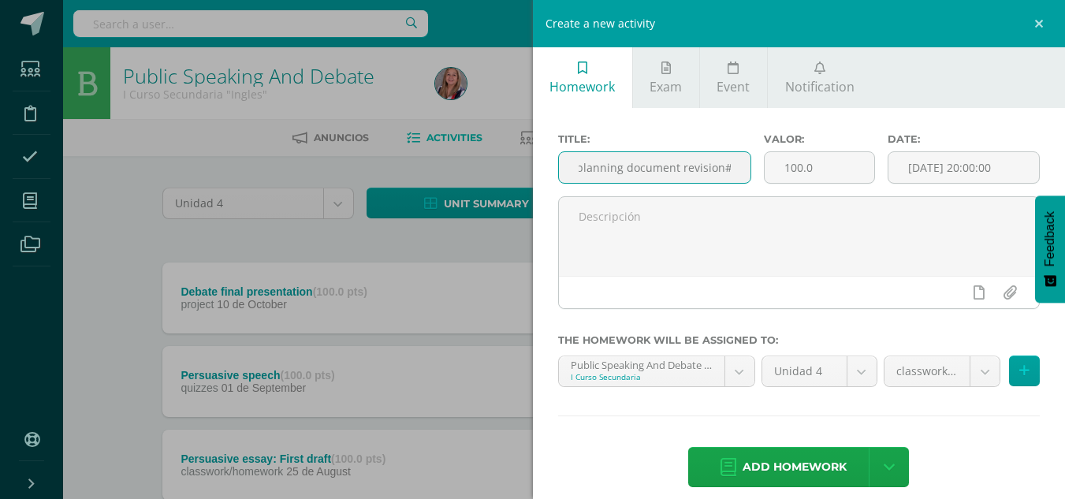
scroll to position [0, 29]
type input "Pre planning document revision#2"
click at [922, 160] on input "[DATE] 20:00:00" at bounding box center [964, 167] width 151 height 31
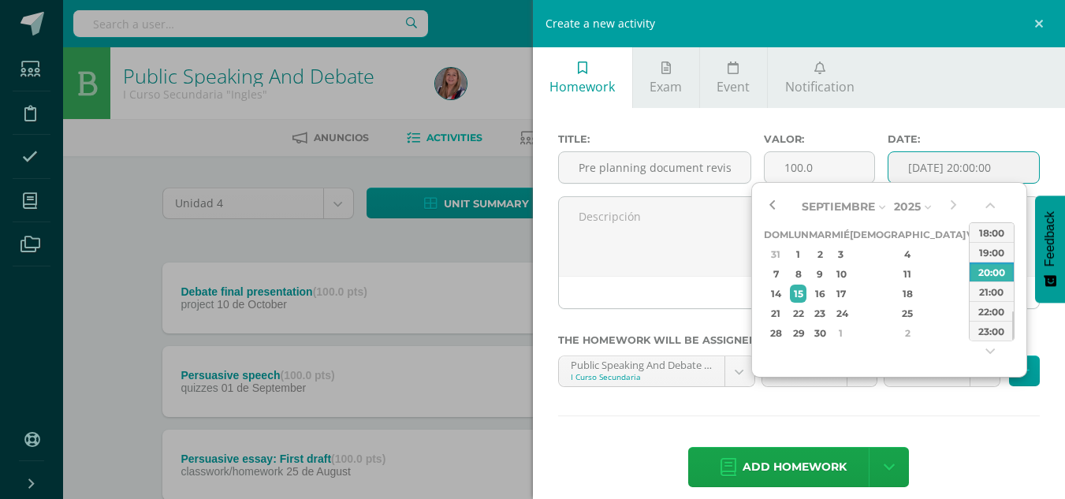
click at [771, 207] on button "button" at bounding box center [772, 207] width 16 height 24
click at [807, 332] on div "29" at bounding box center [798, 333] width 17 height 18
type input "2025-09-29 20:00"
click at [957, 431] on div "Title: Pre planning document revision#2 Valor: 100.0 Date: 2025-09-29 20:00 The…" at bounding box center [799, 312] width 533 height 408
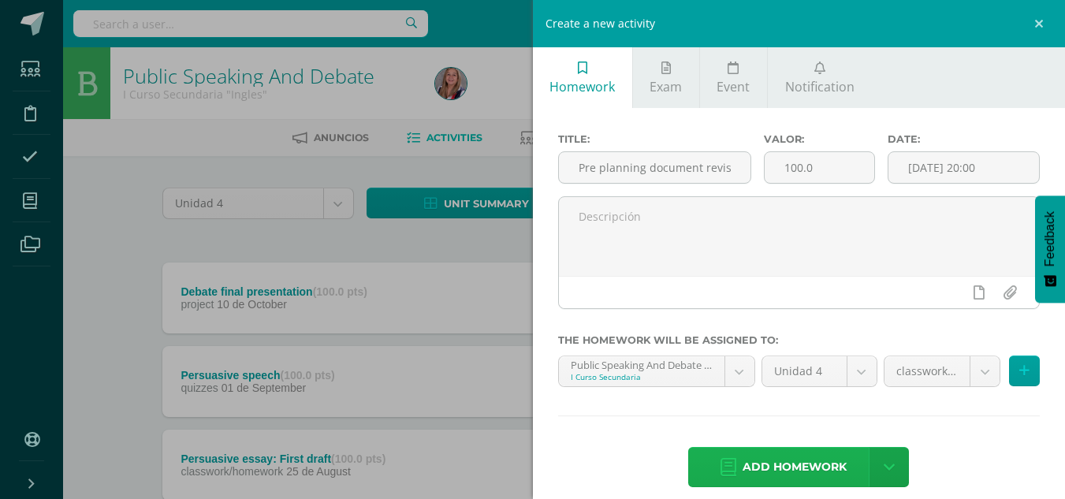
click at [800, 465] on span "Add homework" at bounding box center [795, 467] width 104 height 39
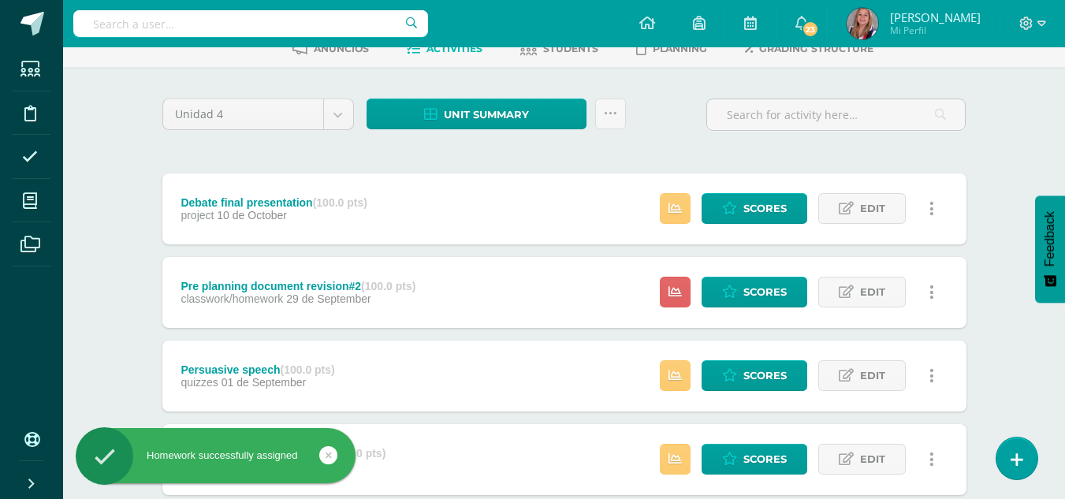
scroll to position [143, 0]
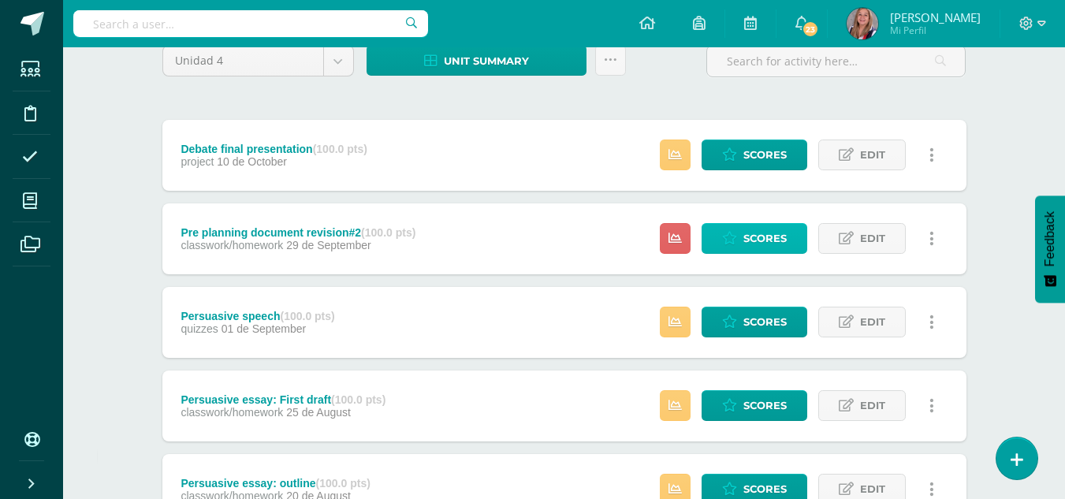
click at [767, 243] on span "Scores" at bounding box center [765, 238] width 43 height 29
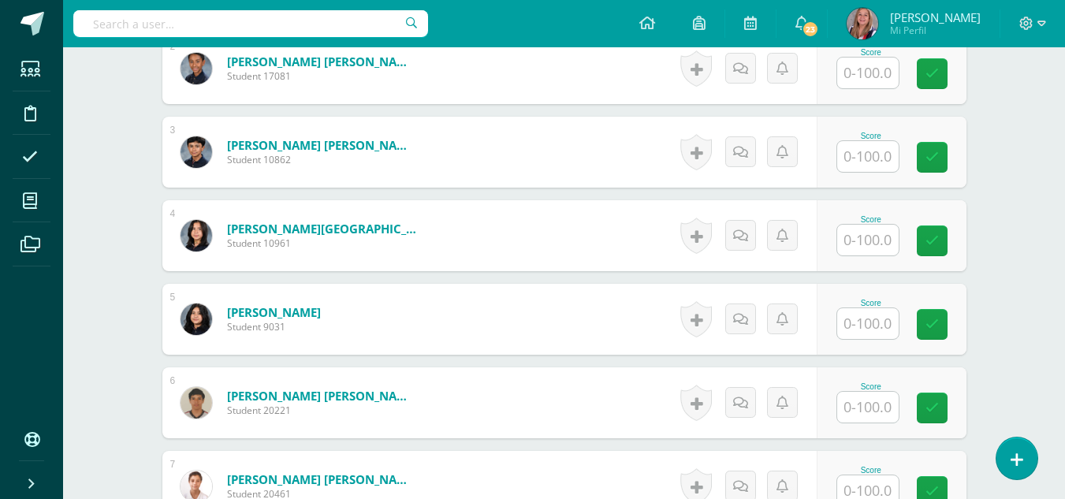
scroll to position [599, 0]
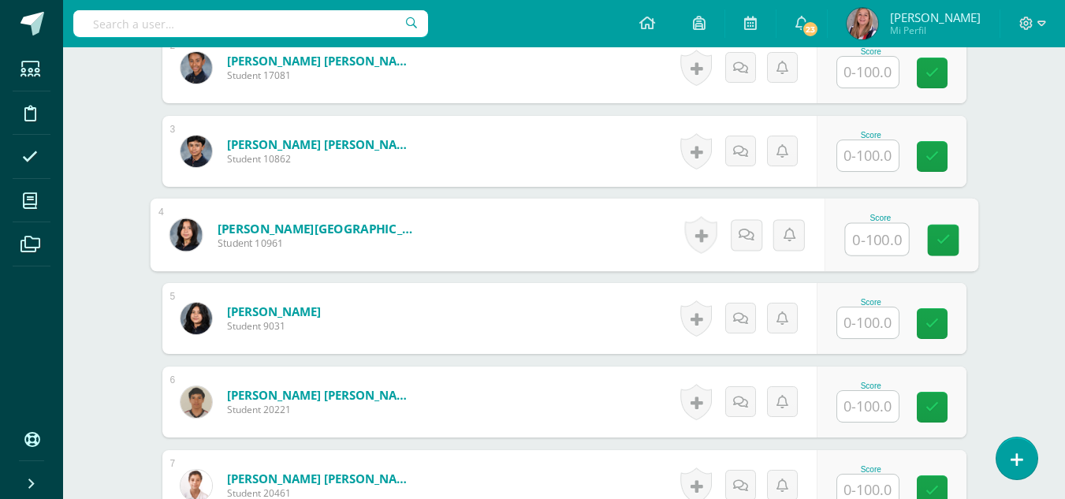
click at [876, 241] on input "text" at bounding box center [876, 240] width 63 height 32
type input "0"
click at [947, 235] on icon at bounding box center [943, 239] width 14 height 13
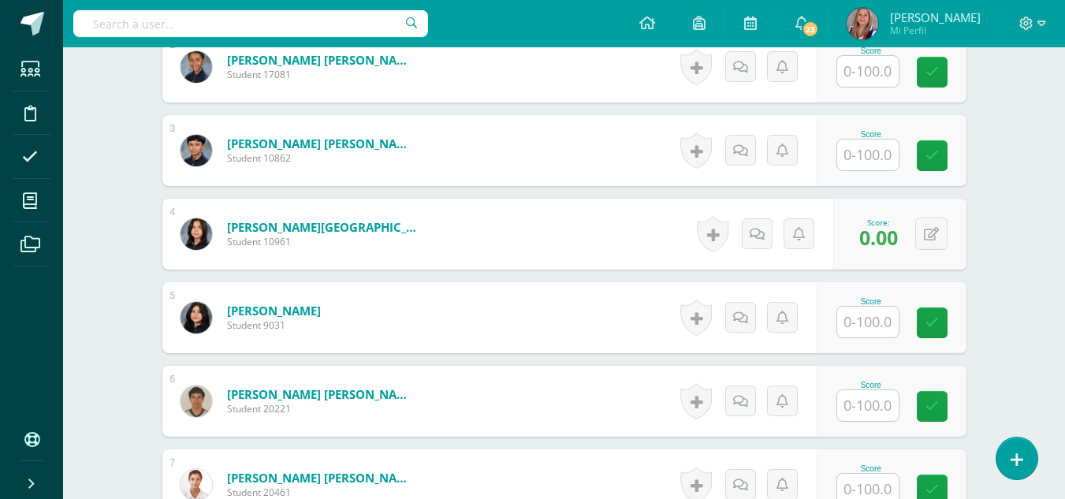
click at [877, 321] on input "text" at bounding box center [868, 322] width 62 height 31
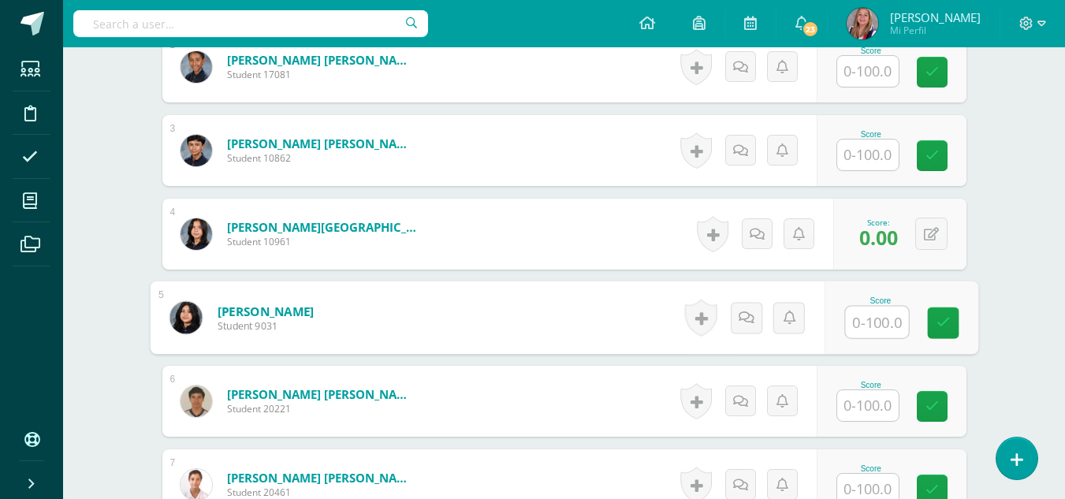
type input "0"
click at [941, 330] on link at bounding box center [943, 323] width 32 height 32
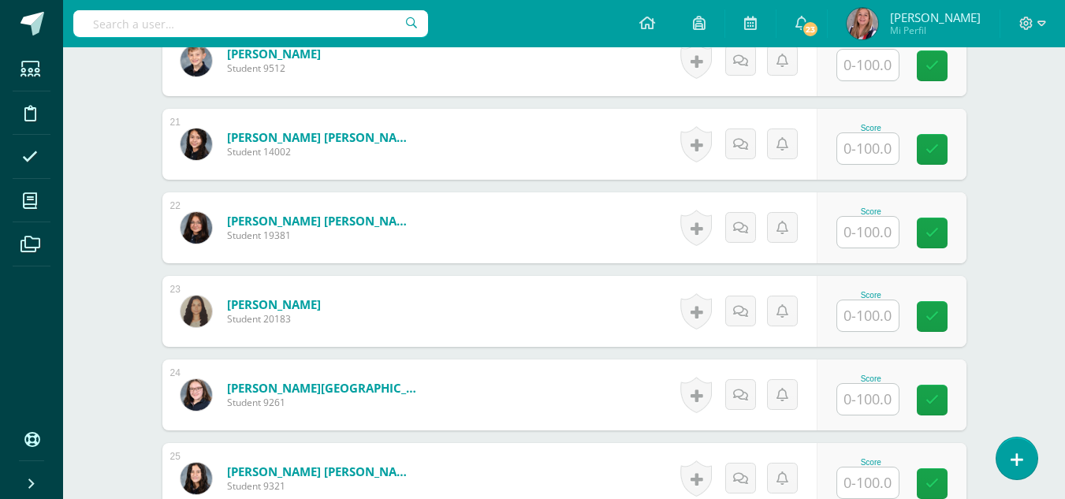
scroll to position [2211, 0]
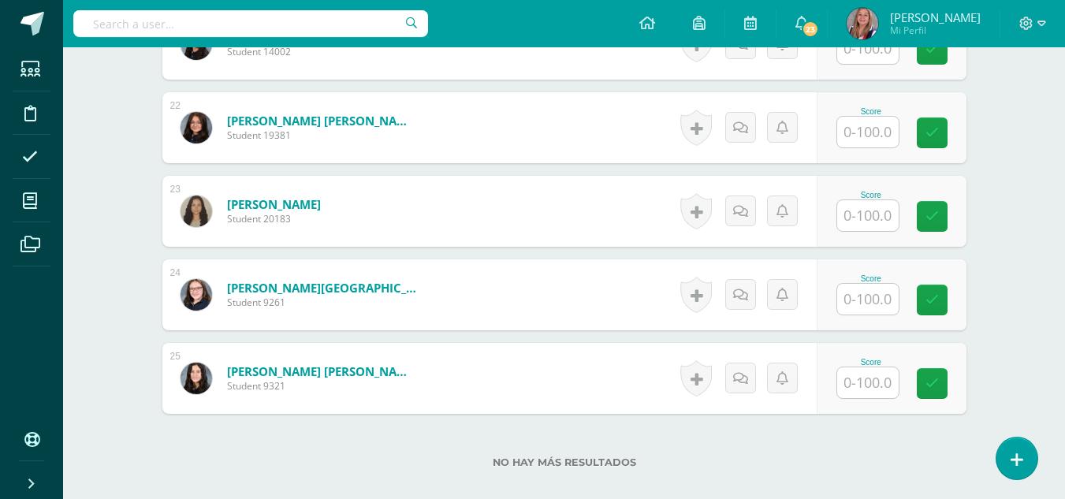
click at [873, 304] on input "text" at bounding box center [868, 299] width 62 height 31
type input "0"
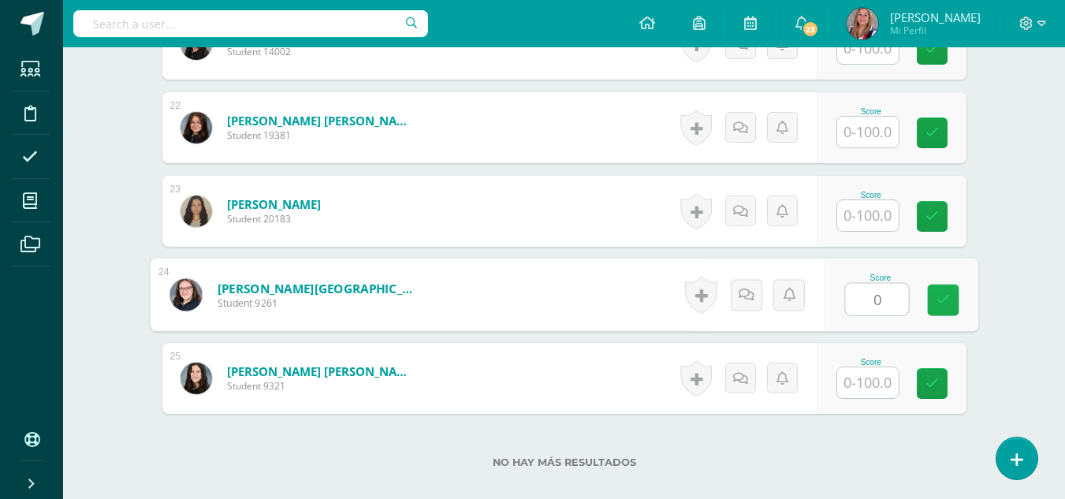
click at [942, 297] on icon at bounding box center [943, 299] width 14 height 13
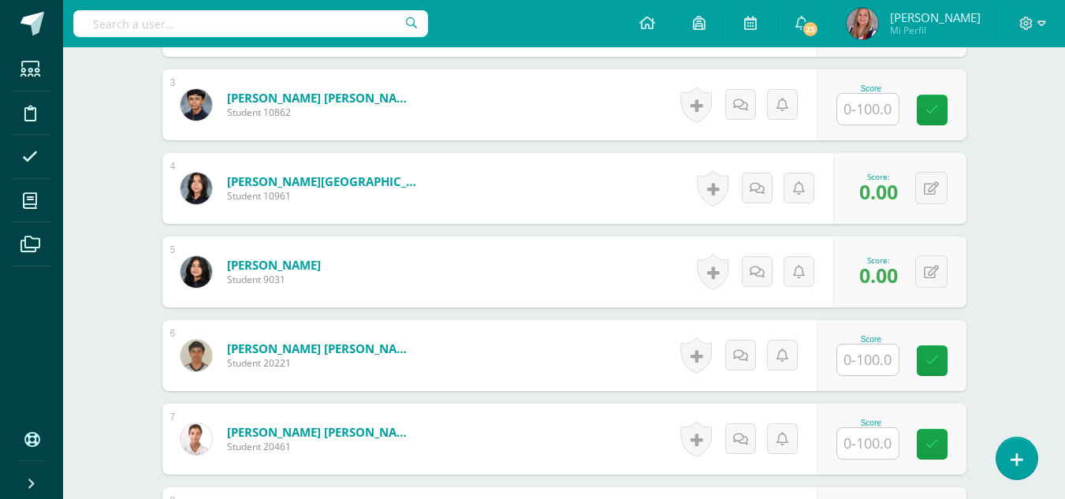
scroll to position [644, 0]
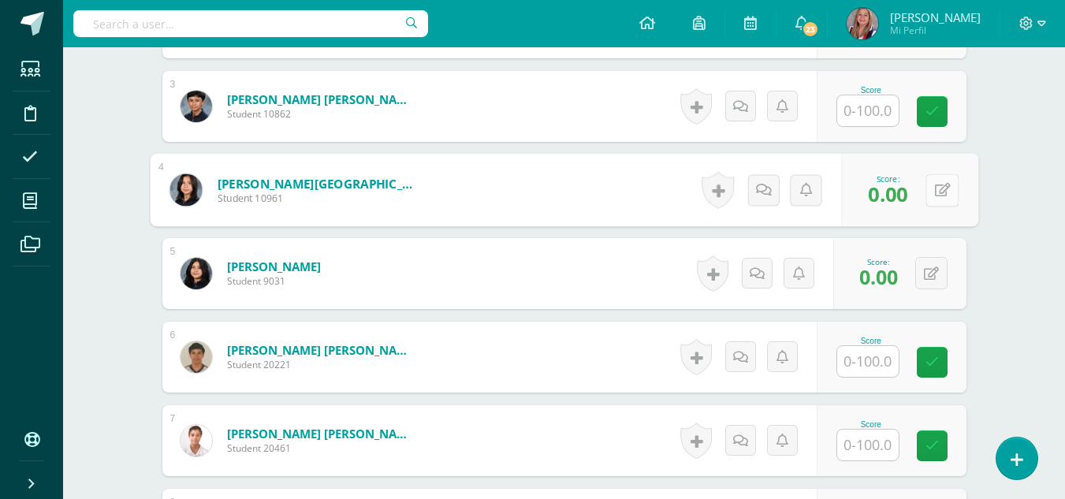
click at [928, 200] on button at bounding box center [942, 189] width 33 height 33
type input "100"
click at [893, 211] on link at bounding box center [901, 196] width 32 height 32
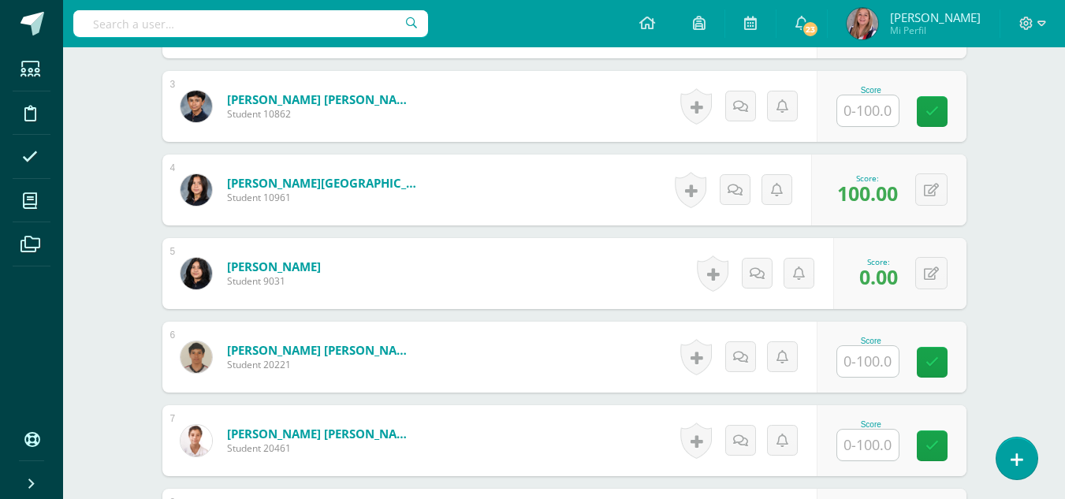
click at [930, 293] on div "0 Badges Badges obtained Aún no hay logros agregados Score: 0.00" at bounding box center [900, 273] width 133 height 71
click at [931, 278] on button at bounding box center [932, 273] width 32 height 32
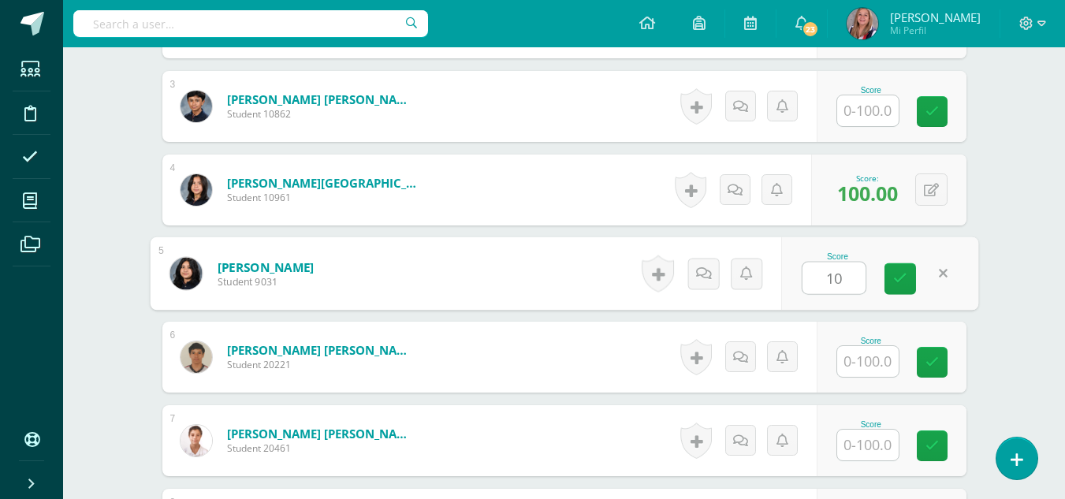
type input "100"
click at [904, 282] on icon at bounding box center [900, 278] width 14 height 13
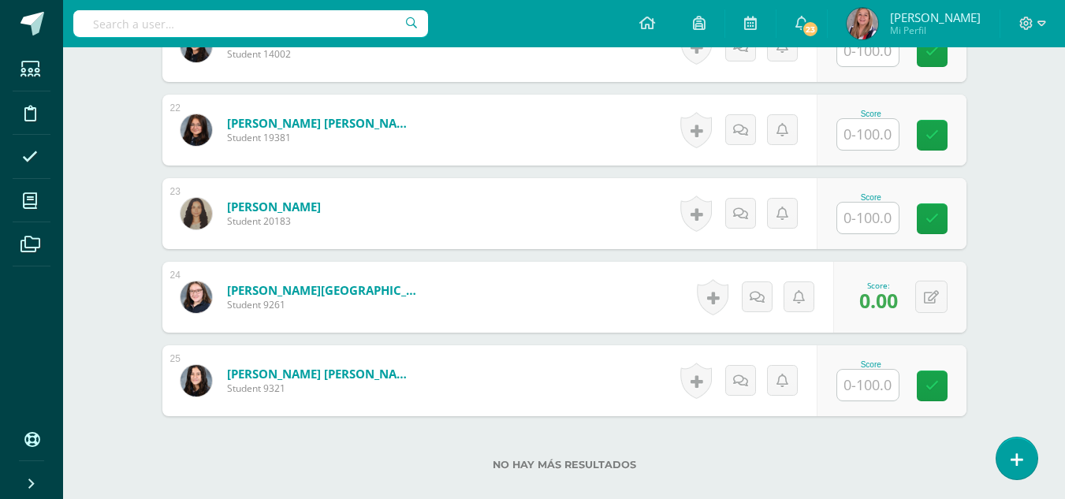
scroll to position [2237, 0]
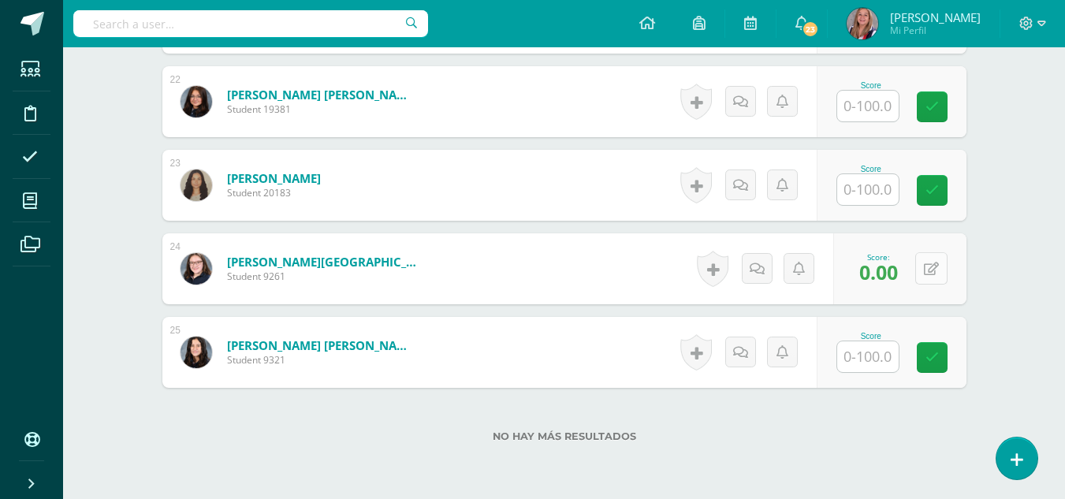
click at [938, 264] on icon at bounding box center [931, 269] width 15 height 13
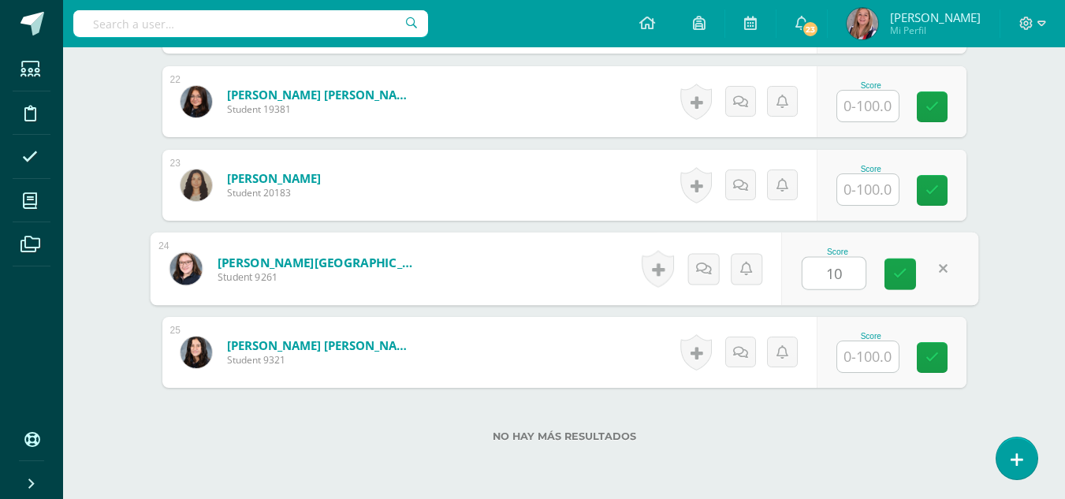
type input "100"
click at [906, 278] on icon at bounding box center [900, 273] width 14 height 13
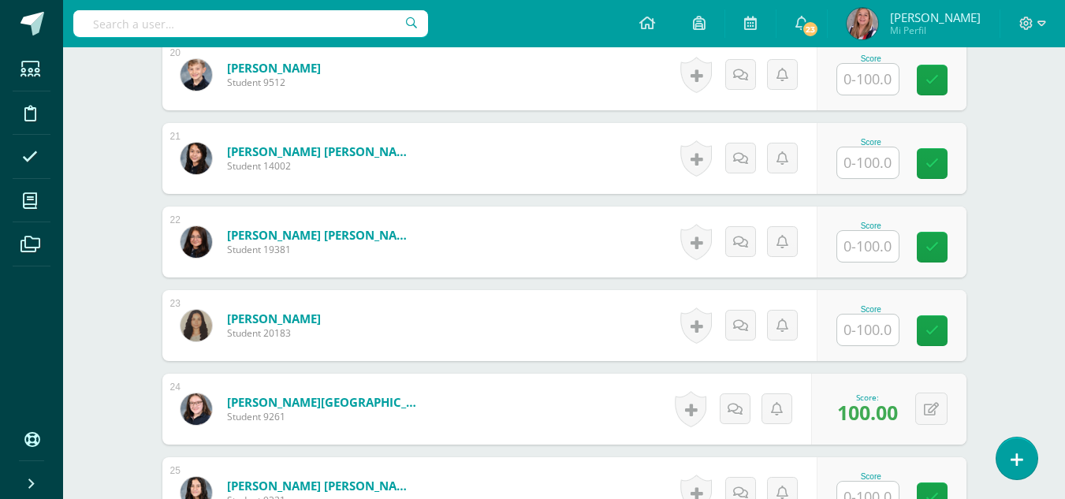
scroll to position [2099, 0]
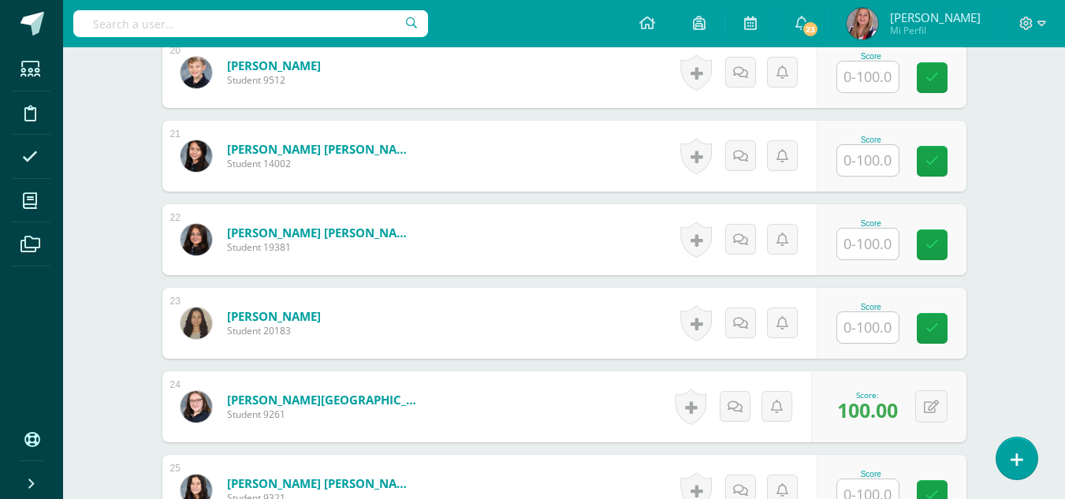
click at [873, 169] on input "text" at bounding box center [868, 160] width 62 height 31
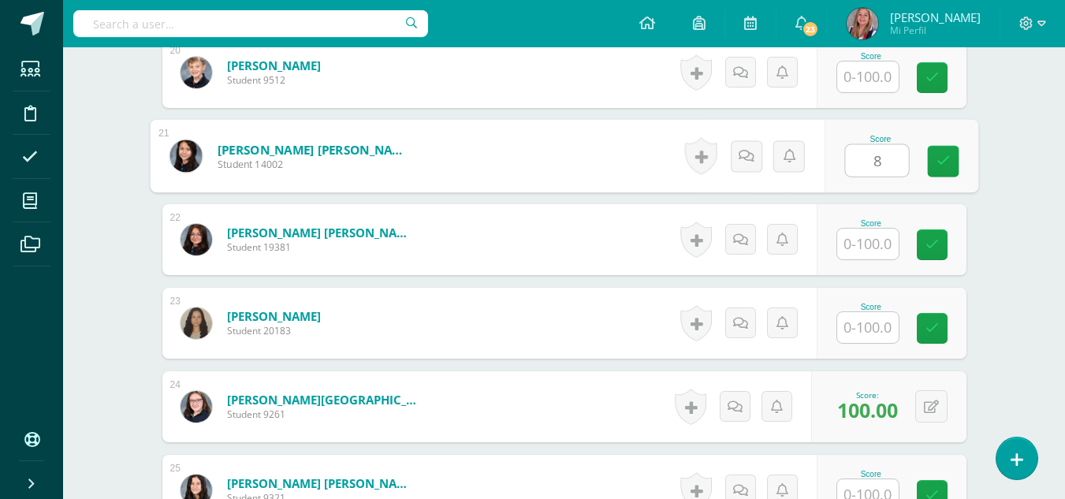
type input "80"
click at [938, 166] on icon at bounding box center [943, 161] width 14 height 13
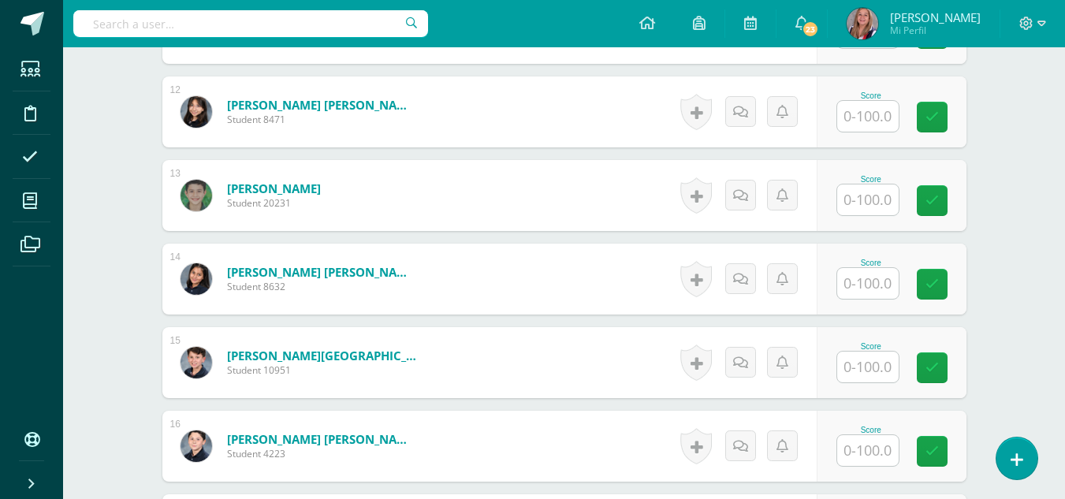
scroll to position [1389, 0]
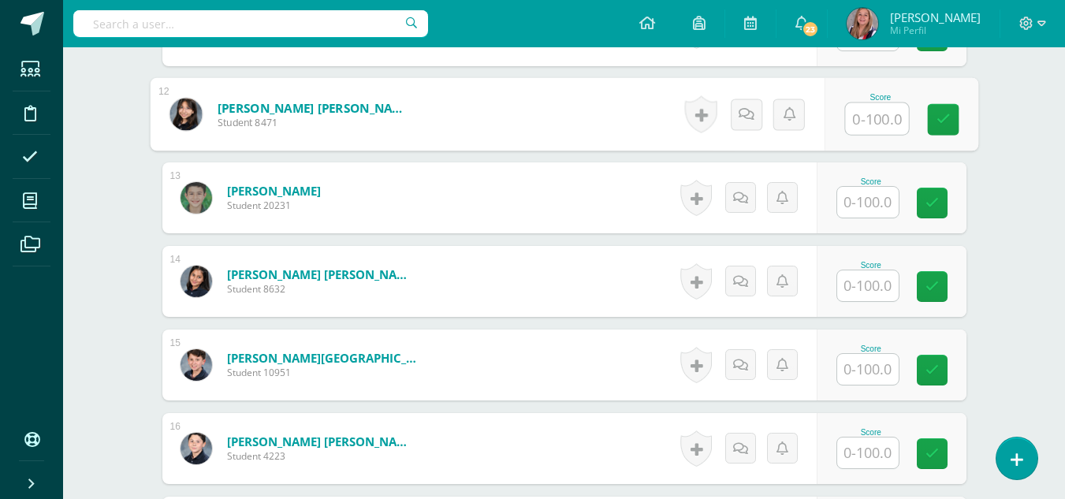
click at [871, 121] on input "text" at bounding box center [876, 119] width 63 height 32
type input "80"
click at [945, 117] on icon at bounding box center [943, 119] width 14 height 13
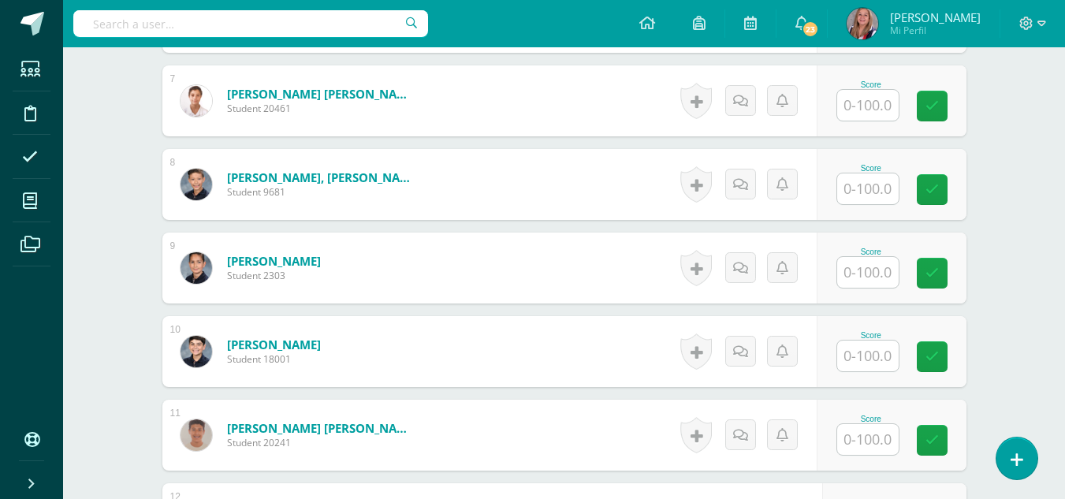
scroll to position [983, 0]
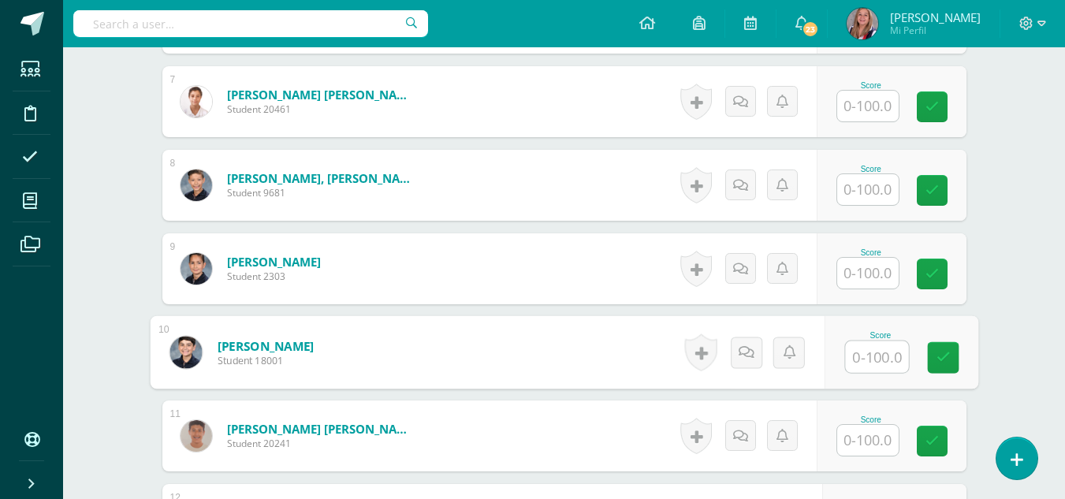
click at [878, 352] on input "text" at bounding box center [876, 357] width 63 height 32
type input "80"
click at [945, 356] on icon at bounding box center [943, 357] width 14 height 13
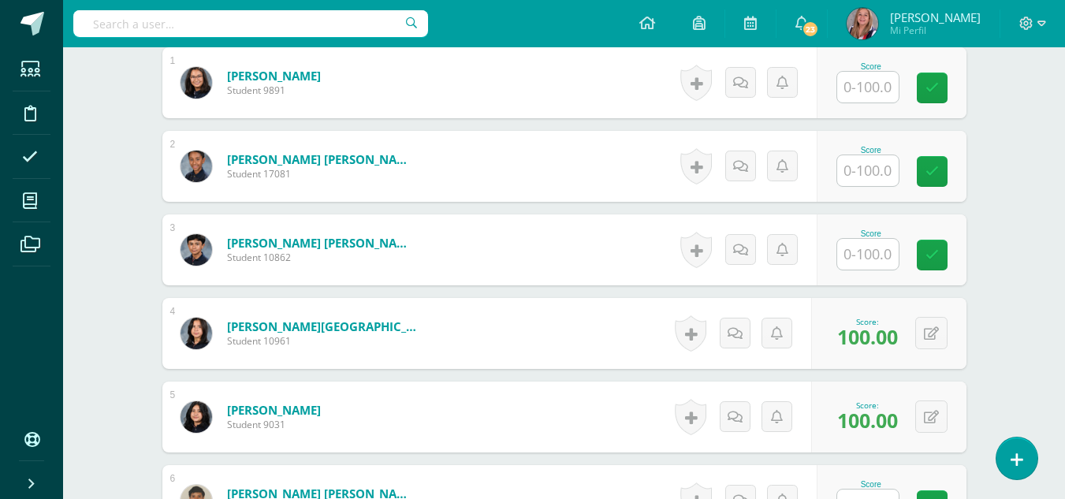
scroll to position [510, 0]
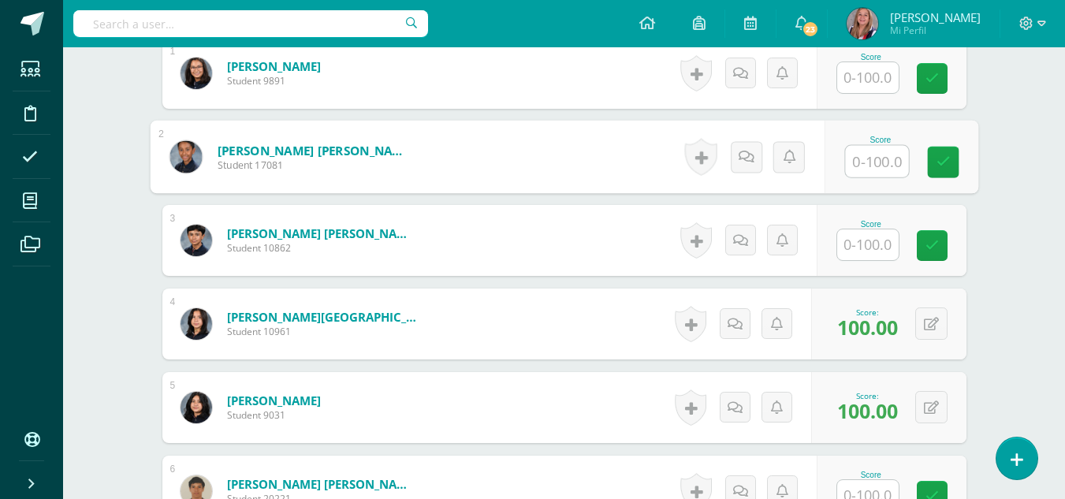
click at [867, 163] on input "text" at bounding box center [876, 162] width 63 height 32
type input "80"
click at [938, 158] on icon at bounding box center [943, 161] width 14 height 13
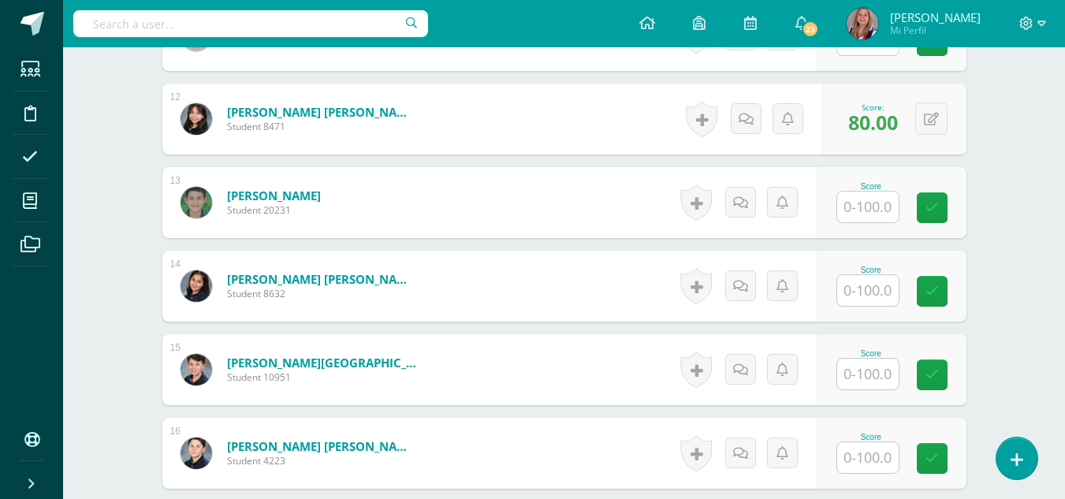
scroll to position [1385, 0]
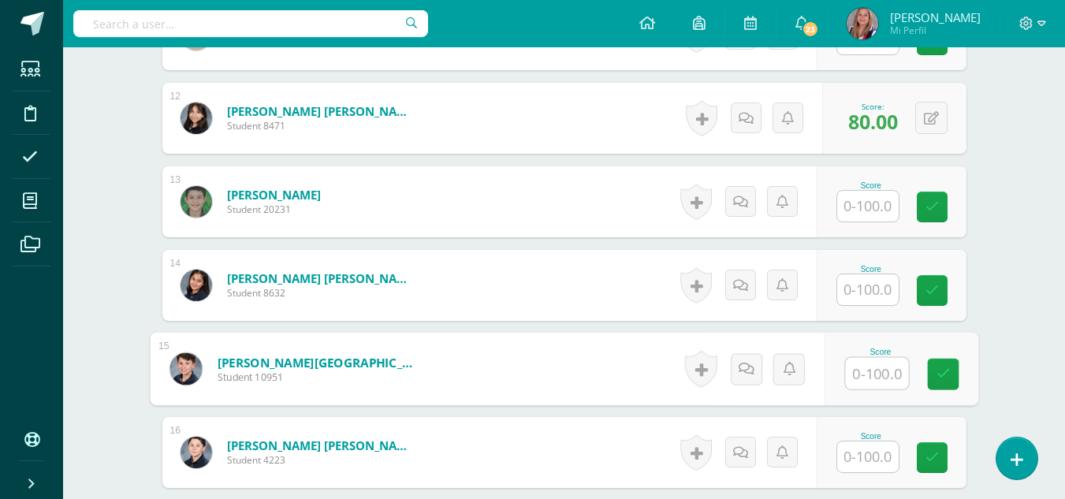
click at [867, 372] on input "text" at bounding box center [876, 374] width 63 height 32
type input "80"
click at [938, 377] on icon at bounding box center [943, 373] width 14 height 13
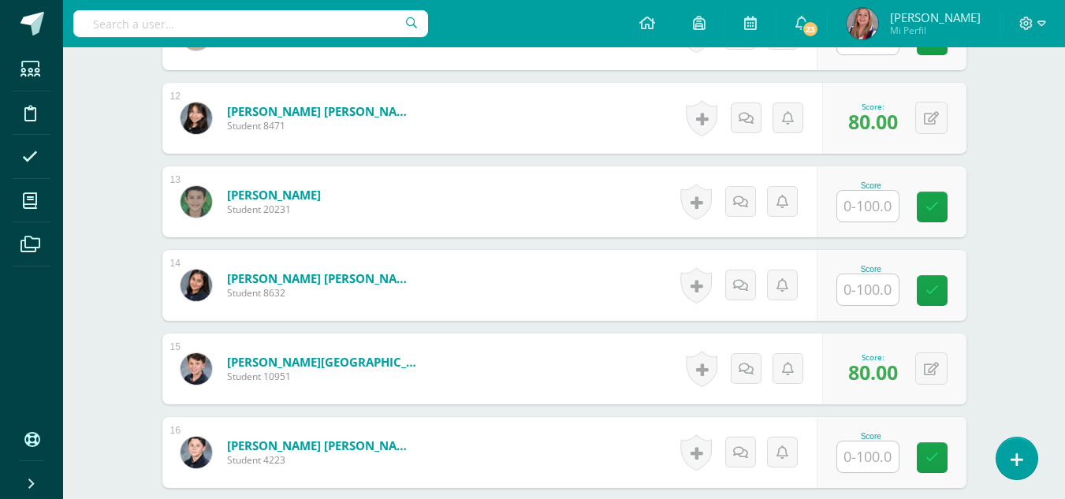
scroll to position [1588, 0]
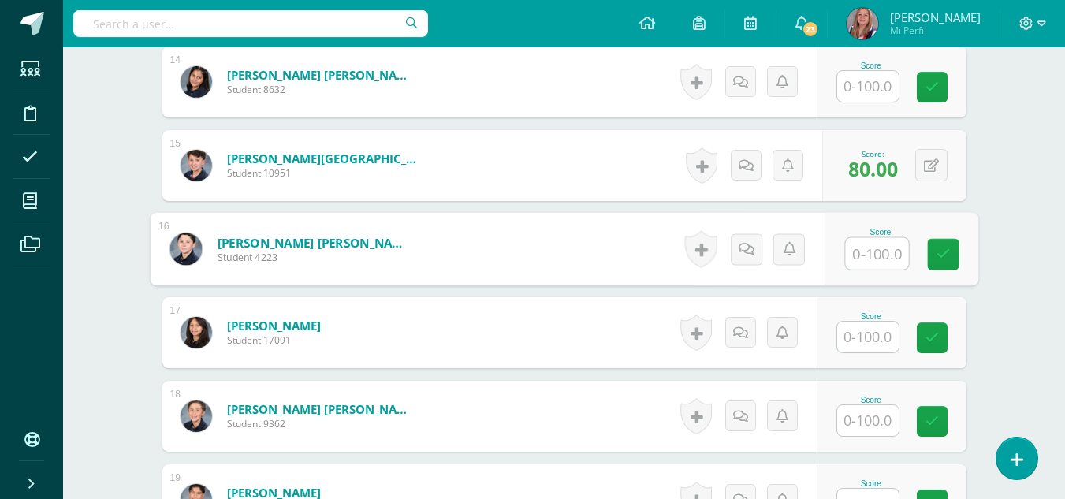
click at [868, 252] on input "text" at bounding box center [876, 254] width 63 height 32
type input "80"
click at [931, 263] on link at bounding box center [943, 255] width 32 height 32
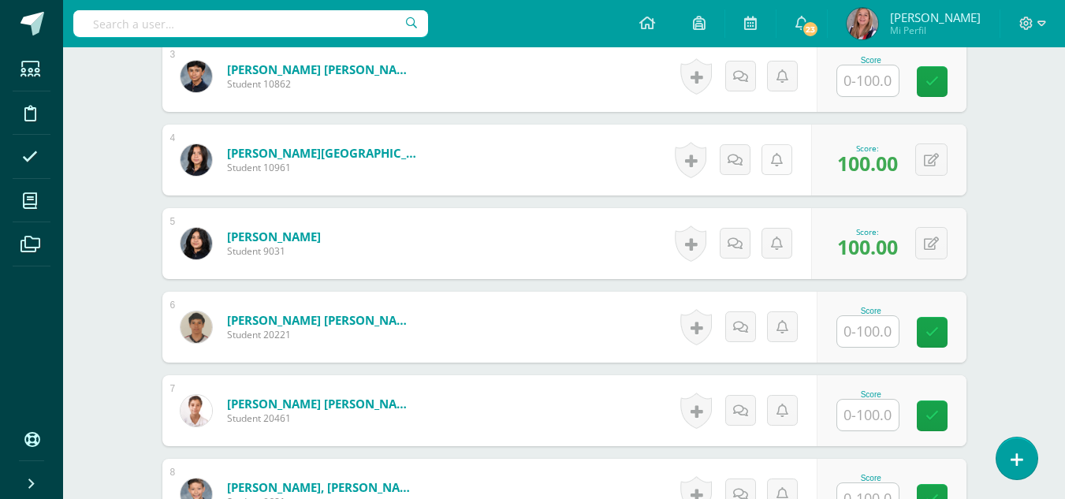
scroll to position [675, 0]
click at [873, 340] on input "text" at bounding box center [868, 330] width 62 height 31
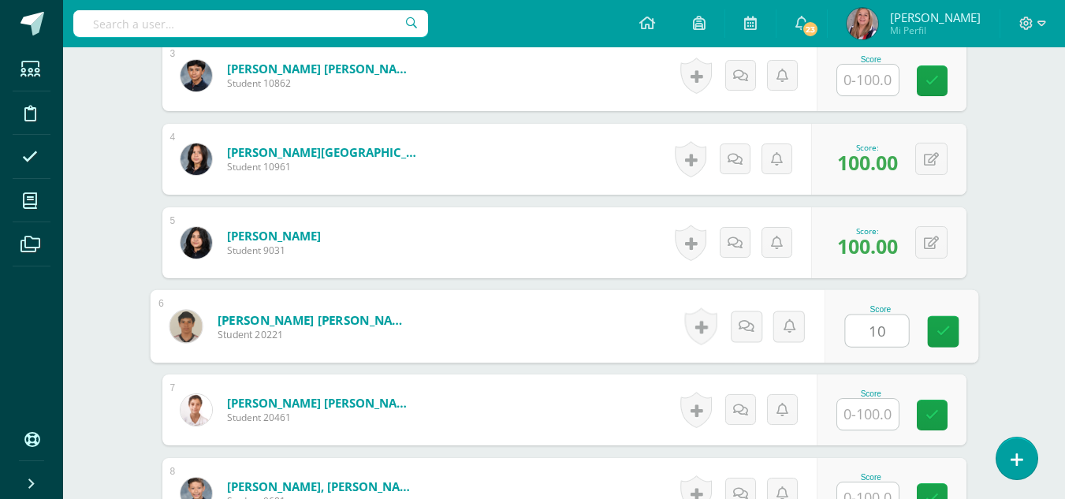
type input "100"
click at [951, 328] on link at bounding box center [943, 332] width 32 height 32
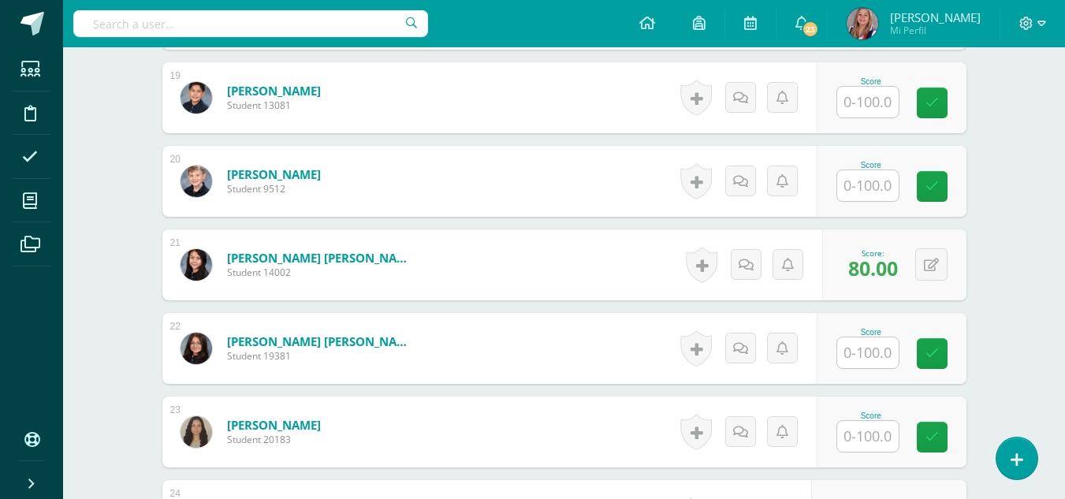
scroll to position [1991, 0]
click at [867, 354] on input "text" at bounding box center [868, 352] width 62 height 31
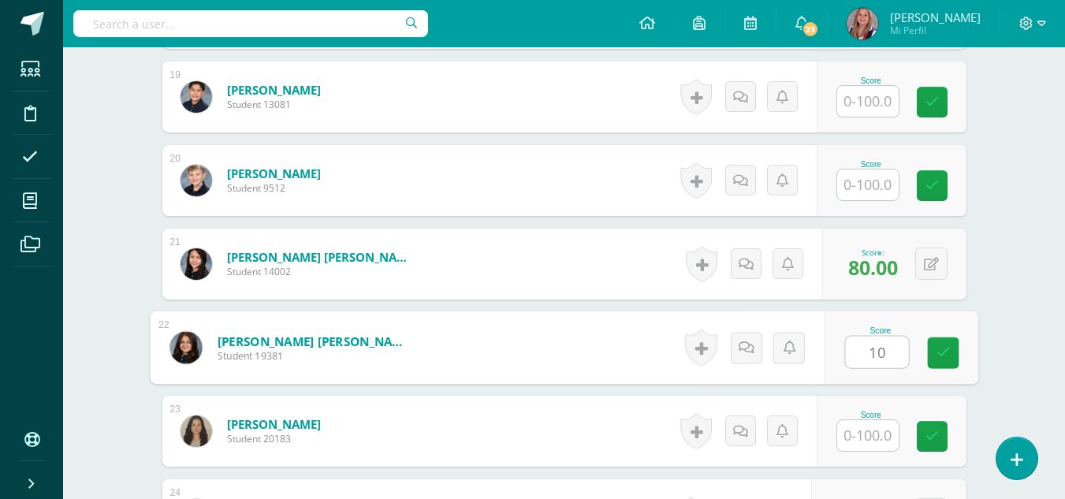
type input "100"
click at [938, 354] on icon at bounding box center [943, 352] width 14 height 13
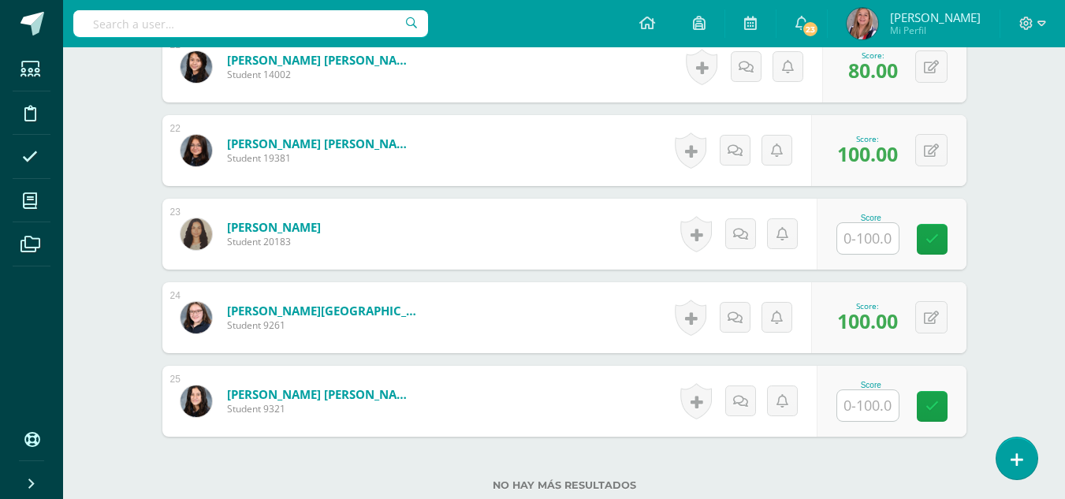
scroll to position [2189, 0]
click at [867, 414] on input "text" at bounding box center [868, 405] width 62 height 31
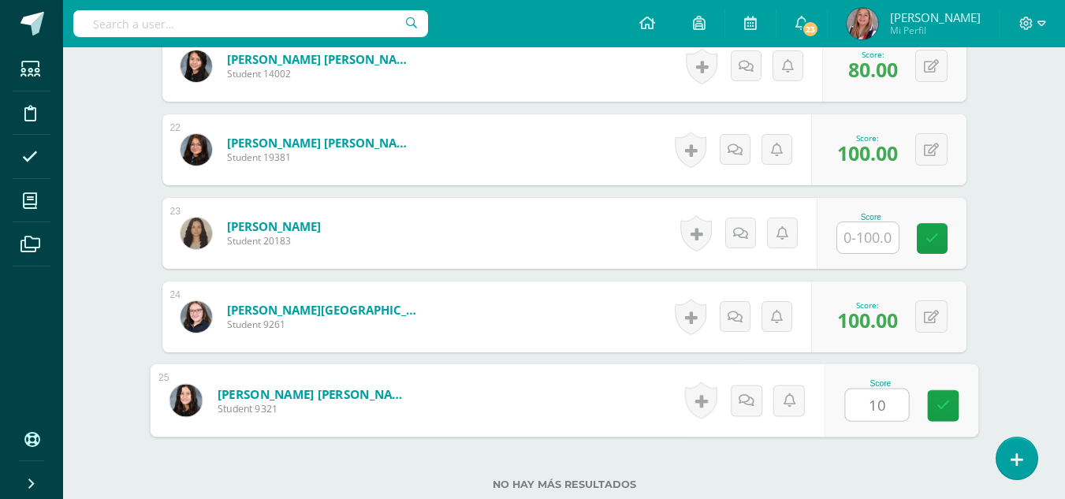
type input "100"
click at [944, 408] on icon at bounding box center [943, 405] width 14 height 13
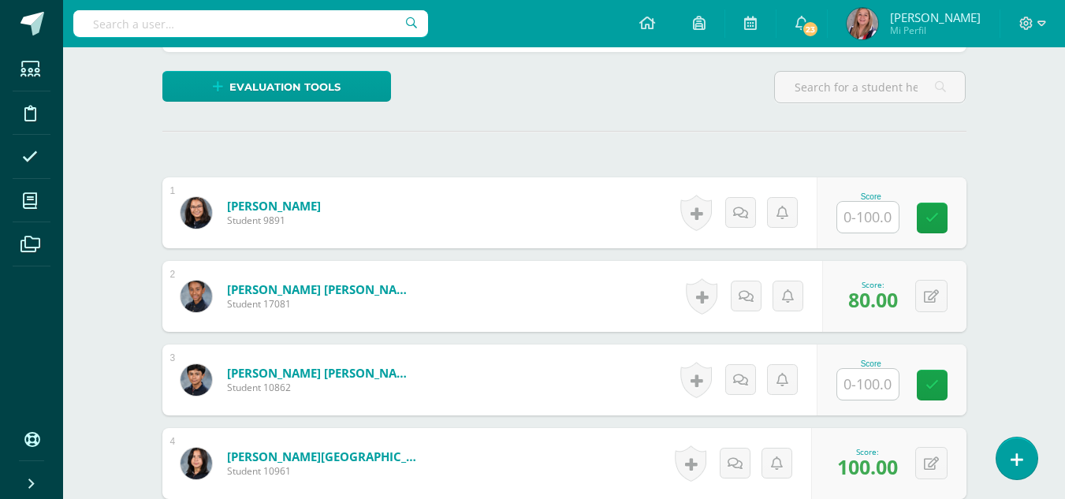
scroll to position [375, 0]
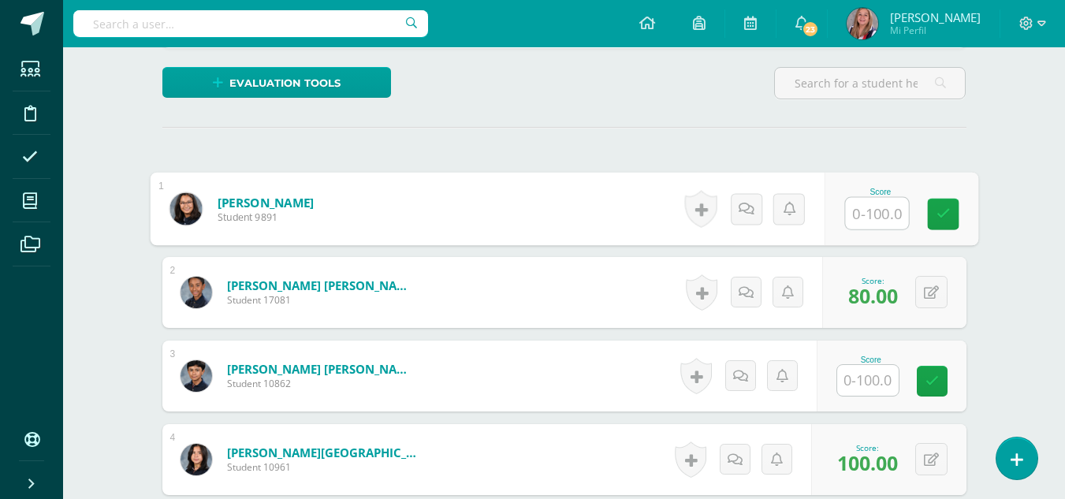
click at [853, 208] on input "text" at bounding box center [876, 214] width 63 height 32
type input "100"
click at [947, 213] on icon at bounding box center [943, 213] width 14 height 13
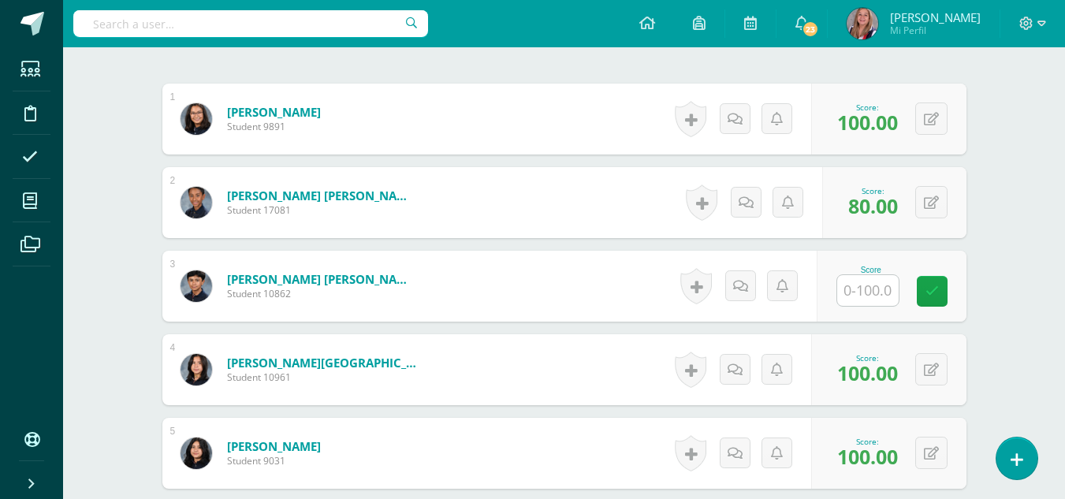
scroll to position [465, 0]
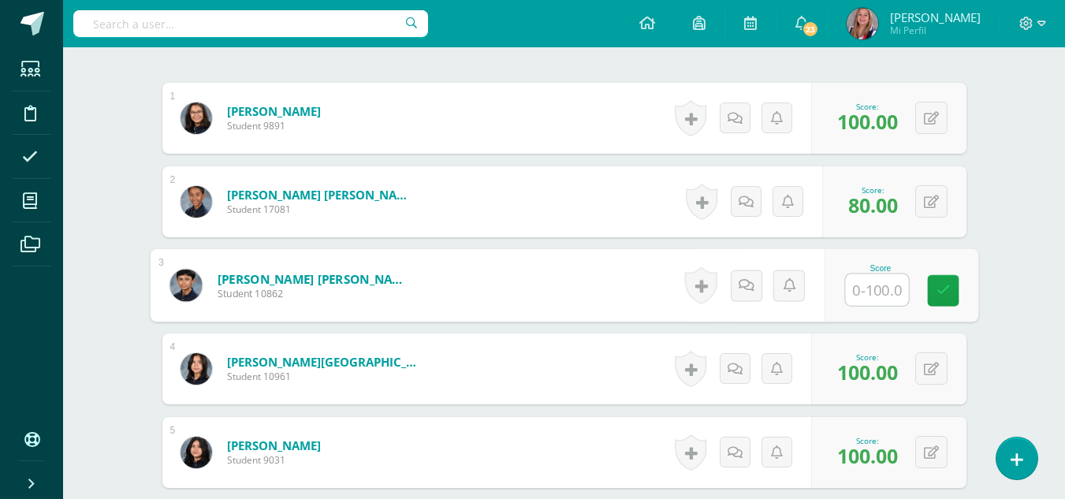
click at [864, 284] on input "text" at bounding box center [876, 290] width 63 height 32
type input "100"
click at [934, 300] on link at bounding box center [943, 291] width 32 height 32
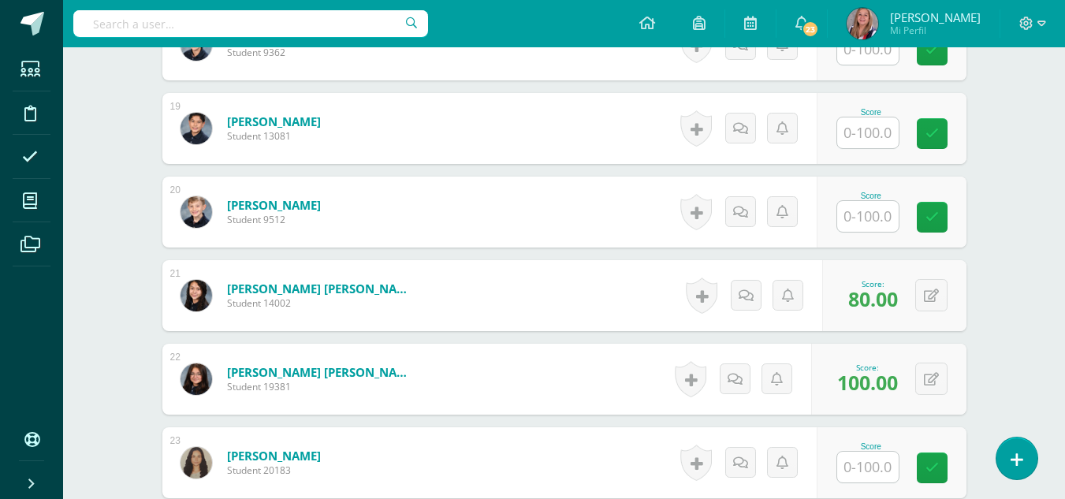
scroll to position [1960, 0]
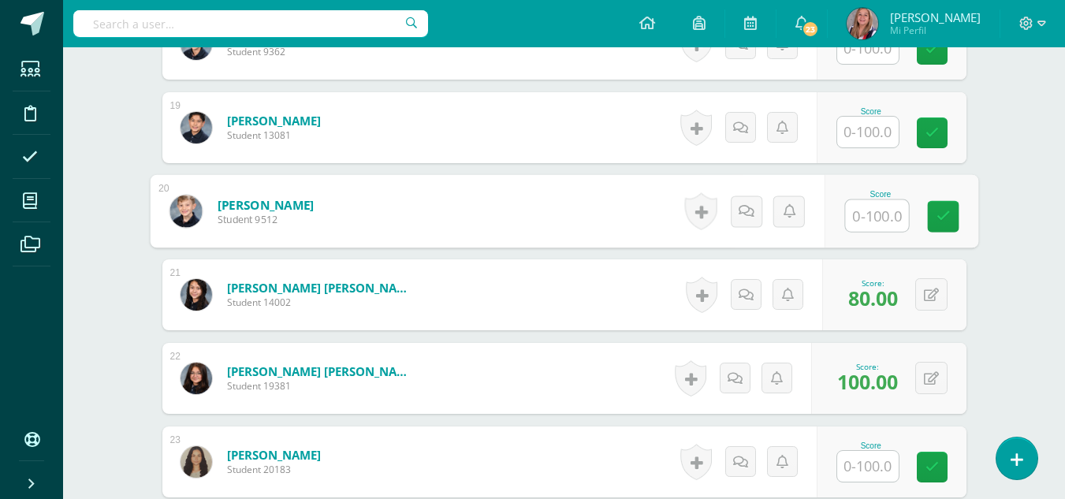
click at [850, 222] on input "text" at bounding box center [876, 216] width 63 height 32
type input "100"
click at [947, 219] on icon at bounding box center [943, 216] width 14 height 13
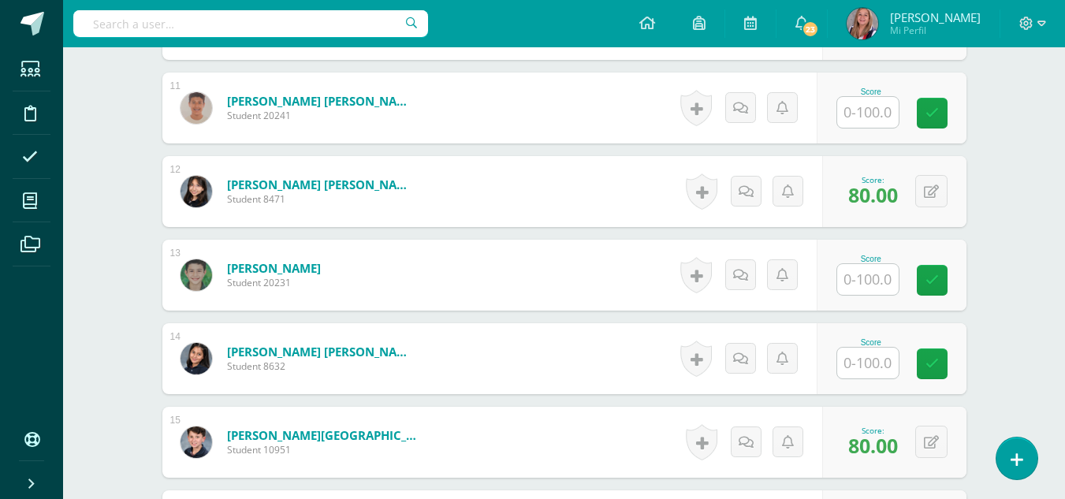
scroll to position [1132, 0]
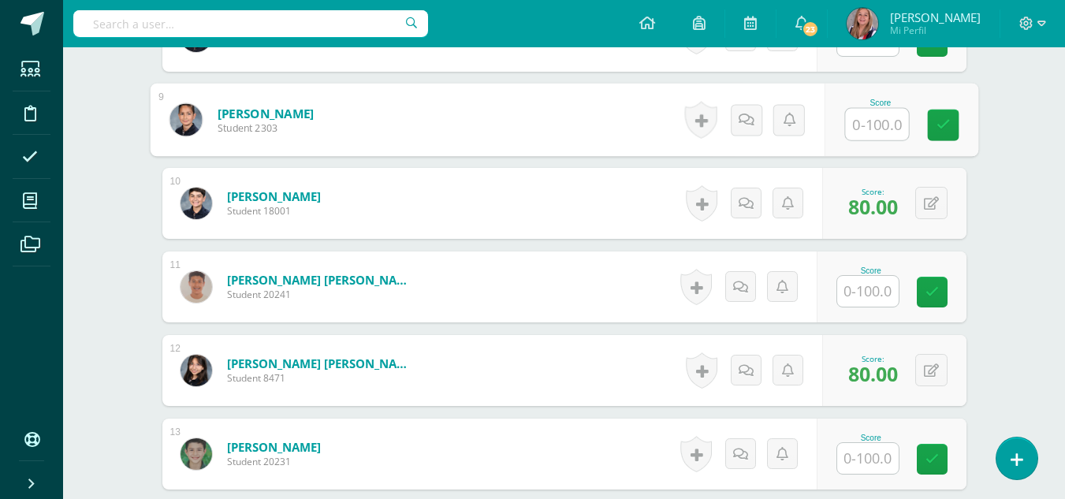
click at [878, 123] on input "text" at bounding box center [876, 125] width 63 height 32
type input "100"
click at [949, 124] on icon at bounding box center [943, 124] width 14 height 13
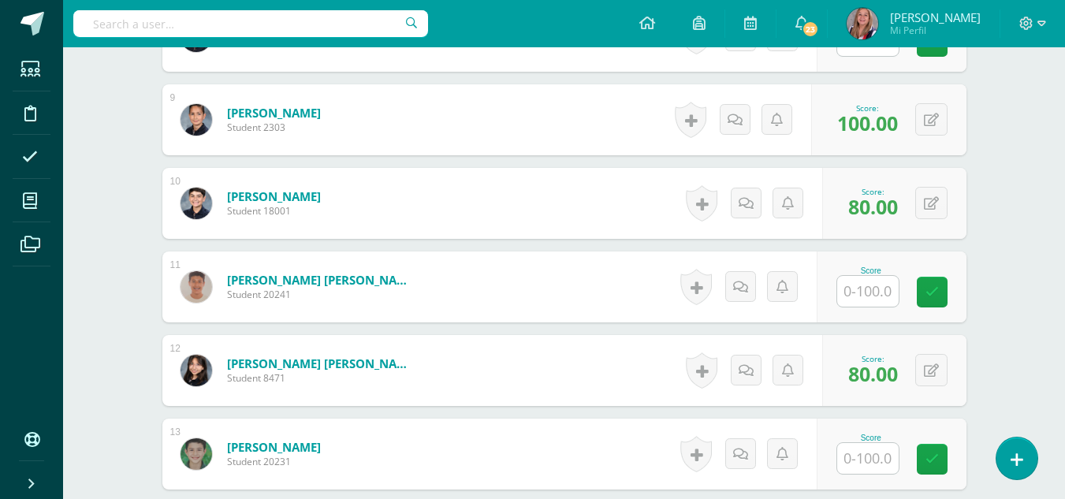
click at [871, 292] on input "text" at bounding box center [868, 291] width 62 height 31
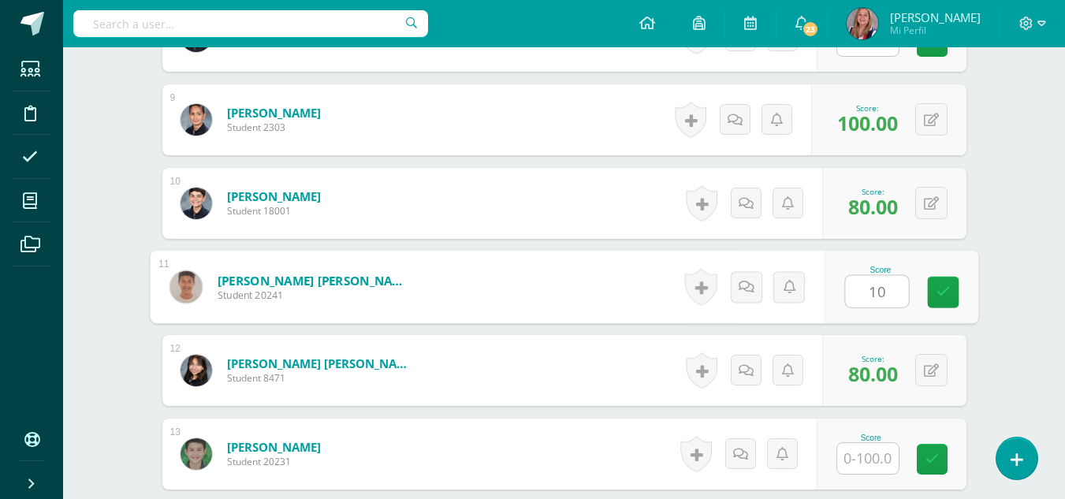
type input "100"
click at [945, 289] on icon at bounding box center [943, 291] width 14 height 13
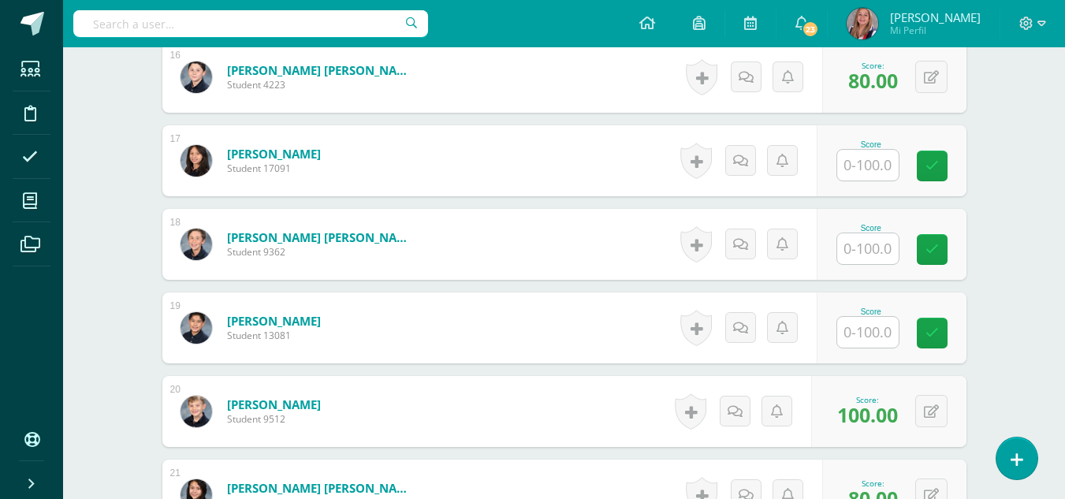
scroll to position [1761, 0]
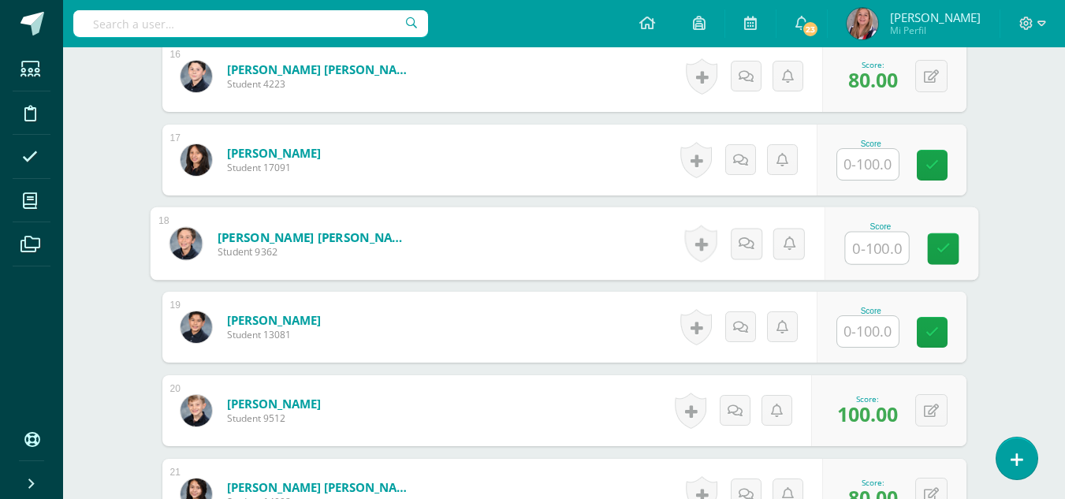
click at [867, 252] on input "text" at bounding box center [876, 249] width 63 height 32
type input "100"
click at [942, 248] on icon at bounding box center [943, 248] width 14 height 13
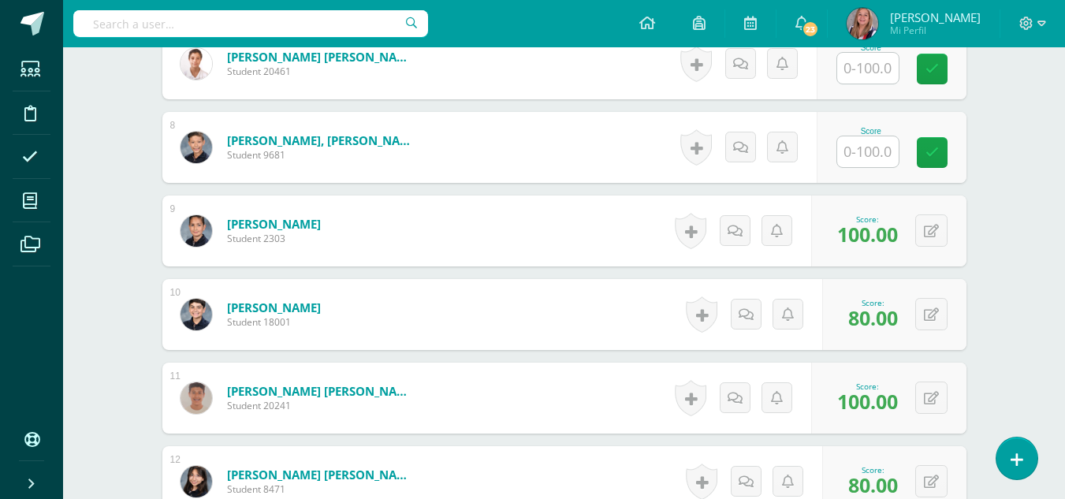
scroll to position [1020, 0]
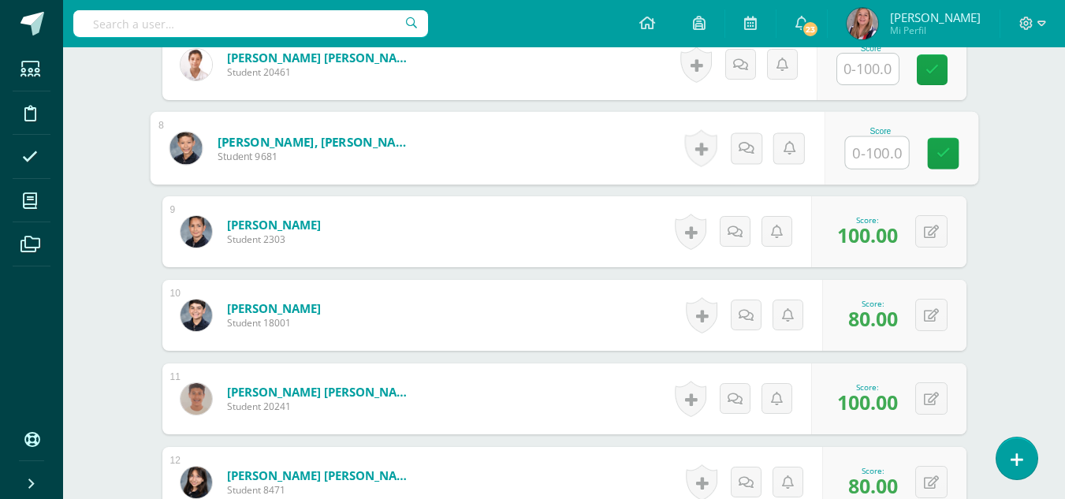
click at [871, 161] on input "text" at bounding box center [876, 153] width 63 height 32
type input "100"
click at [947, 150] on icon at bounding box center [943, 153] width 14 height 13
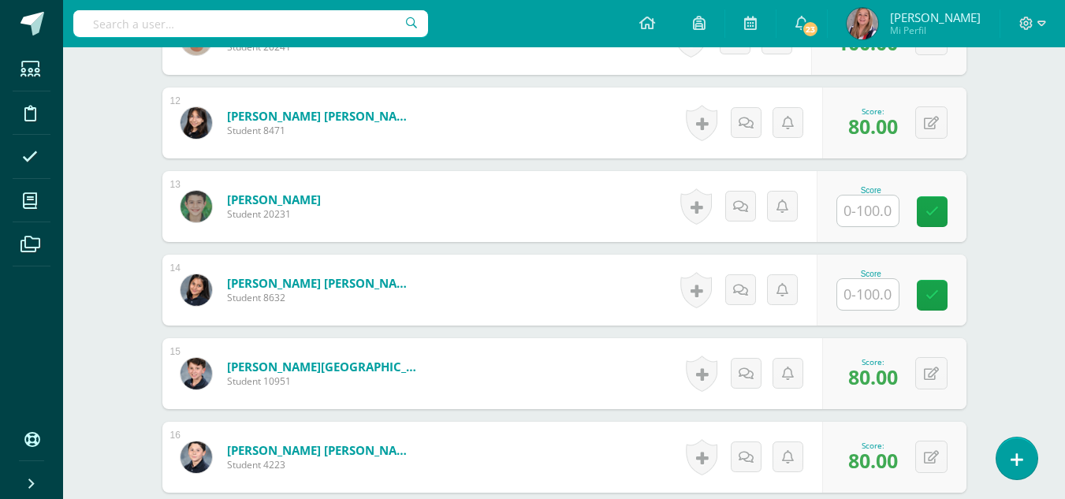
scroll to position [1381, 0]
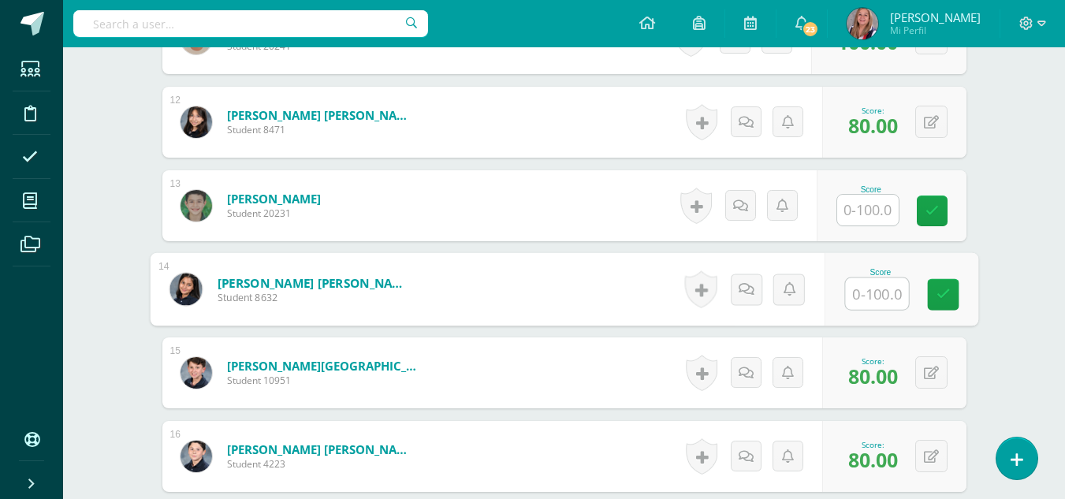
click at [870, 291] on input "text" at bounding box center [876, 294] width 63 height 32
type input "100"
click at [957, 294] on link at bounding box center [943, 295] width 32 height 32
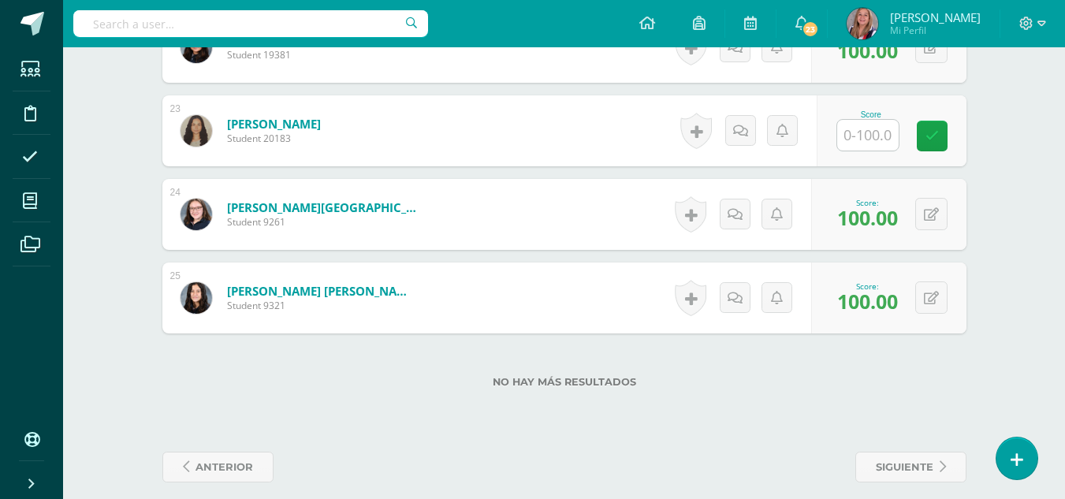
scroll to position [2307, 0]
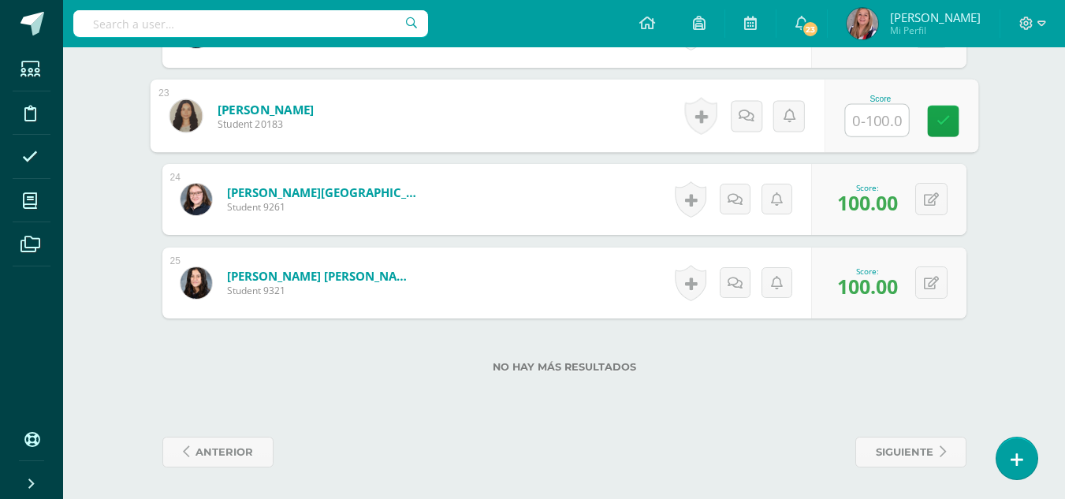
click at [867, 134] on input "text" at bounding box center [876, 121] width 63 height 32
type input "100"
click at [942, 115] on icon at bounding box center [943, 120] width 14 height 13
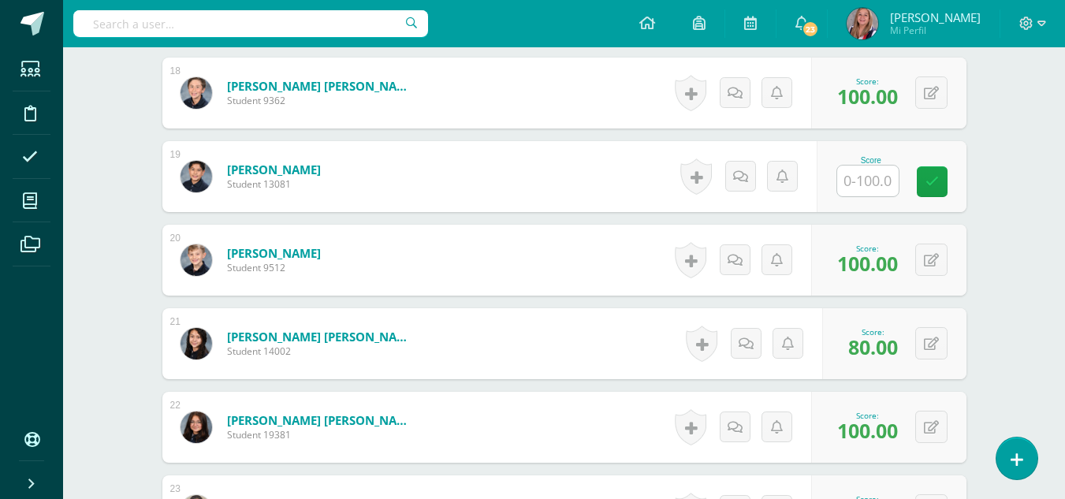
scroll to position [1914, 0]
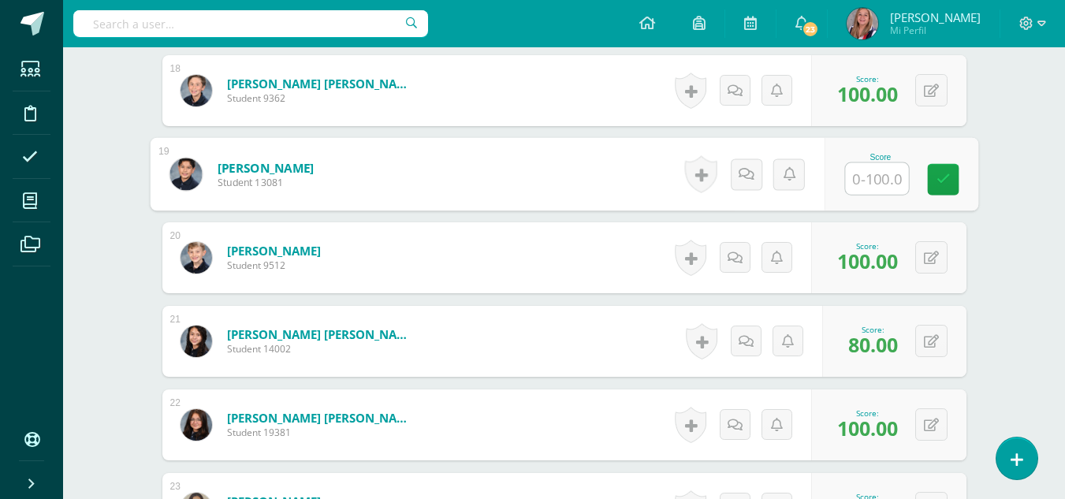
click at [881, 172] on input "text" at bounding box center [876, 179] width 63 height 32
type input "100"
click at [936, 181] on icon at bounding box center [943, 179] width 14 height 13
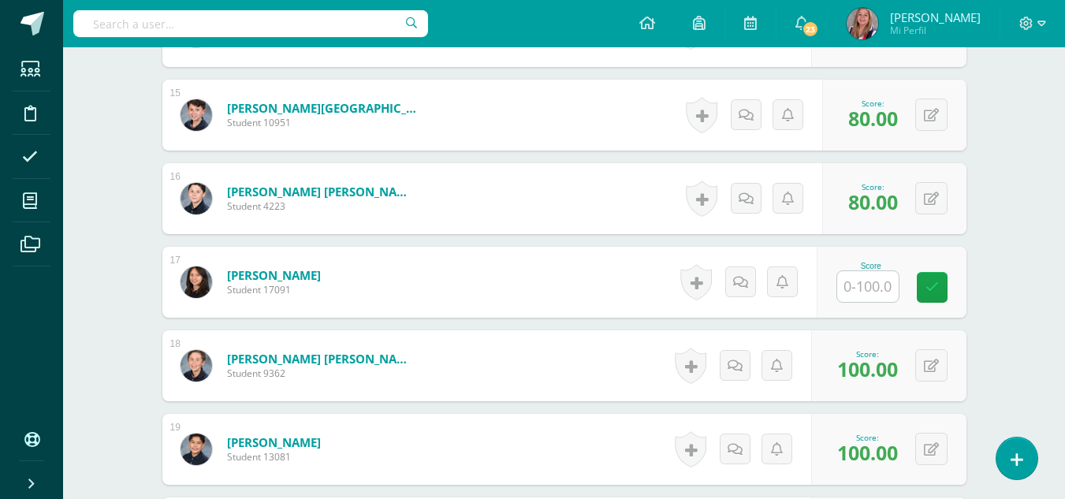
scroll to position [1638, 0]
click at [875, 284] on input "text" at bounding box center [868, 287] width 62 height 31
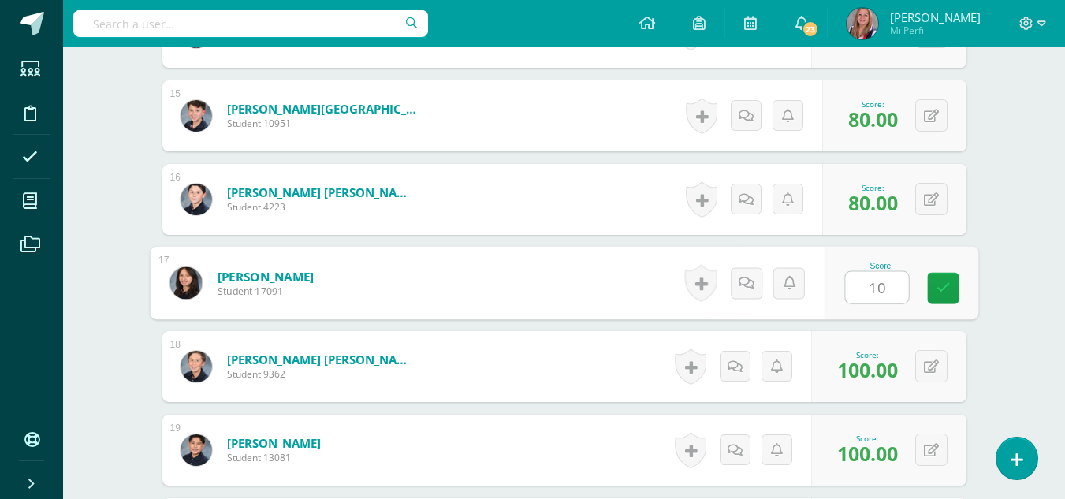
type input "100"
click at [927, 292] on link at bounding box center [943, 289] width 32 height 32
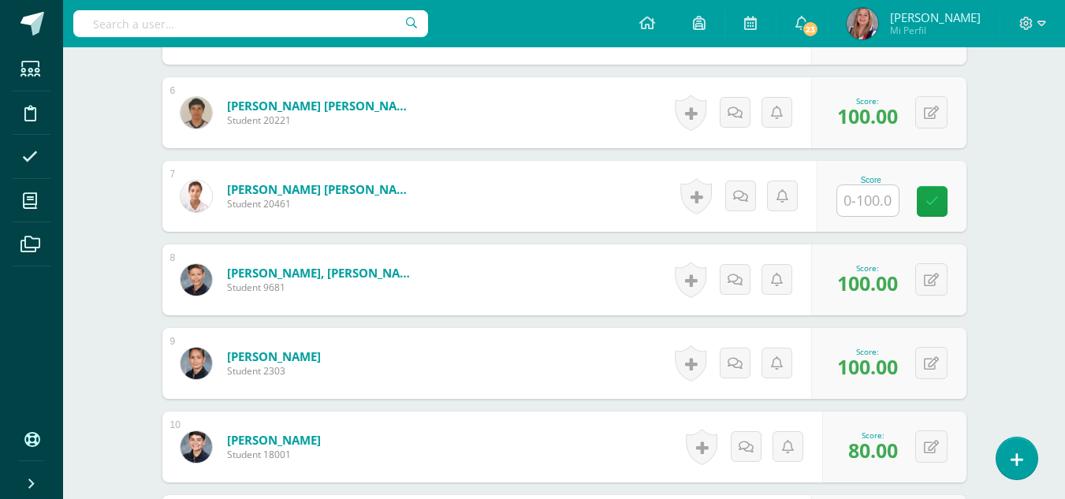
scroll to position [881, 0]
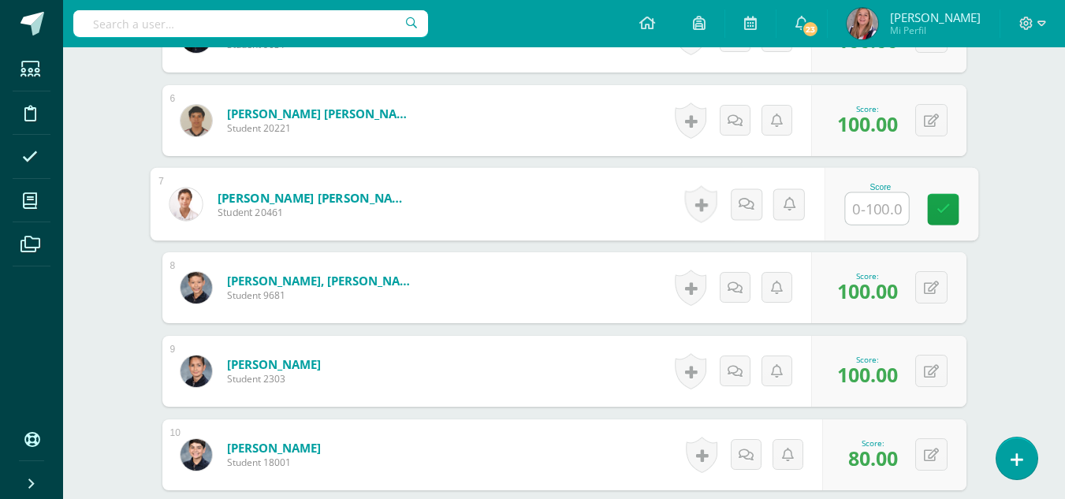
click at [862, 211] on input "text" at bounding box center [876, 209] width 63 height 32
type input "100"
click at [940, 215] on icon at bounding box center [943, 209] width 14 height 13
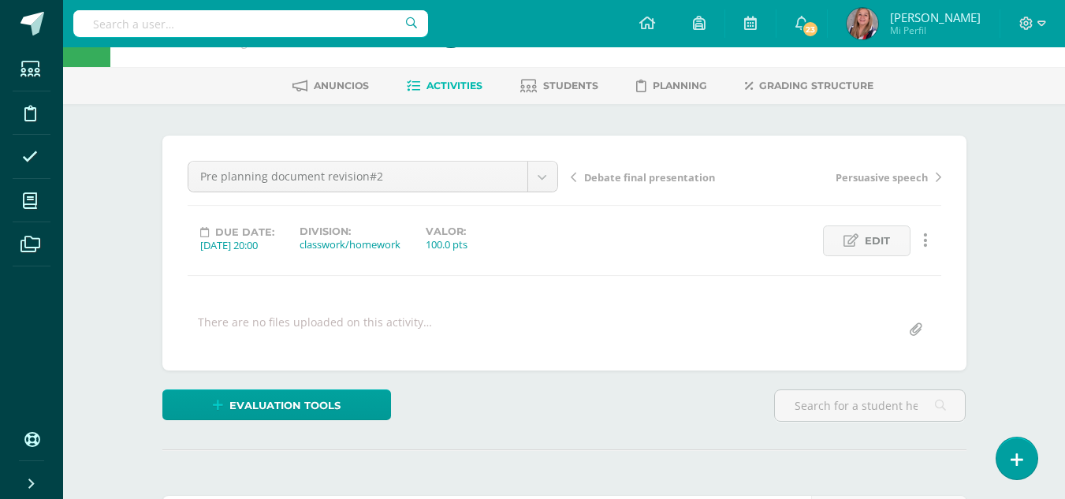
scroll to position [0, 0]
